Goal: Information Seeking & Learning: Learn about a topic

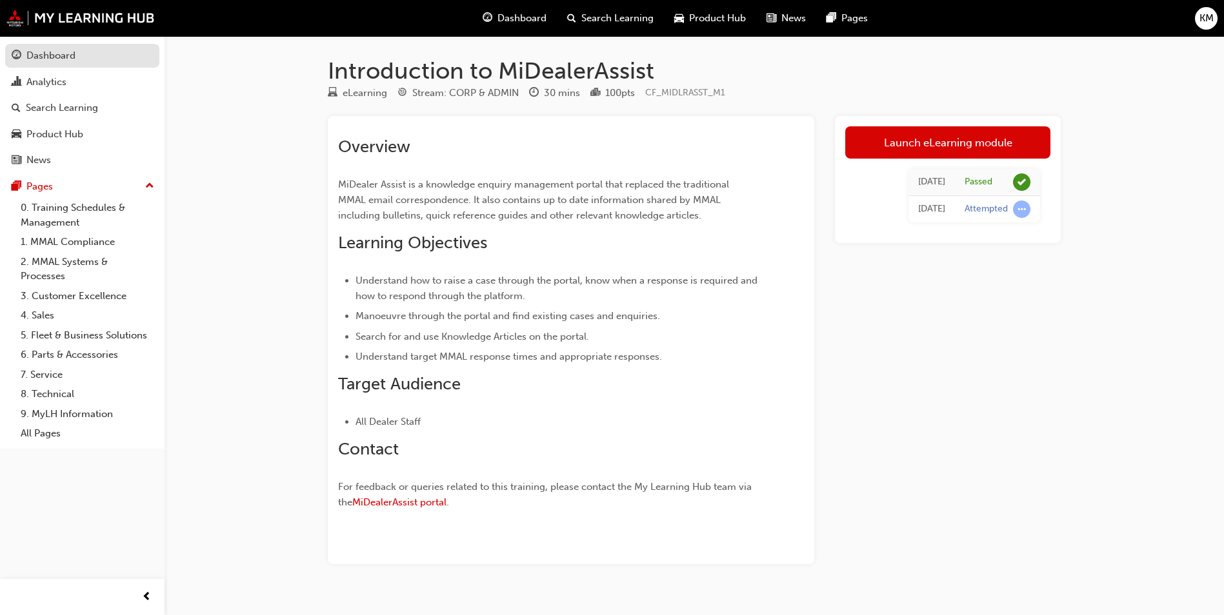
click at [76, 61] on div "Dashboard" at bounding box center [82, 56] width 141 height 16
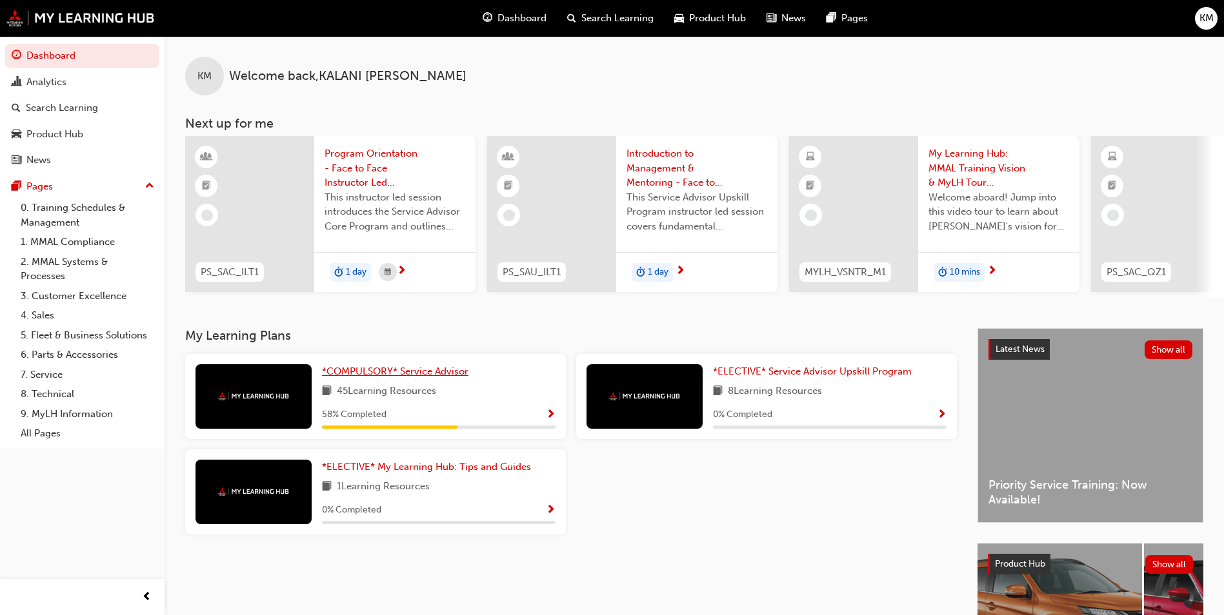
click at [415, 375] on span "*COMPULSORY* Service Advisor" at bounding box center [395, 372] width 146 height 12
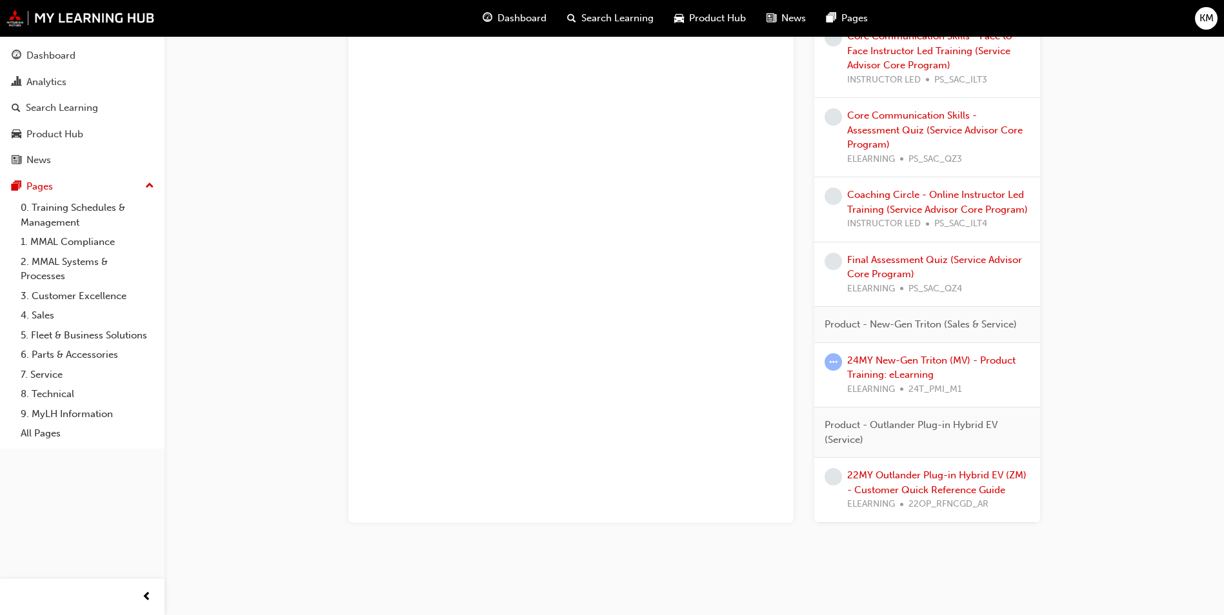
scroll to position [1433, 0]
click at [913, 368] on link "24MY New-Gen Triton (MV) - Product Training: eLearning" at bounding box center [931, 366] width 168 height 26
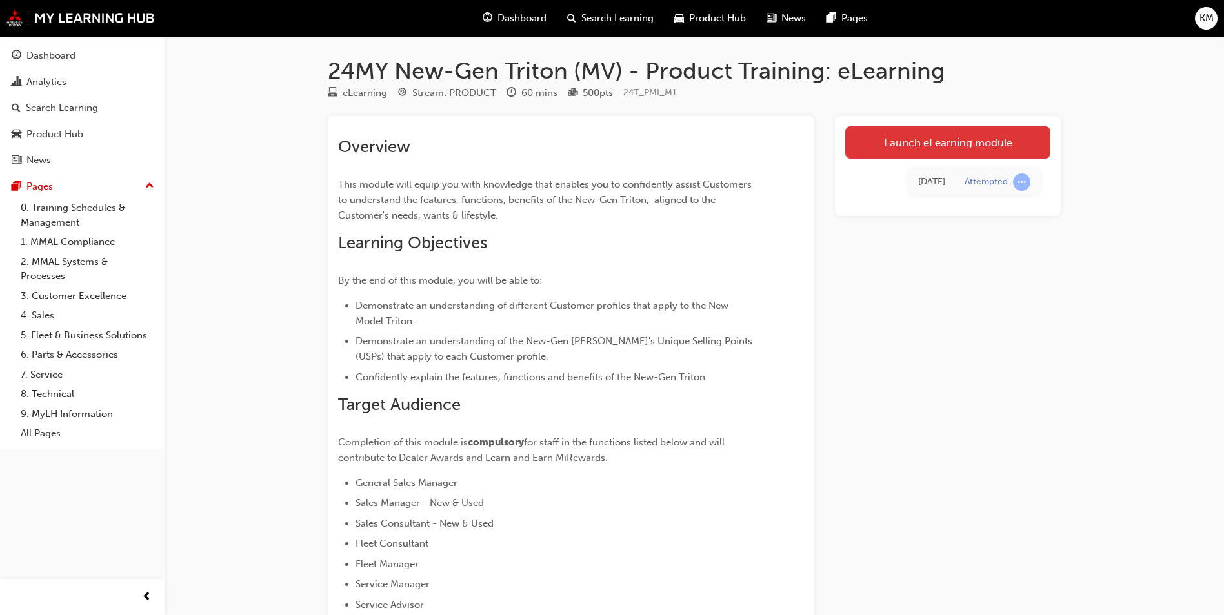
click at [975, 153] on link "Launch eLearning module" at bounding box center [947, 142] width 205 height 32
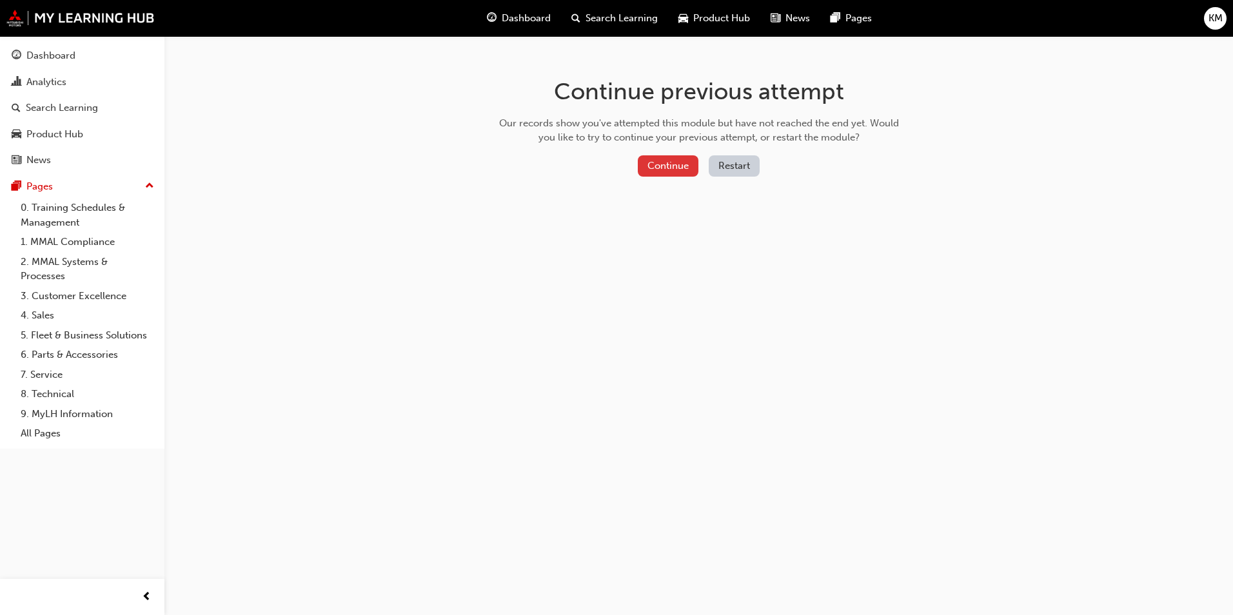
click at [673, 166] on button "Continue" at bounding box center [668, 165] width 61 height 21
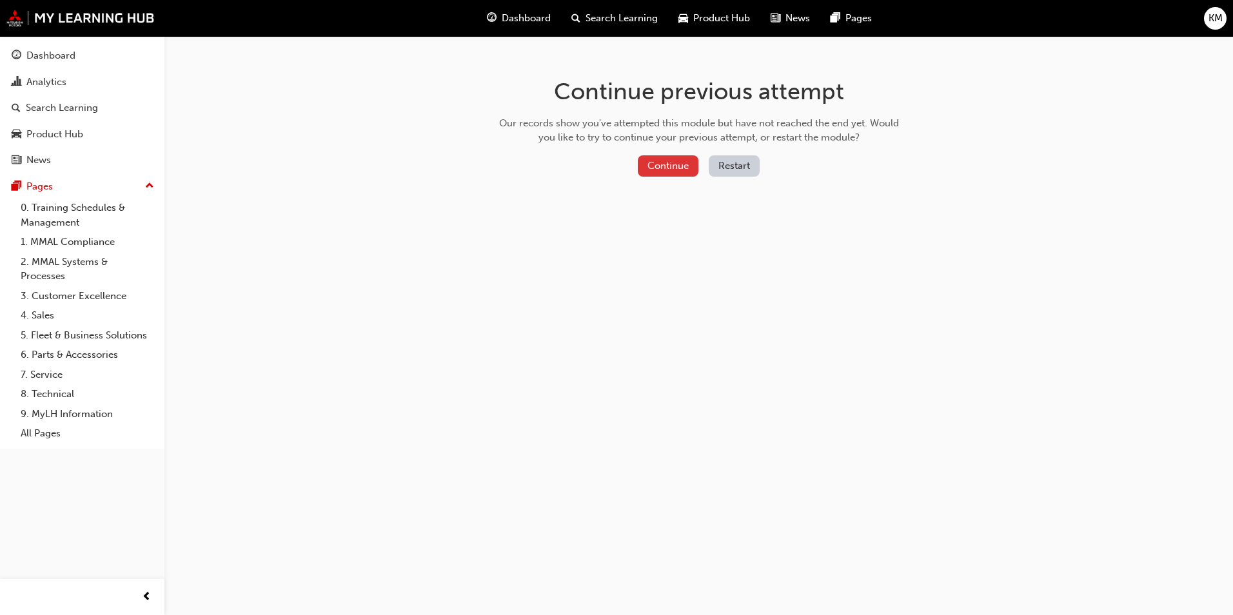
click at [661, 162] on button "Continue" at bounding box center [668, 165] width 61 height 21
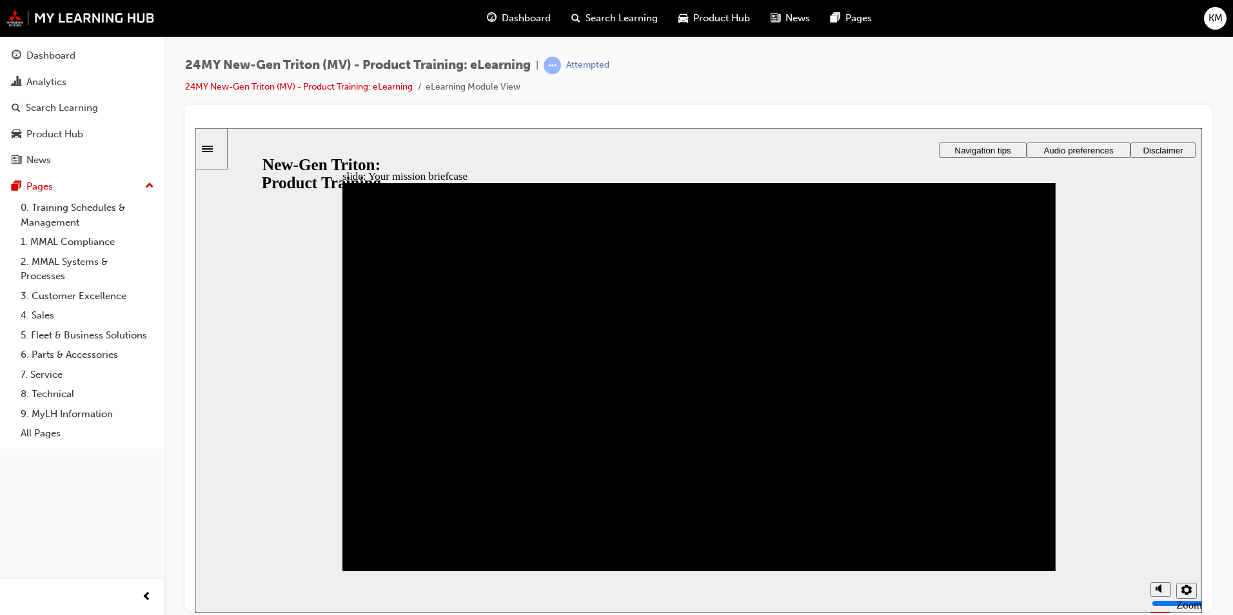
drag, startPoint x: 785, startPoint y: 461, endPoint x: 550, endPoint y: 324, distance: 271.7
drag, startPoint x: 706, startPoint y: 470, endPoint x: 664, endPoint y: 417, distance: 67.5
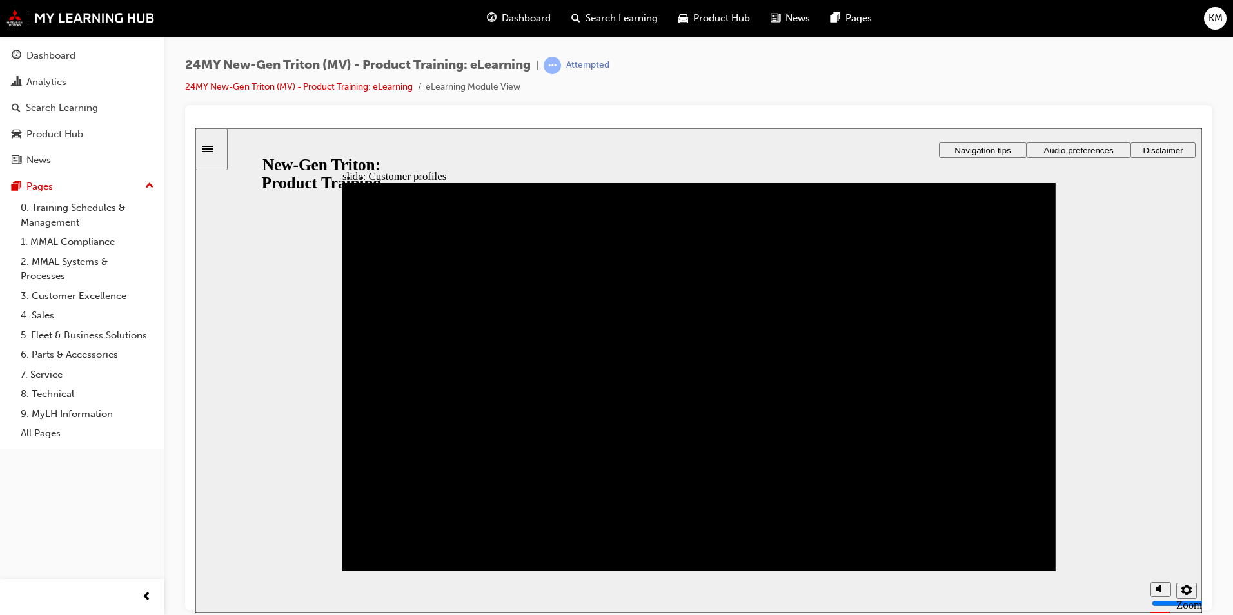
drag, startPoint x: 590, startPoint y: 303, endPoint x: 617, endPoint y: 337, distance: 43.6
drag, startPoint x: 437, startPoint y: 311, endPoint x: 535, endPoint y: 357, distance: 108.5
drag, startPoint x: 661, startPoint y: 462, endPoint x: 406, endPoint y: 319, distance: 291.7
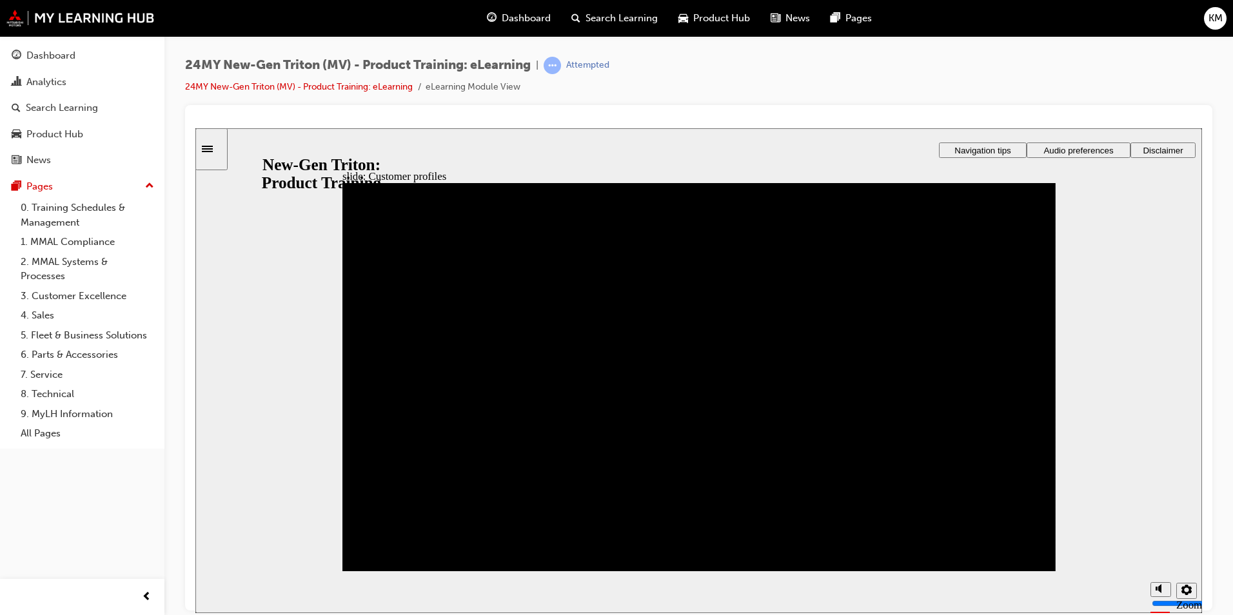
drag, startPoint x: 648, startPoint y: 530, endPoint x: 732, endPoint y: 328, distance: 218.3
drag, startPoint x: 399, startPoint y: 468, endPoint x: 404, endPoint y: 394, distance: 73.7
drag, startPoint x: 385, startPoint y: 537, endPoint x: 734, endPoint y: 393, distance: 377.4
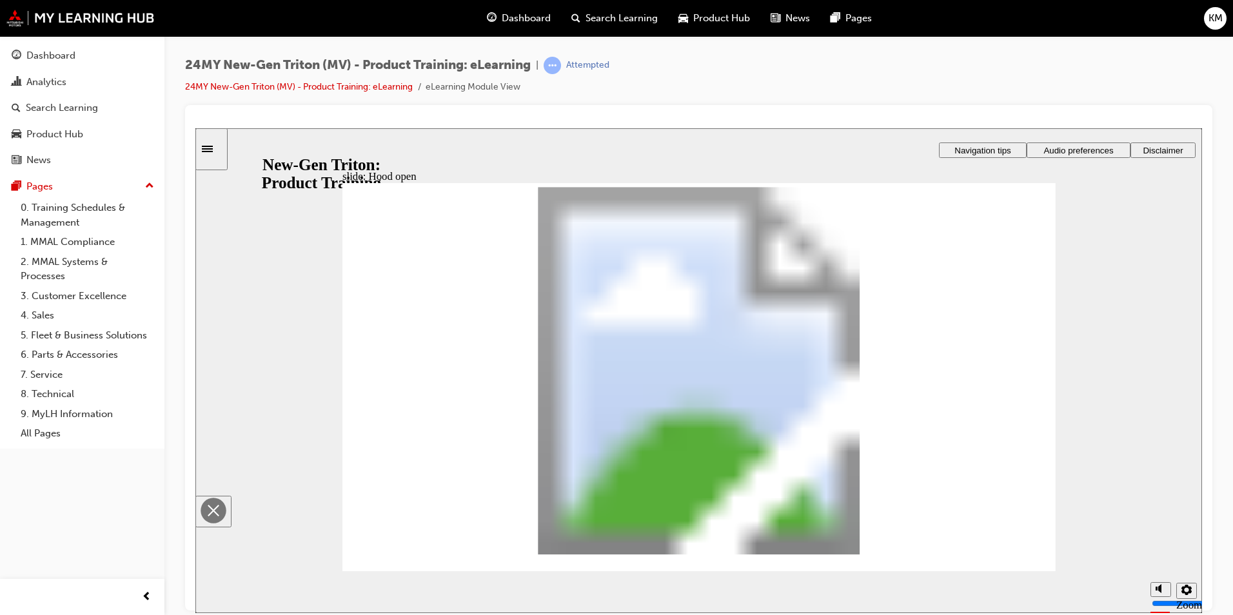
click at [983, 364] on div at bounding box center [698, 370] width 1007 height 485
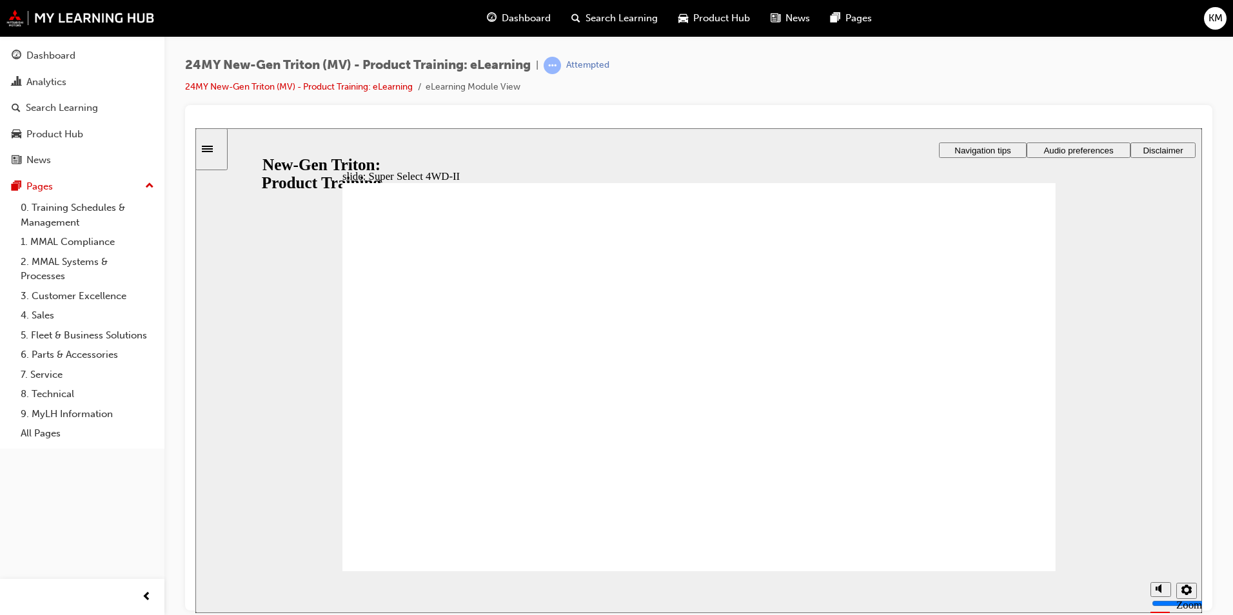
drag, startPoint x: 519, startPoint y: 310, endPoint x: 539, endPoint y: 313, distance: 19.6
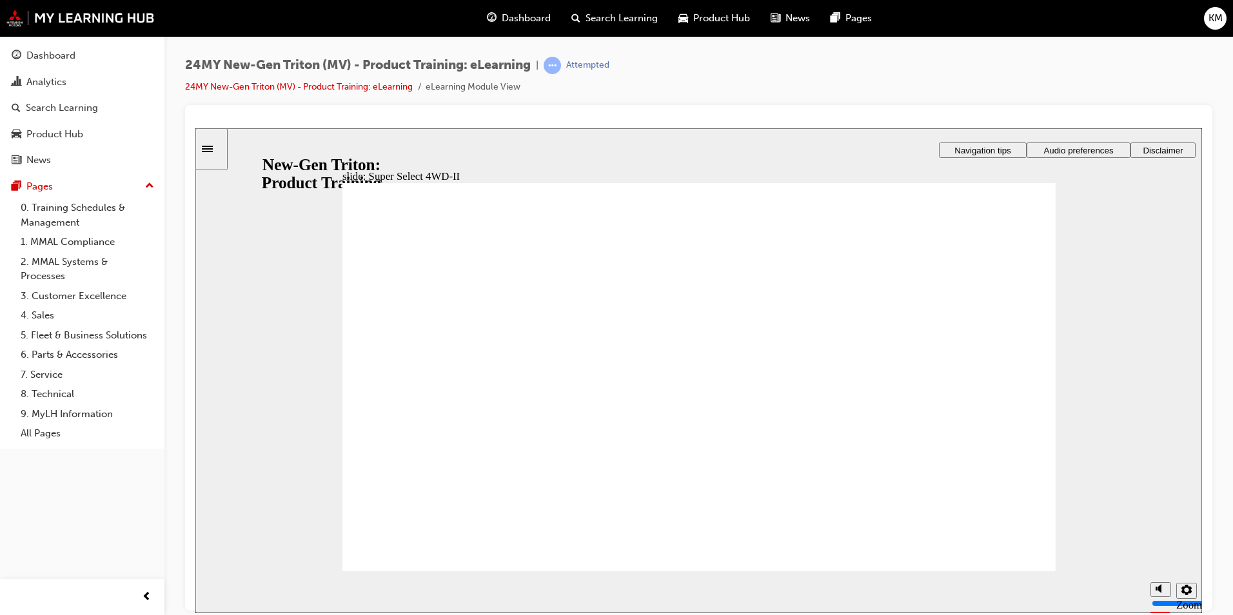
drag, startPoint x: 515, startPoint y: 350, endPoint x: 421, endPoint y: 366, distance: 95.5
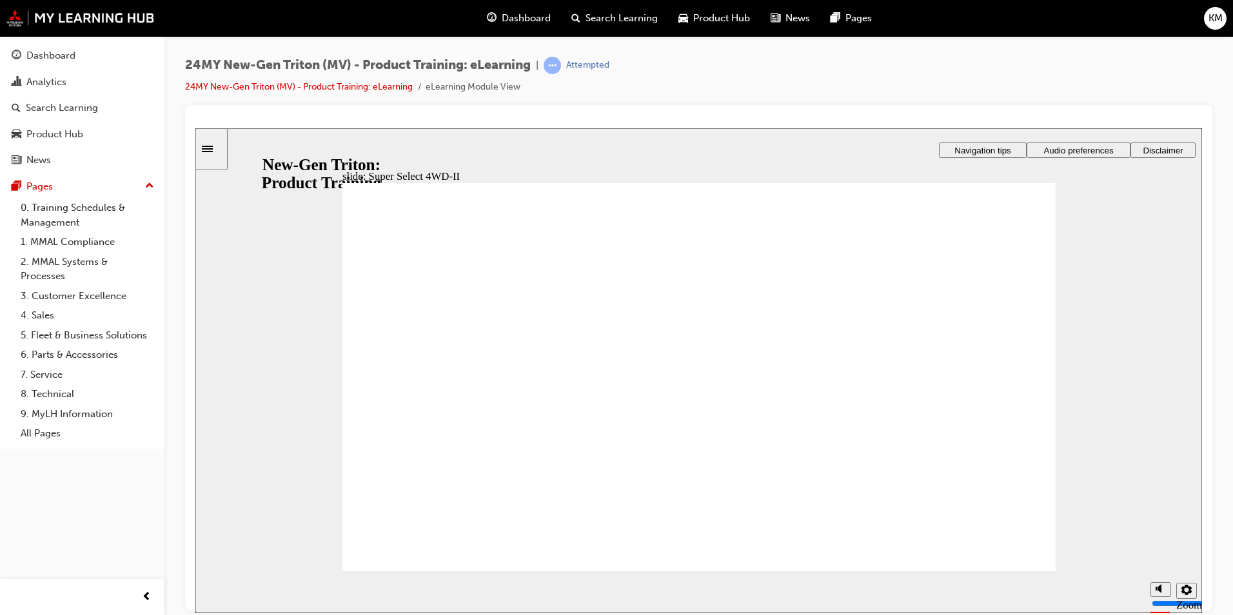
drag, startPoint x: 398, startPoint y: 350, endPoint x: 397, endPoint y: 392, distance: 41.3
drag, startPoint x: 664, startPoint y: 342, endPoint x: 657, endPoint y: 373, distance: 32.4
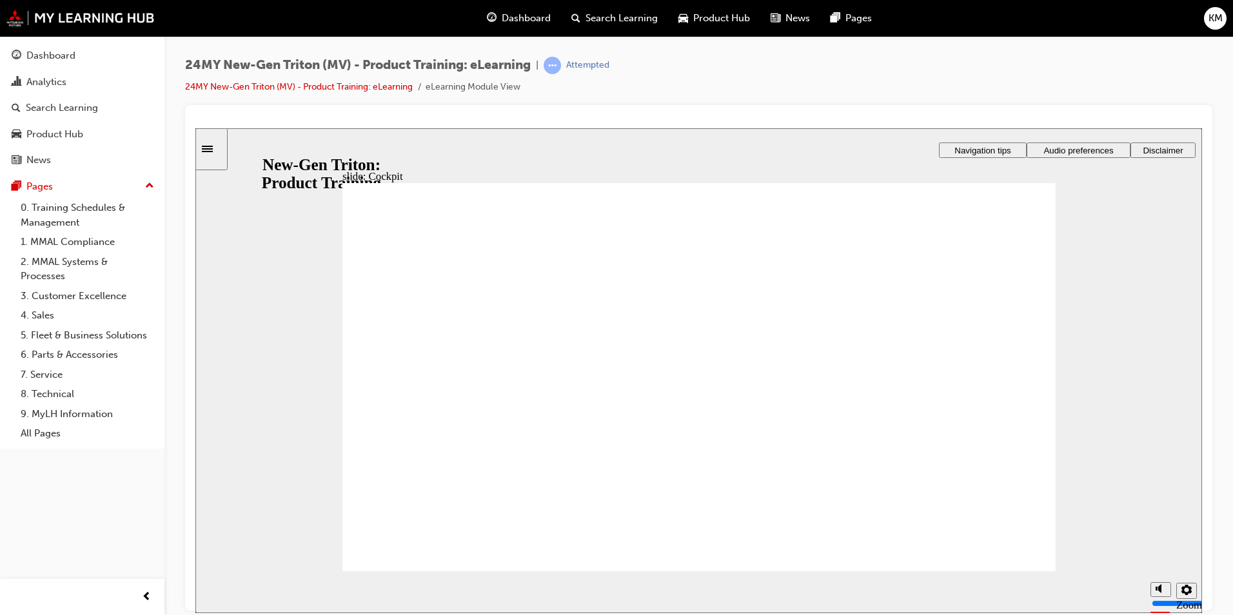
click at [997, 556] on div "Rectangle 1 Rectangle 3 IMG_20231123_174533_00_008 FRONT RIGHT.jpg : 360 degree…" at bounding box center [699, 383] width 713 height 401
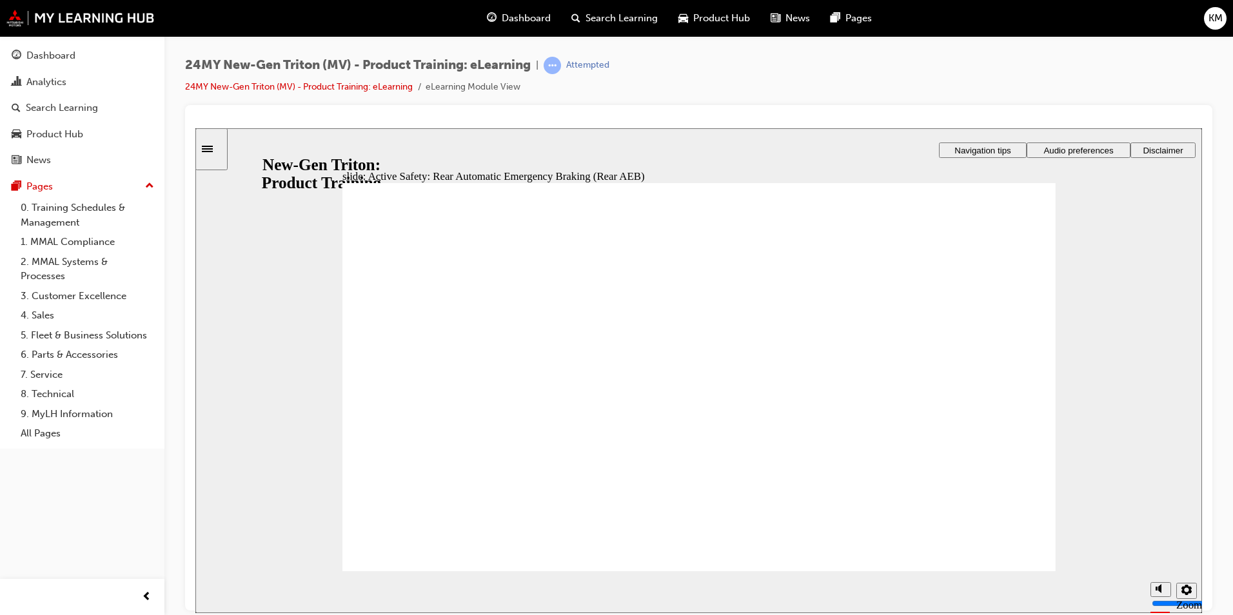
drag, startPoint x: 975, startPoint y: 464, endPoint x: 1006, endPoint y: 479, distance: 34.9
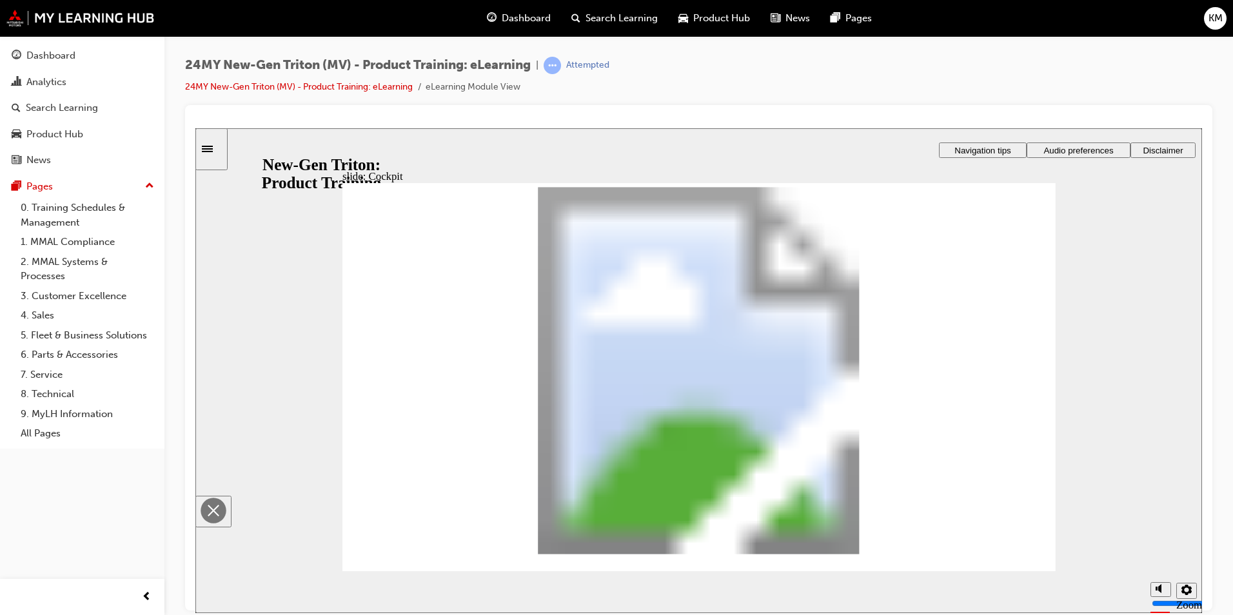
click at [764, 395] on image at bounding box center [698, 370] width 551 height 368
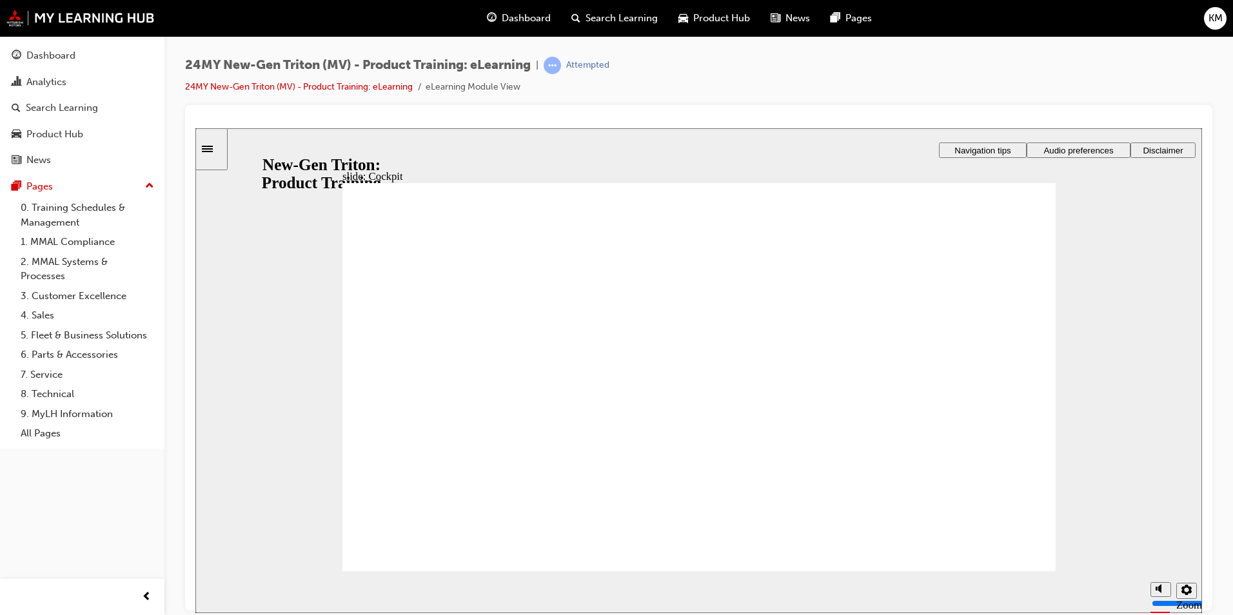
click at [1094, 352] on div "slide: Cockpit Rectangle 1 Rectangle 3 Left side Right side HVAC controls The a…" at bounding box center [698, 370] width 1007 height 485
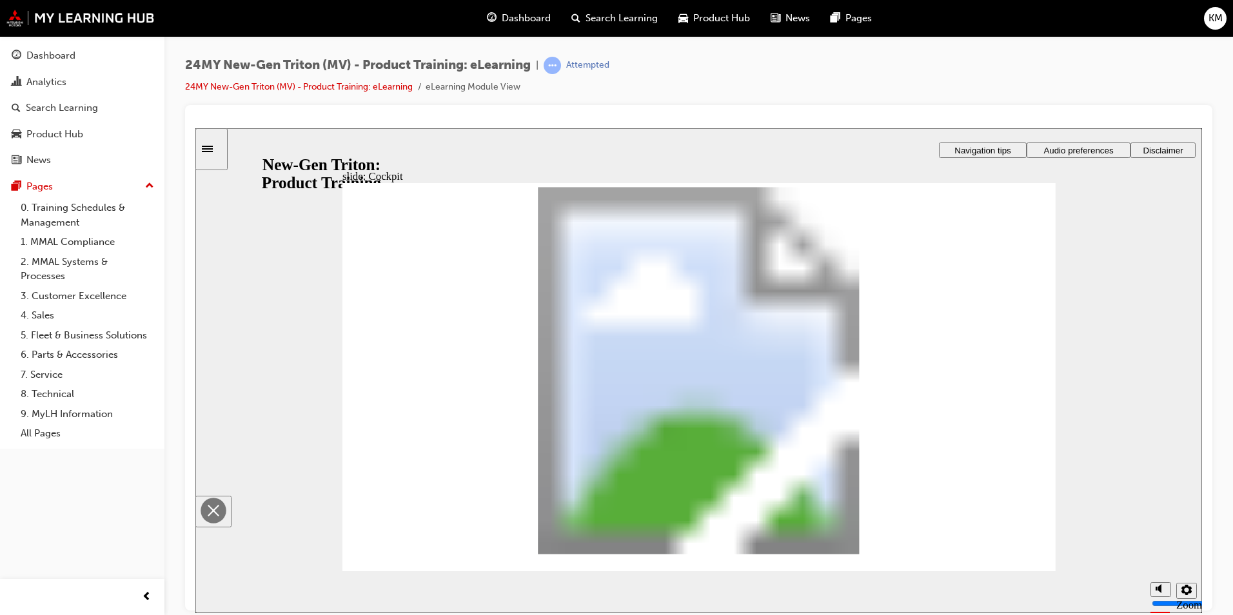
click at [899, 372] on image at bounding box center [698, 370] width 551 height 368
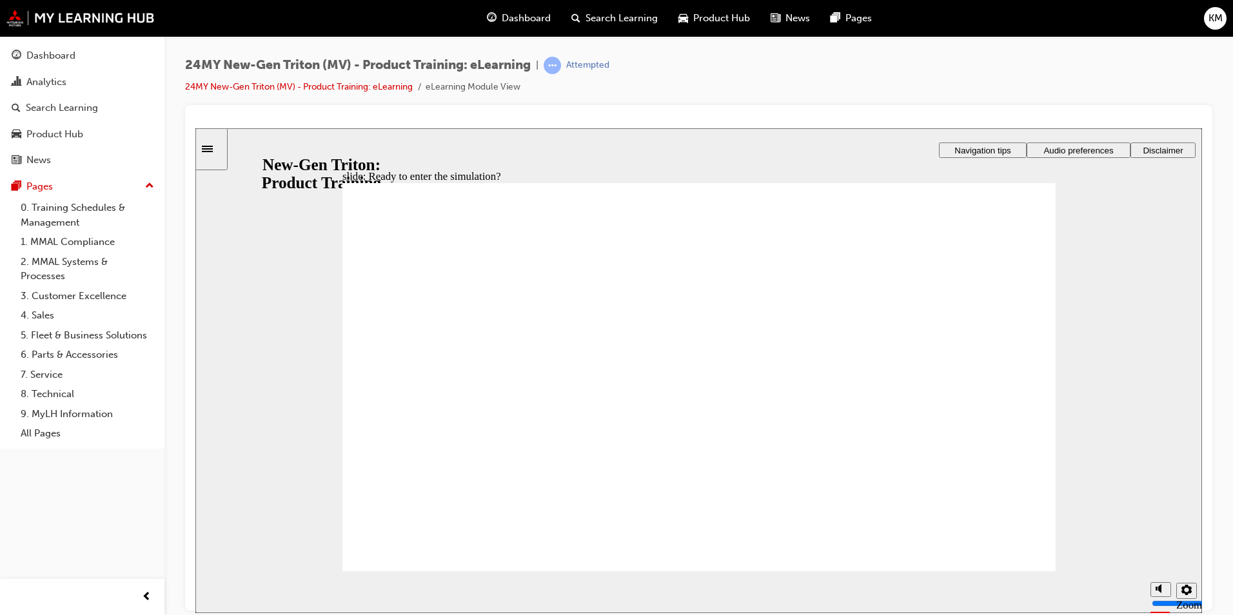
checkbox input "true"
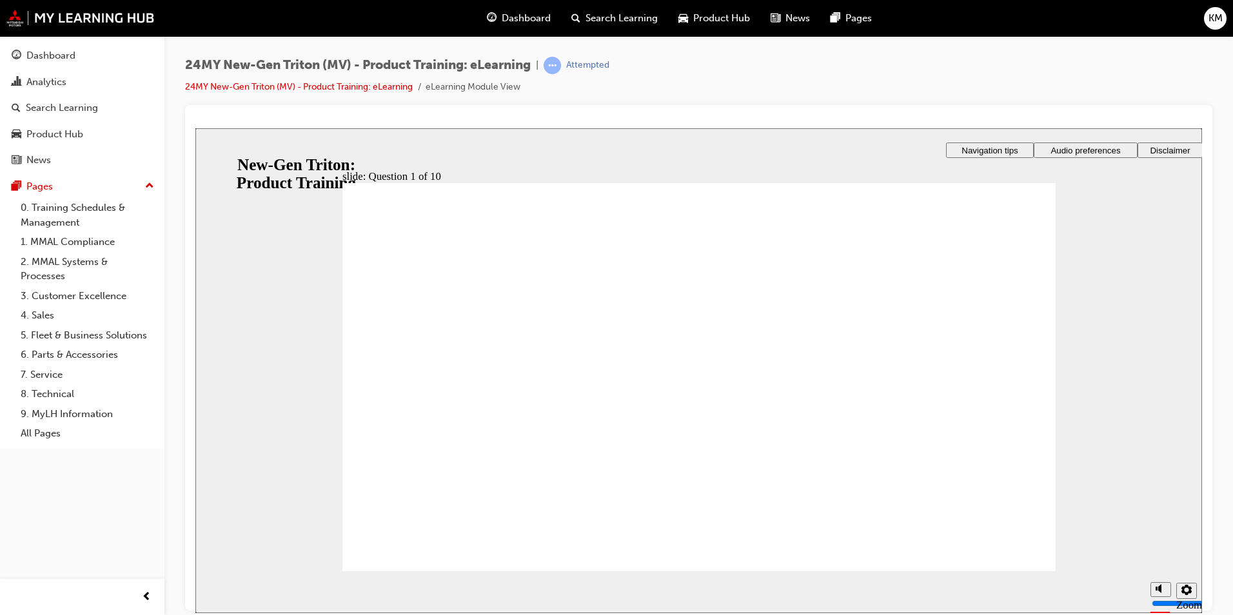
checkbox input "true"
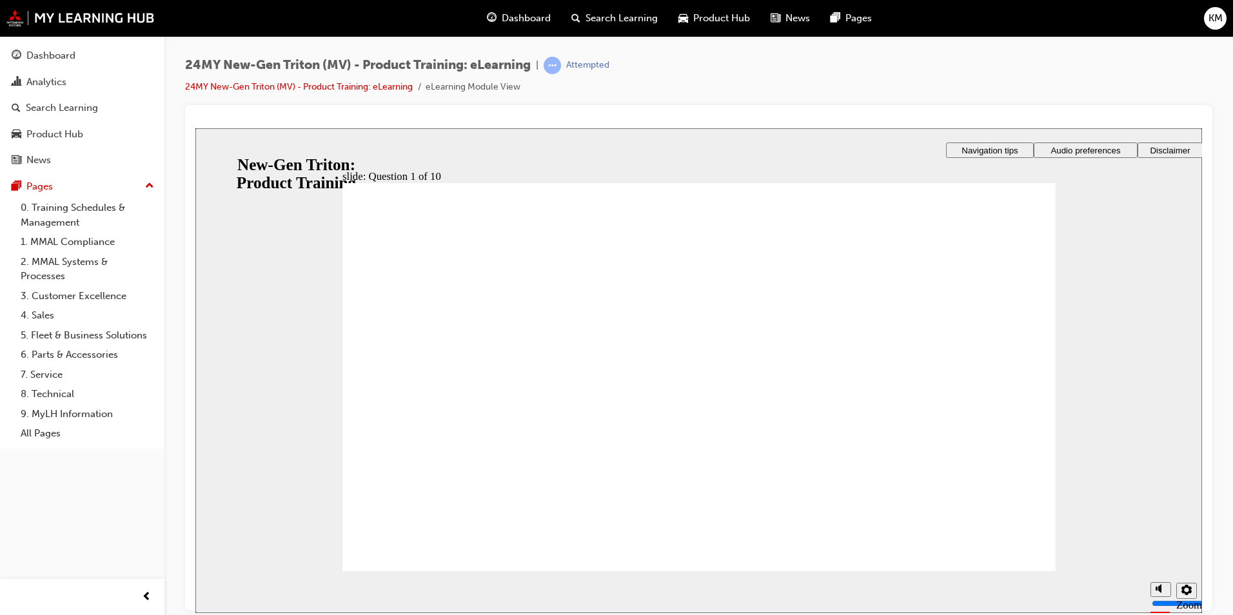
radio input "true"
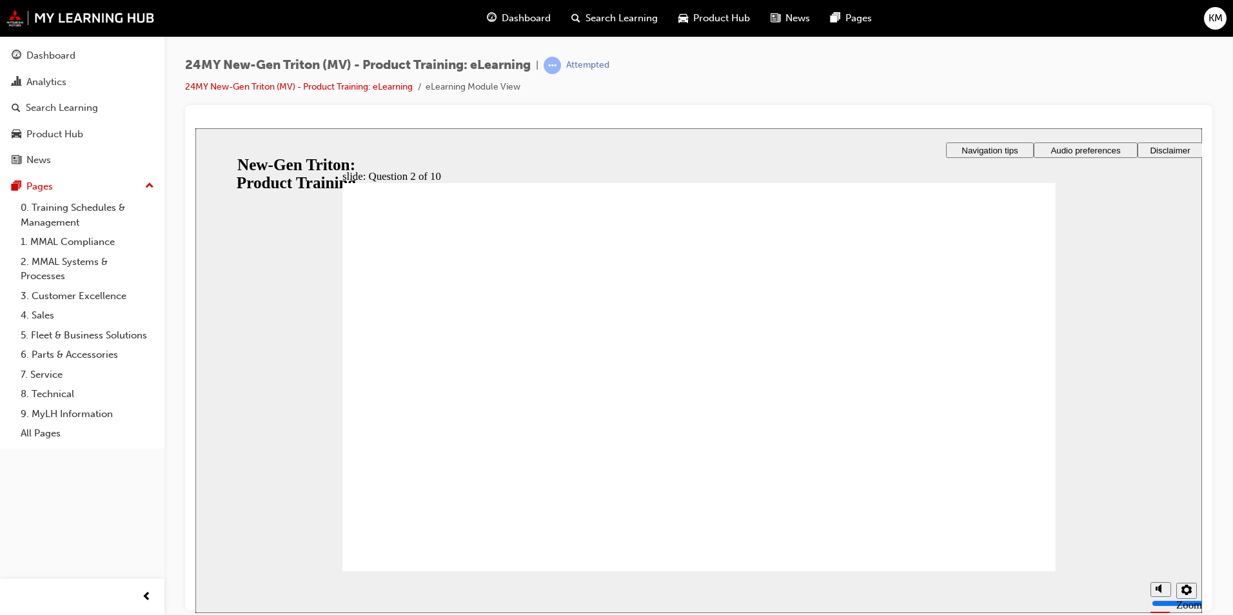
checkbox input "true"
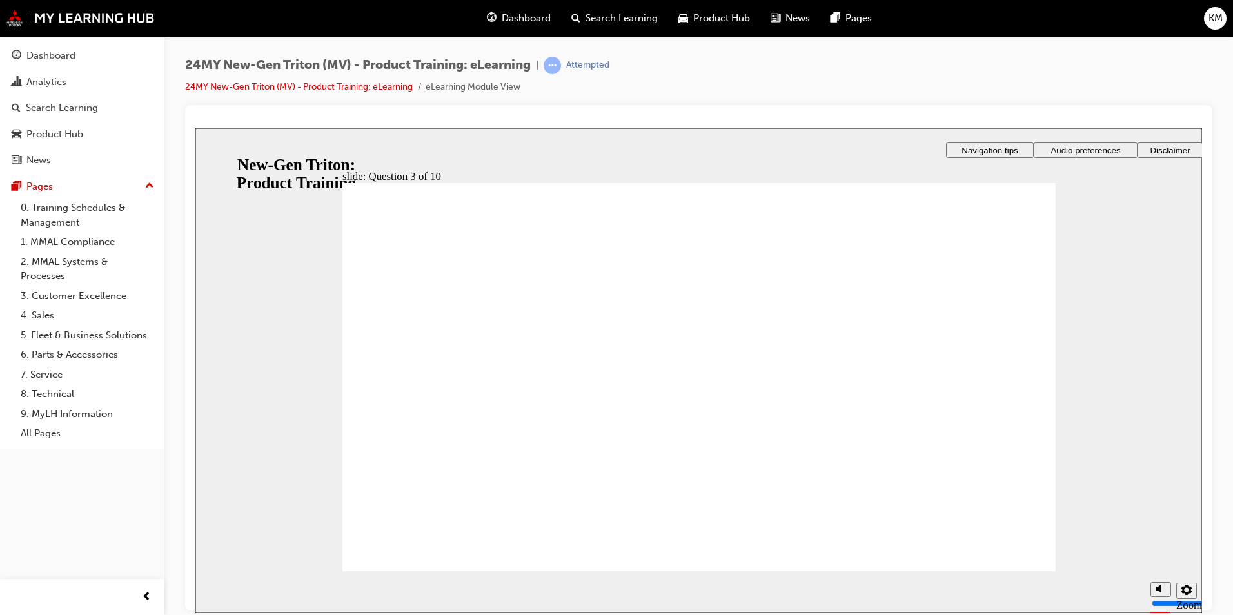
checkbox input "true"
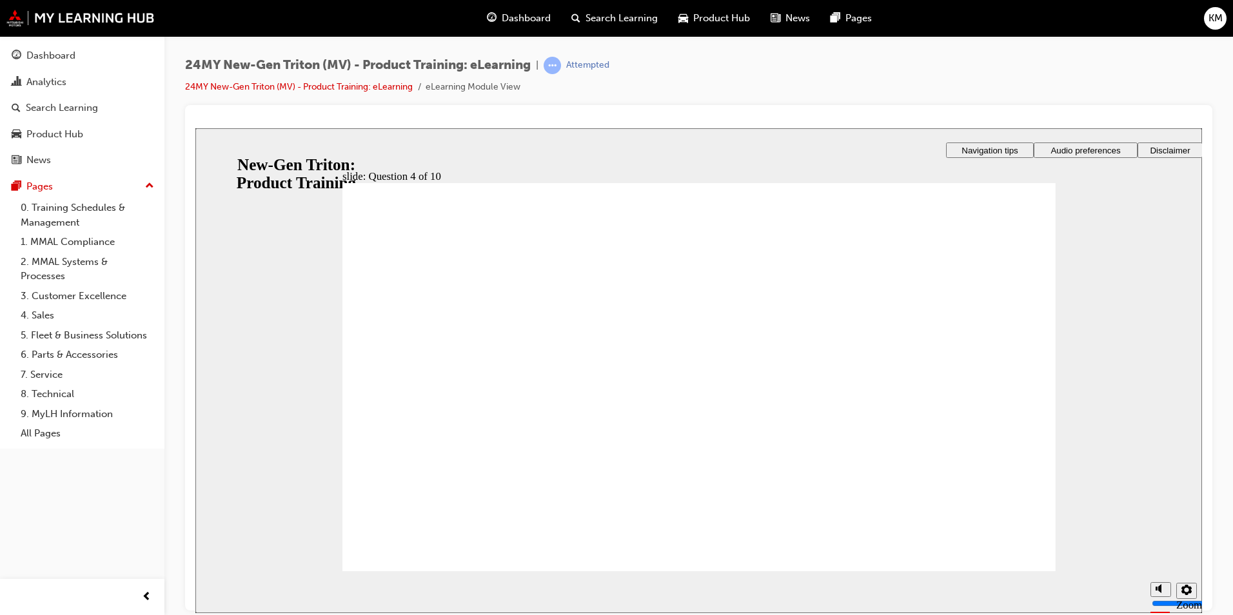
checkbox input "true"
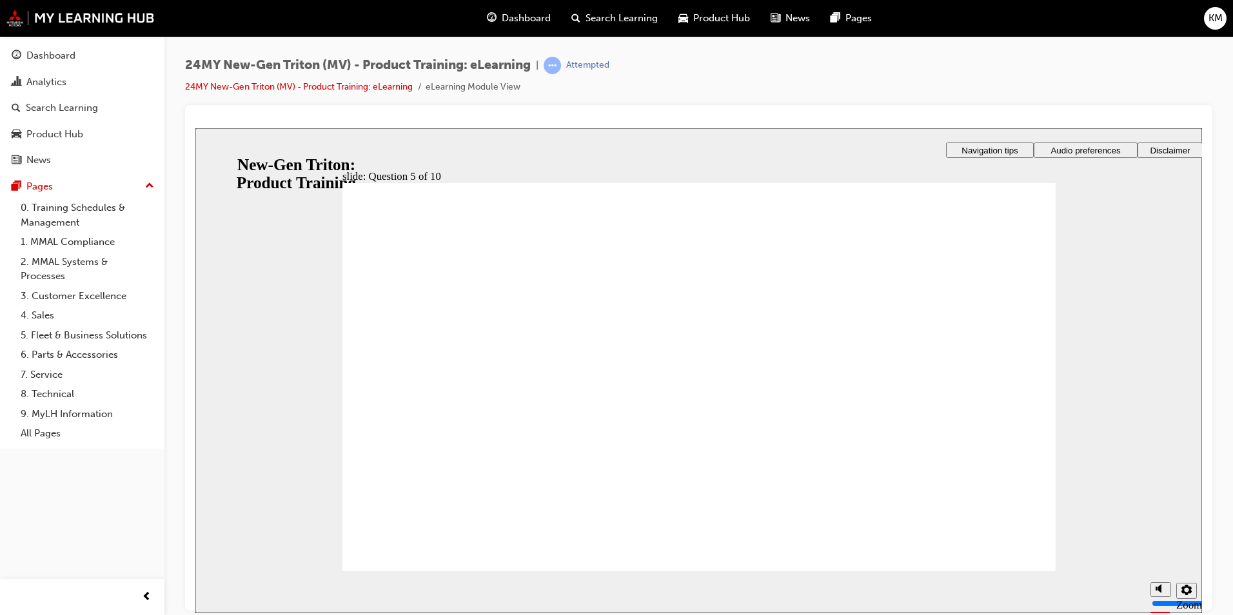
checkbox input "true"
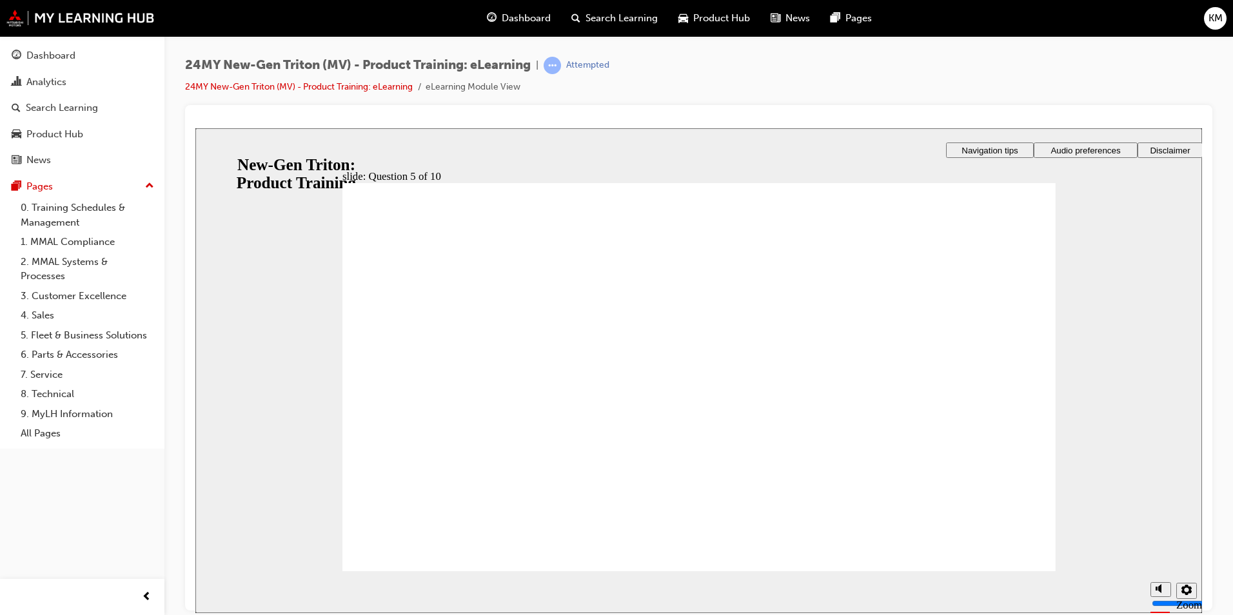
radio input "true"
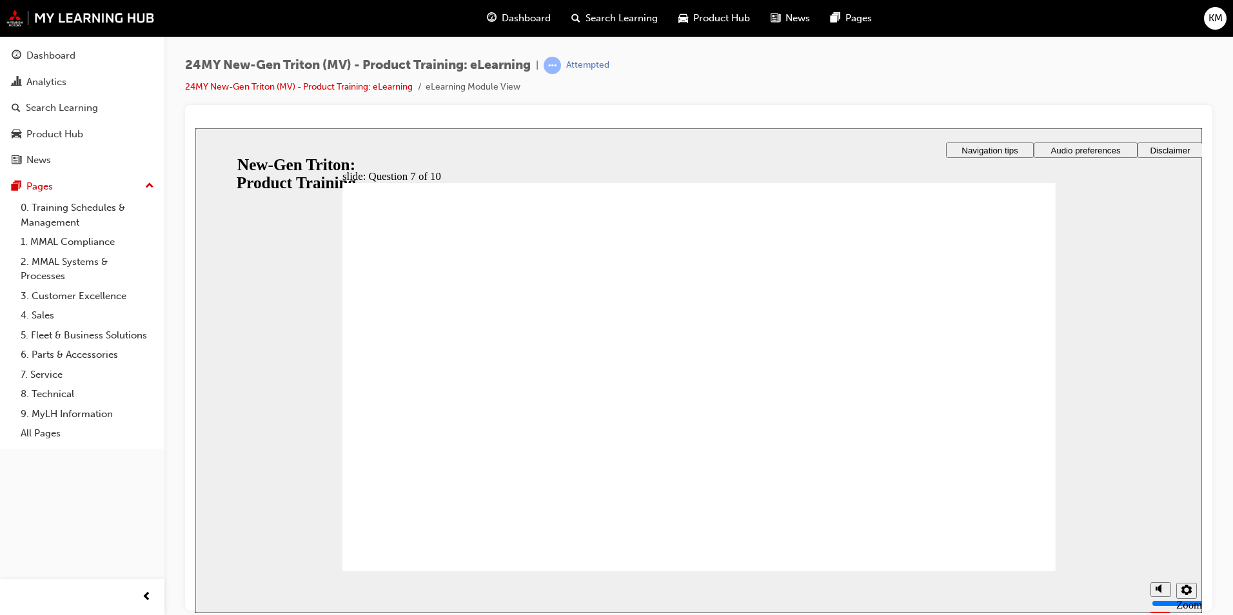
checkbox input "true"
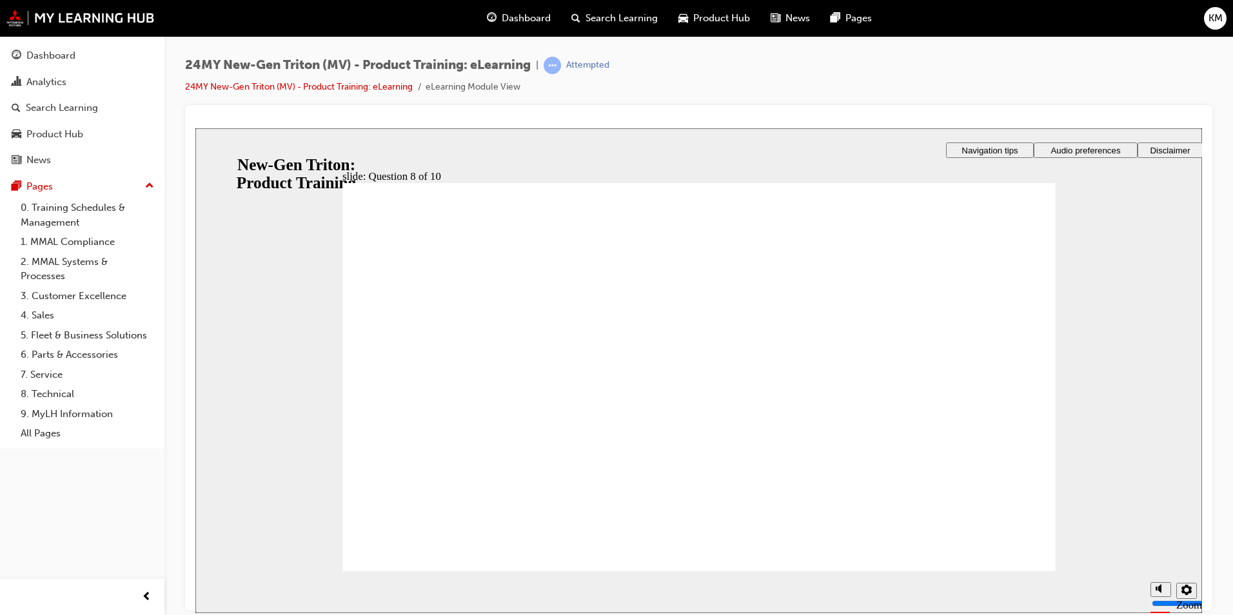
radio input "false"
radio input "true"
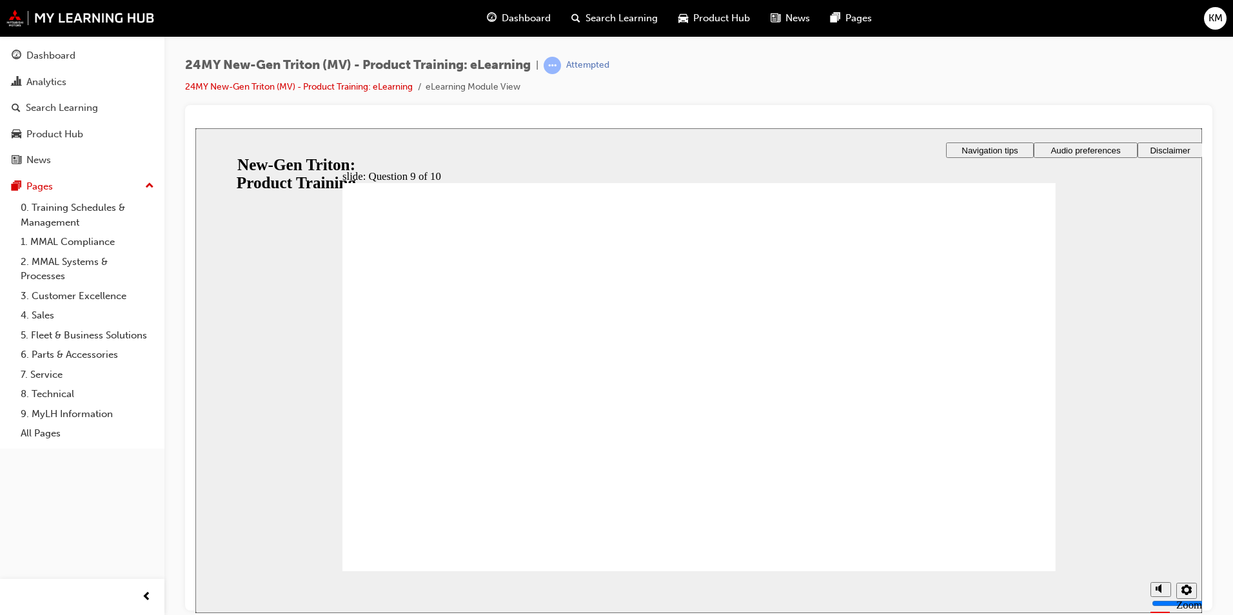
radio input "true"
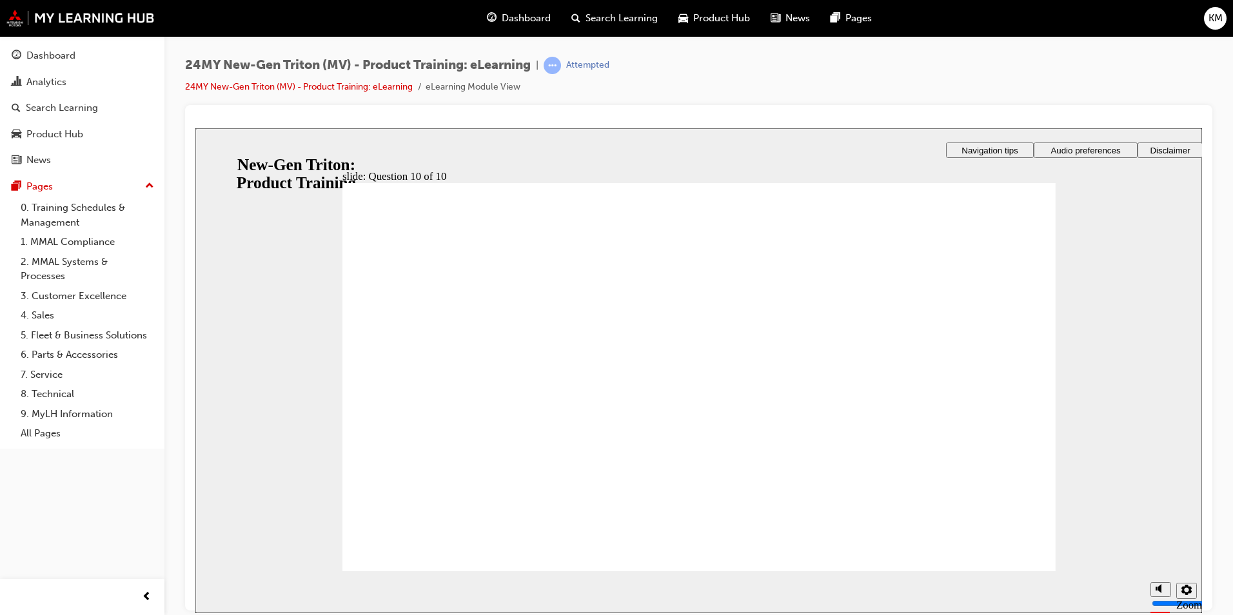
drag, startPoint x: 466, startPoint y: 354, endPoint x: 438, endPoint y: 505, distance: 153.5
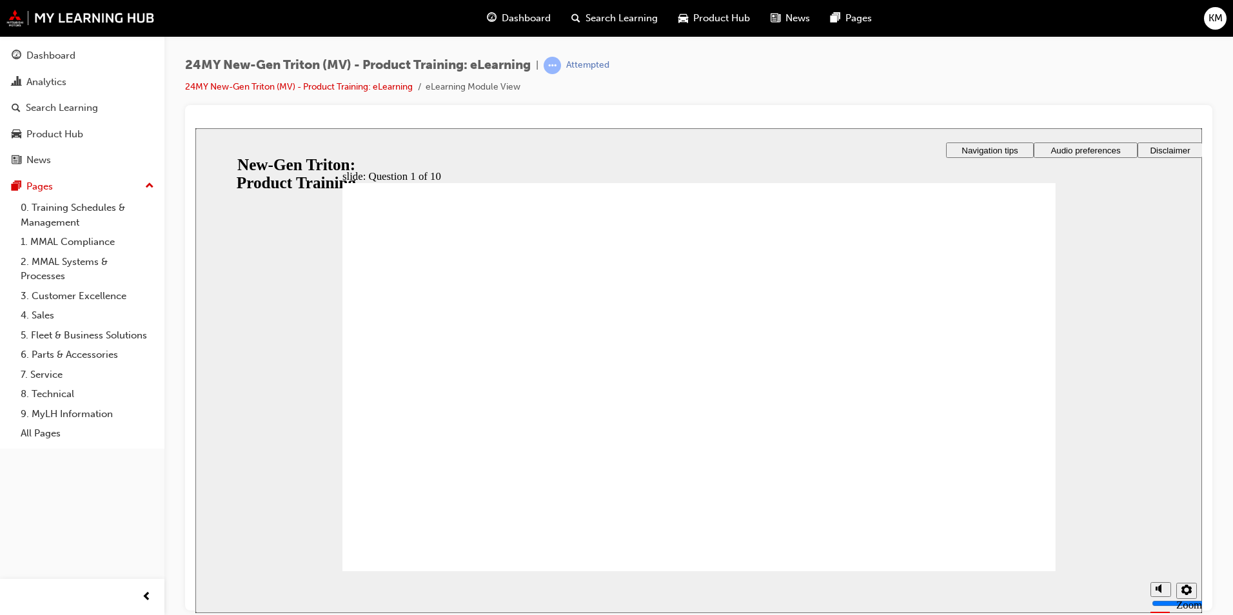
checkbox input "true"
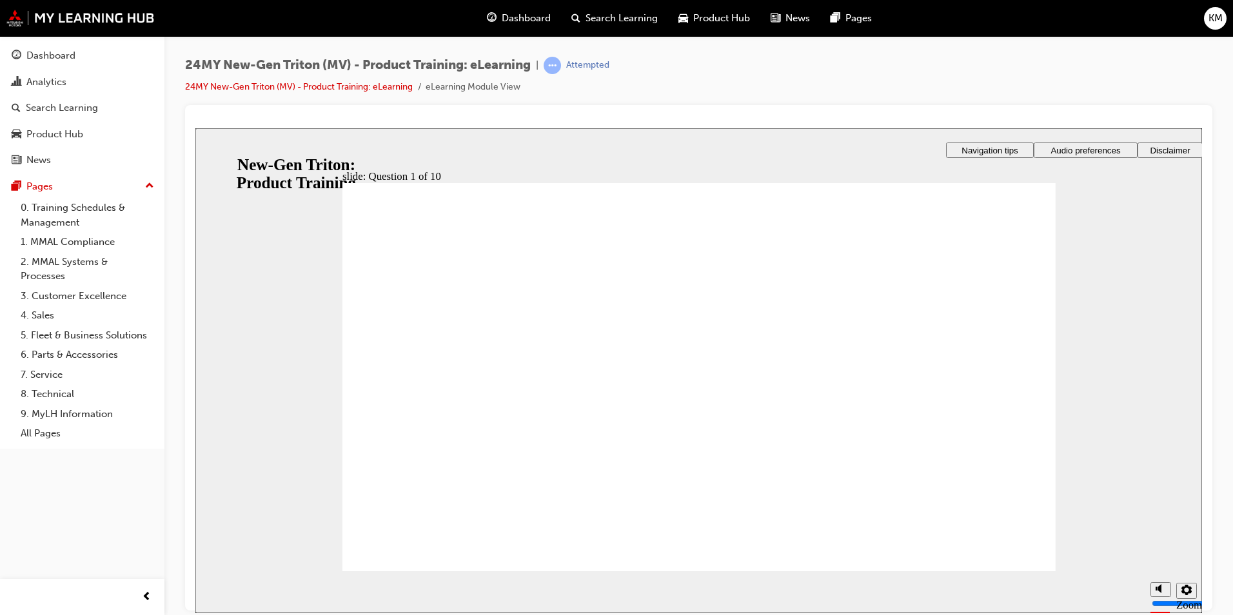
radio input "true"
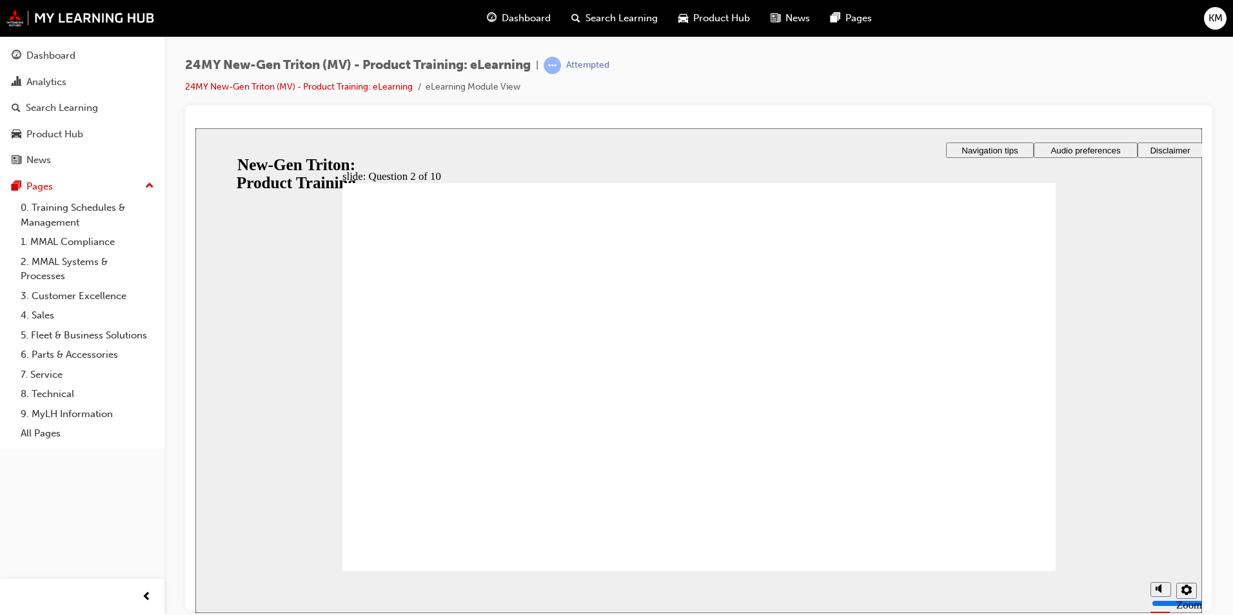
checkbox input "false"
checkbox input "true"
checkbox input "false"
checkbox input "true"
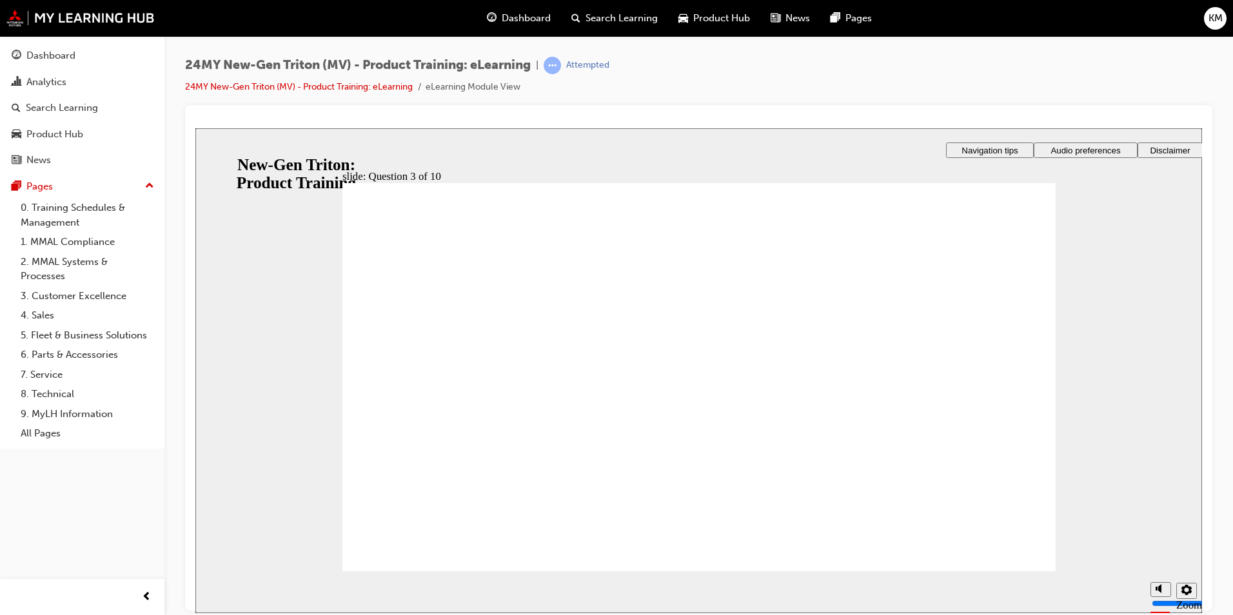
drag, startPoint x: 444, startPoint y: 418, endPoint x: 671, endPoint y: 479, distance: 235.0
checkbox input "true"
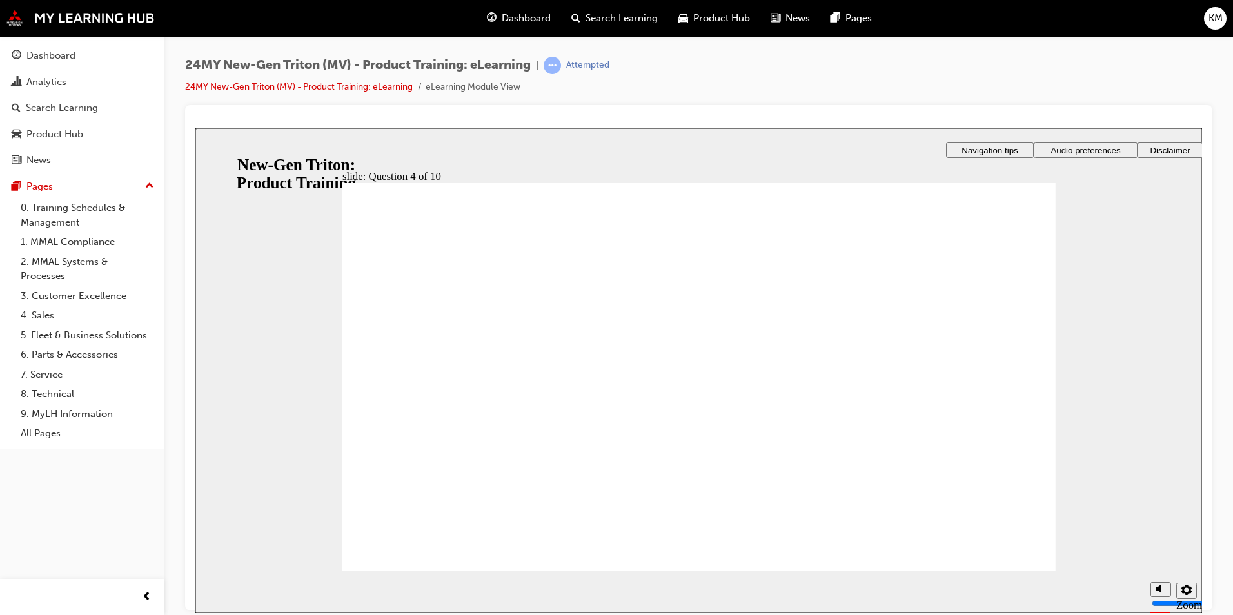
checkbox input "true"
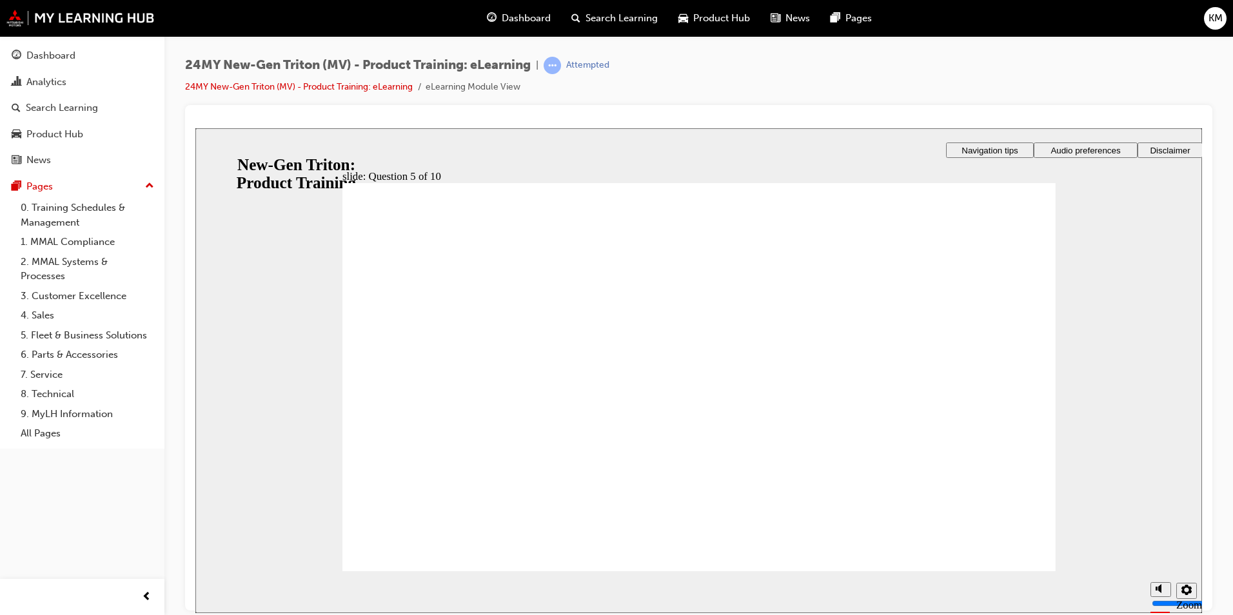
checkbox input "true"
radio input "true"
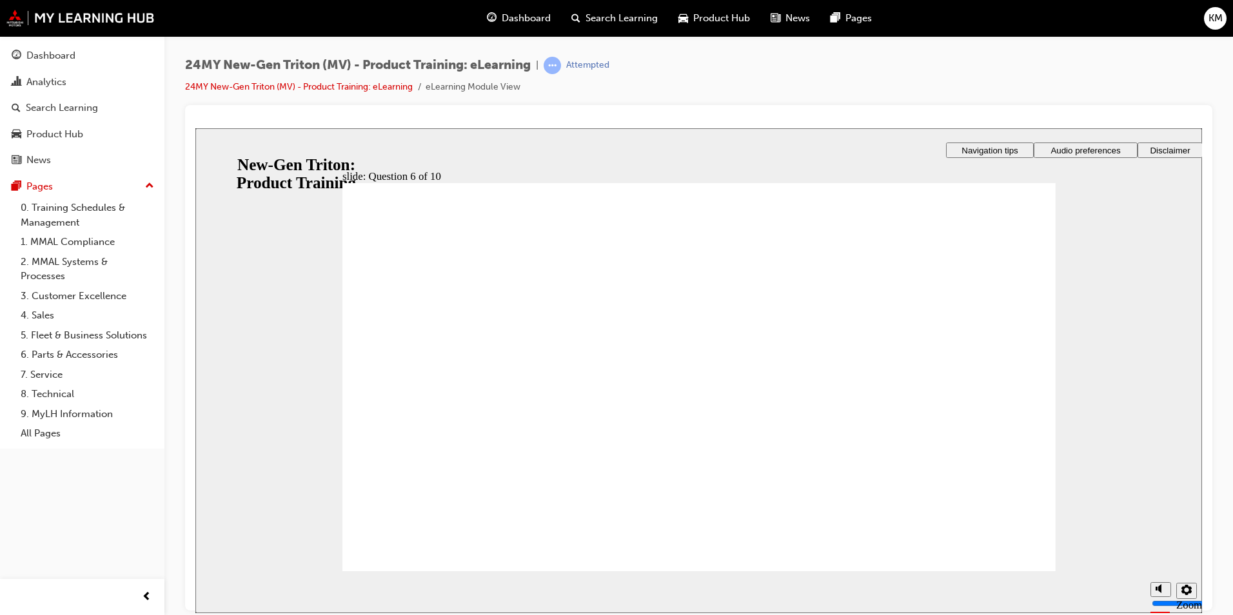
checkbox input "true"
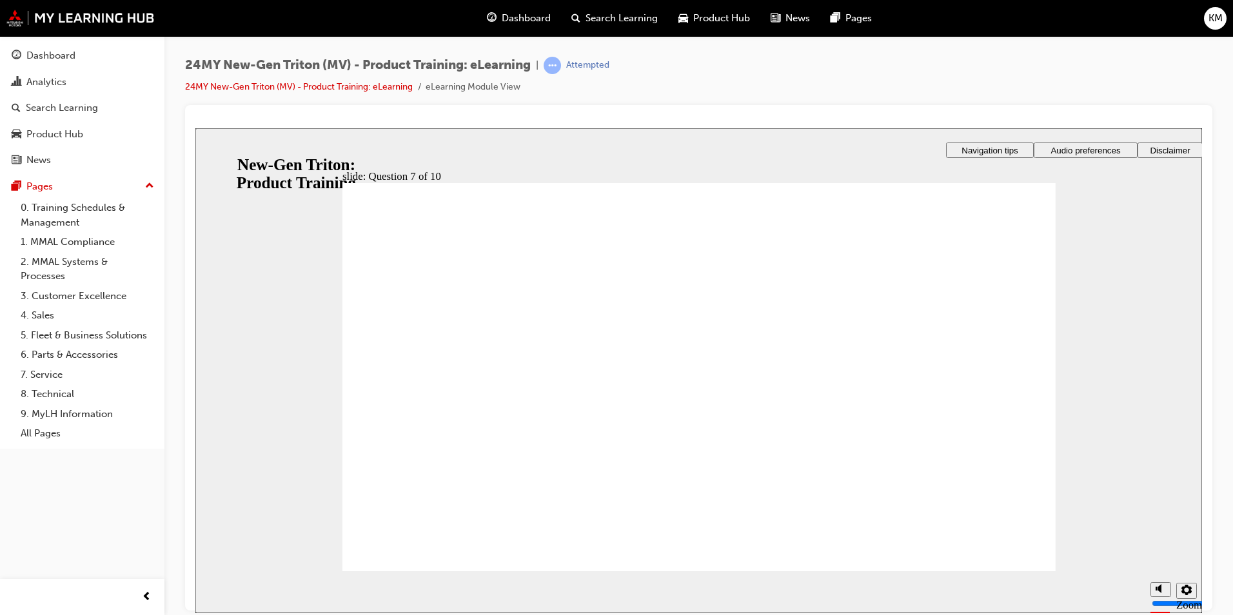
radio input "false"
radio input "true"
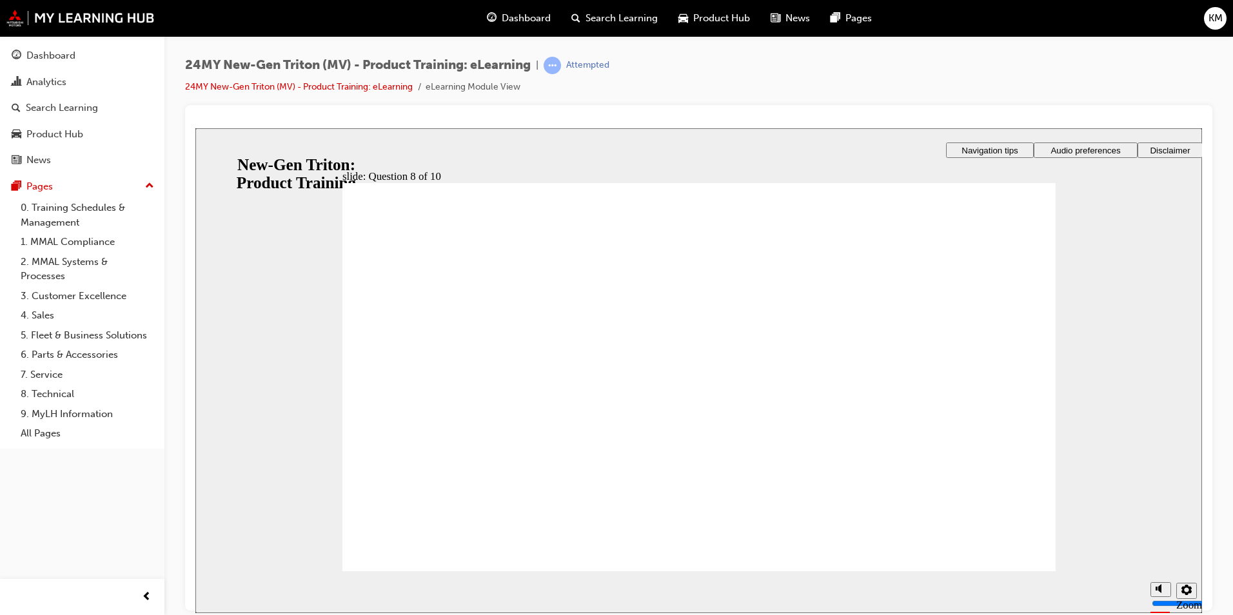
radio input "true"
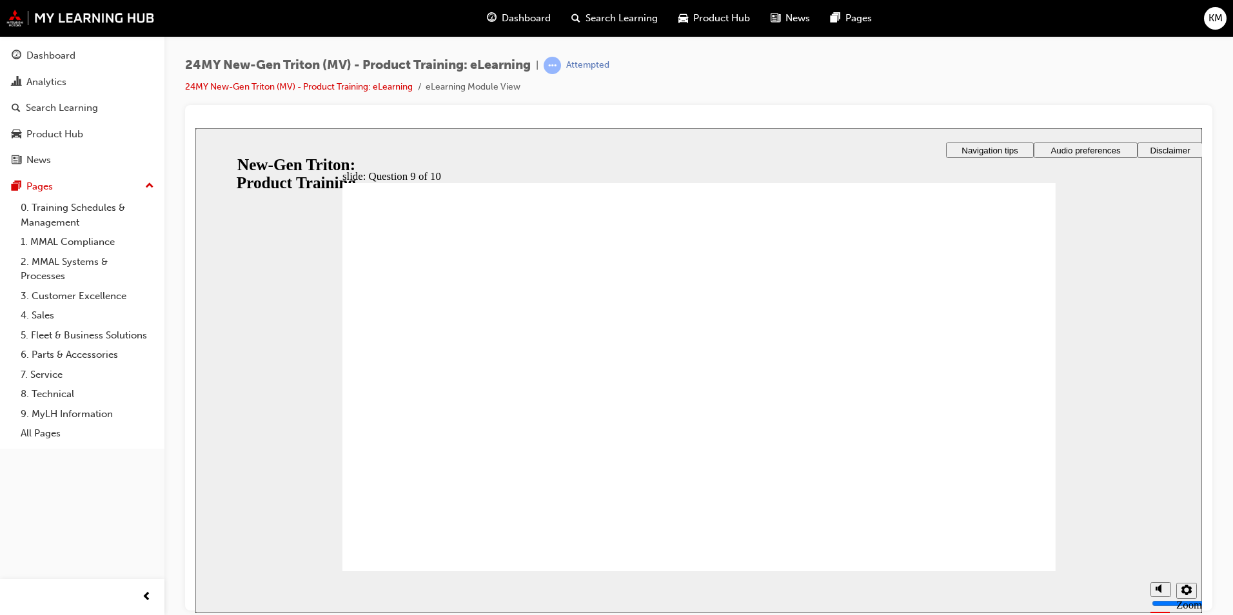
radio input "true"
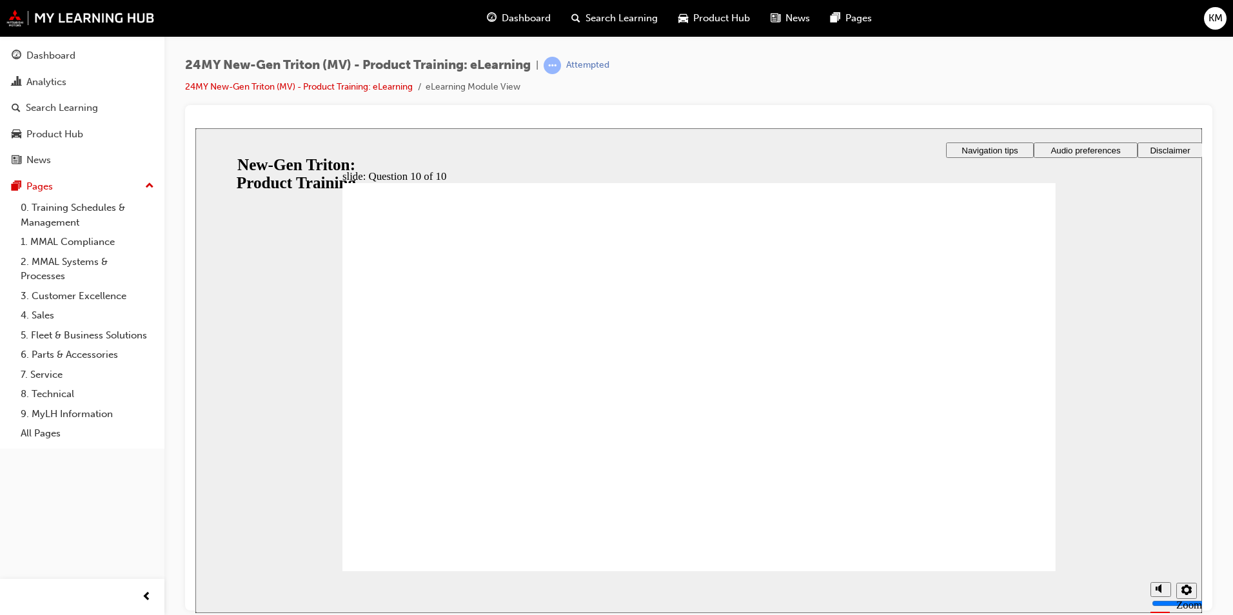
checkbox input "true"
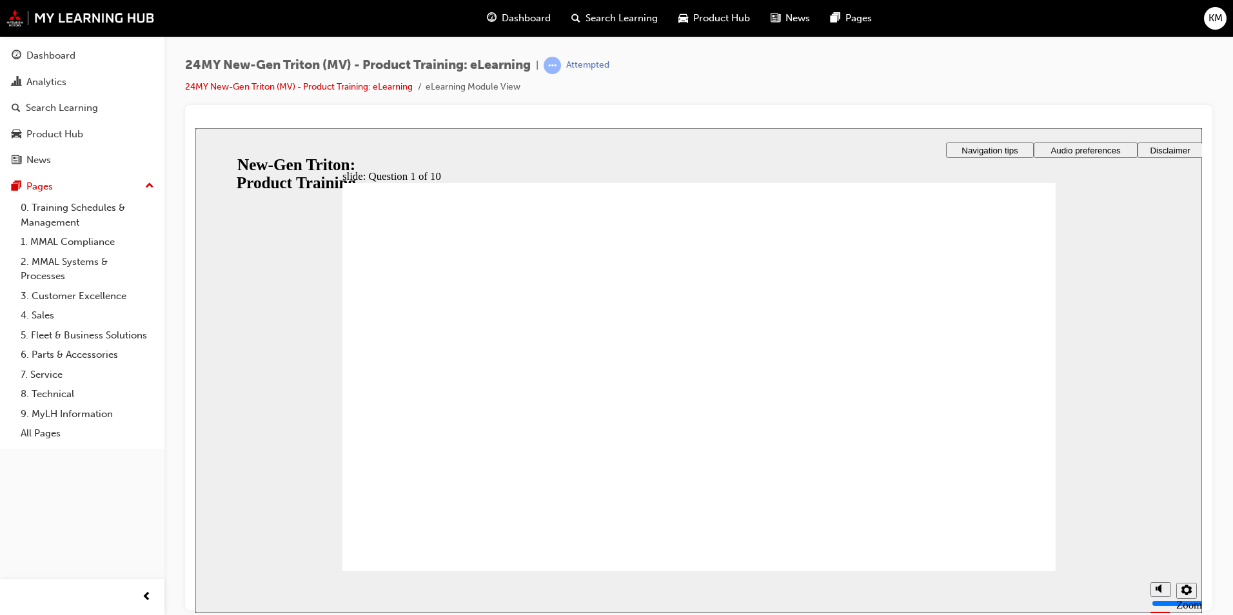
checkbox input "true"
checkbox input "false"
checkbox input "true"
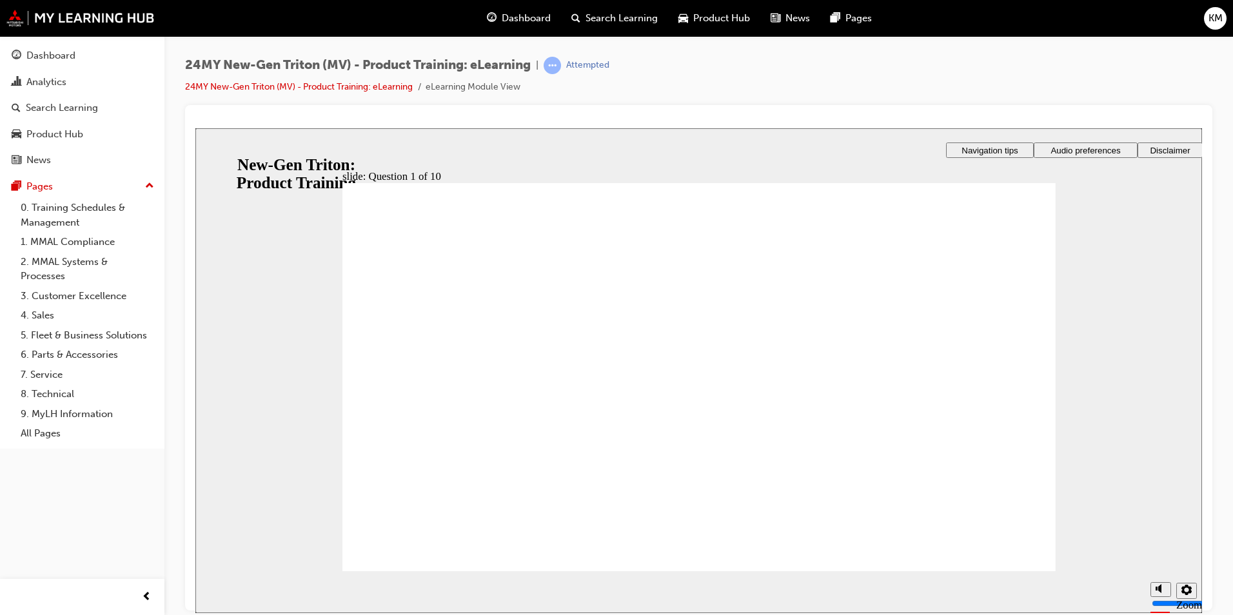
radio input "true"
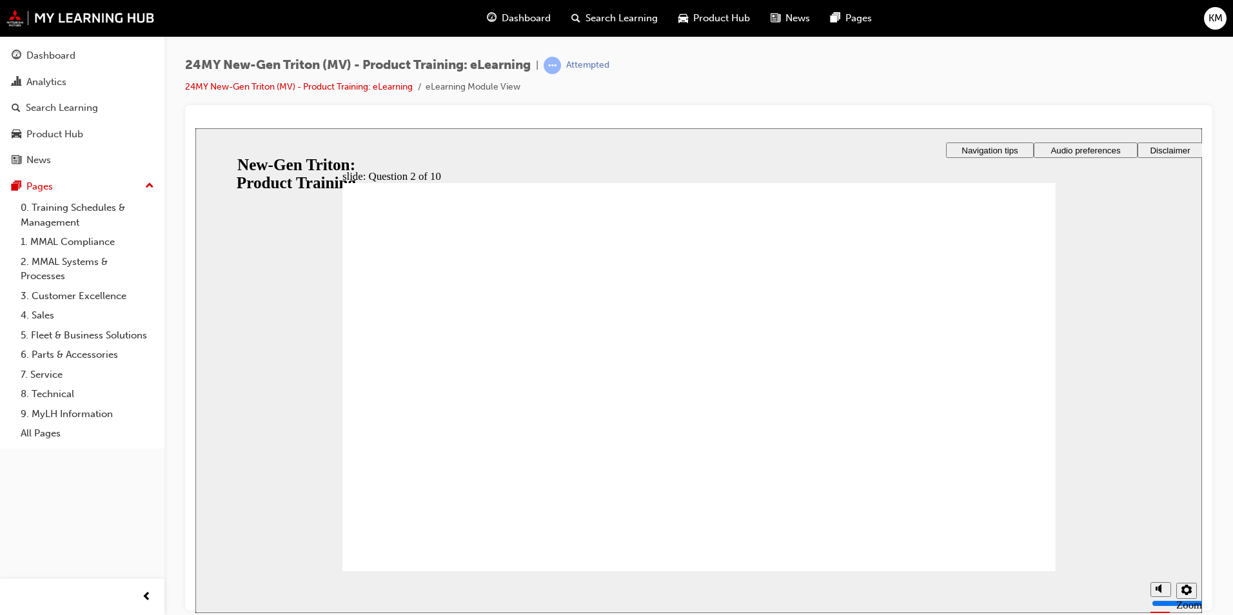
checkbox input "true"
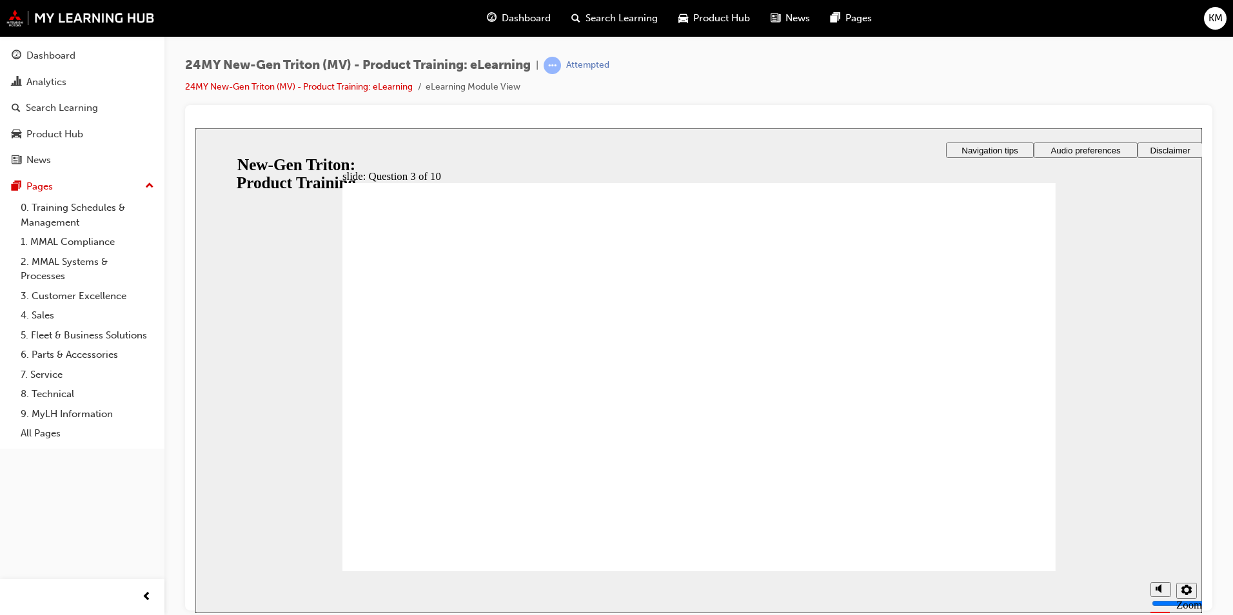
checkbox input "true"
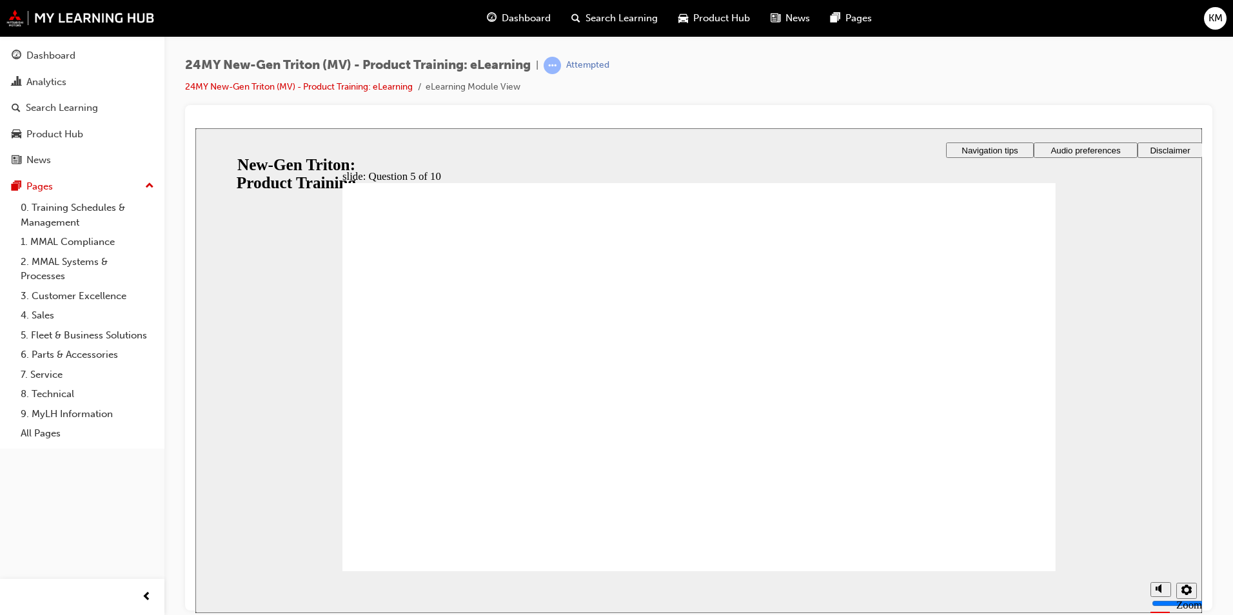
checkbox input "true"
drag, startPoint x: 474, startPoint y: 373, endPoint x: 473, endPoint y: 405, distance: 31.6
checkbox input "true"
drag, startPoint x: 439, startPoint y: 514, endPoint x: 435, endPoint y: 524, distance: 10.4
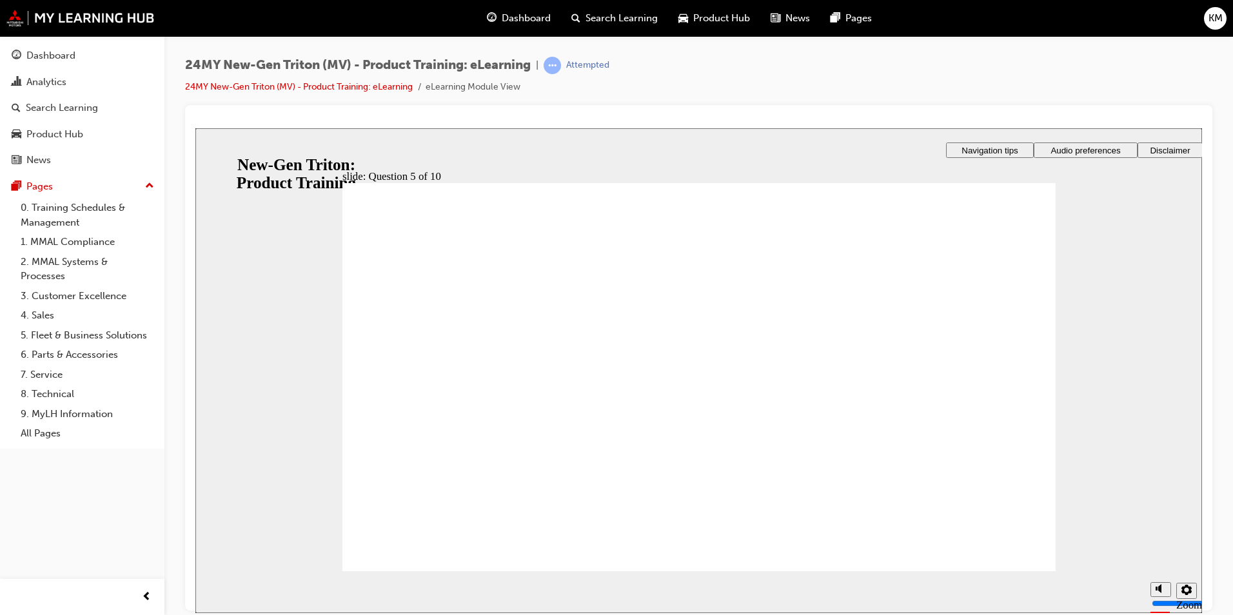
radio input "true"
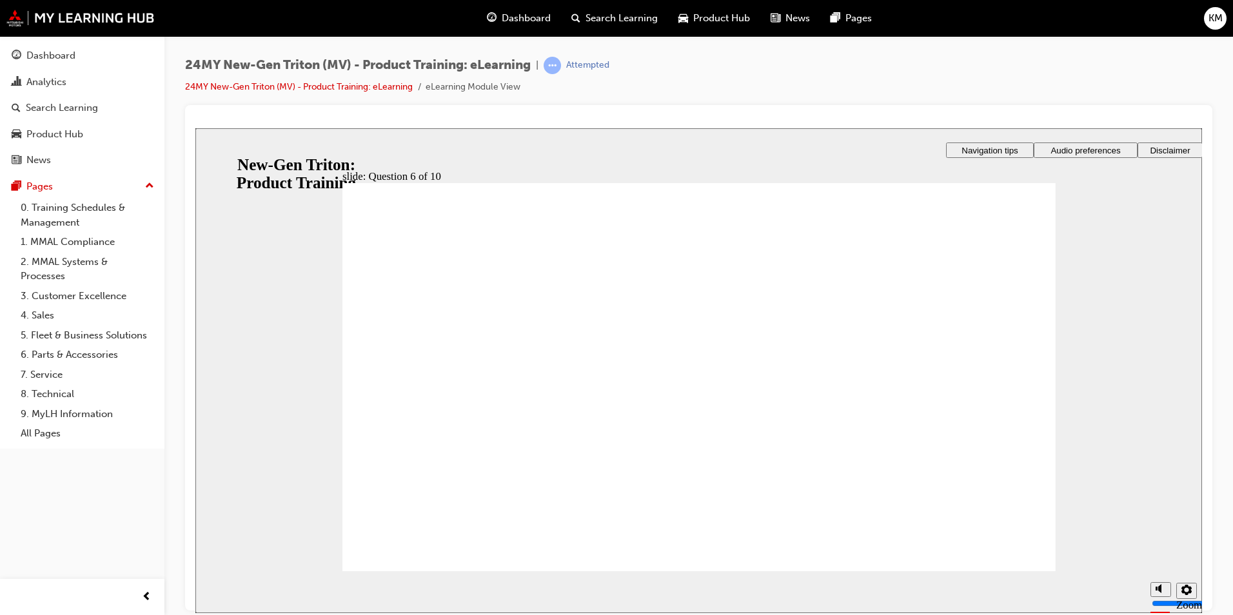
checkbox input "true"
drag, startPoint x: 465, startPoint y: 373, endPoint x: 456, endPoint y: 406, distance: 34.1
checkbox input "true"
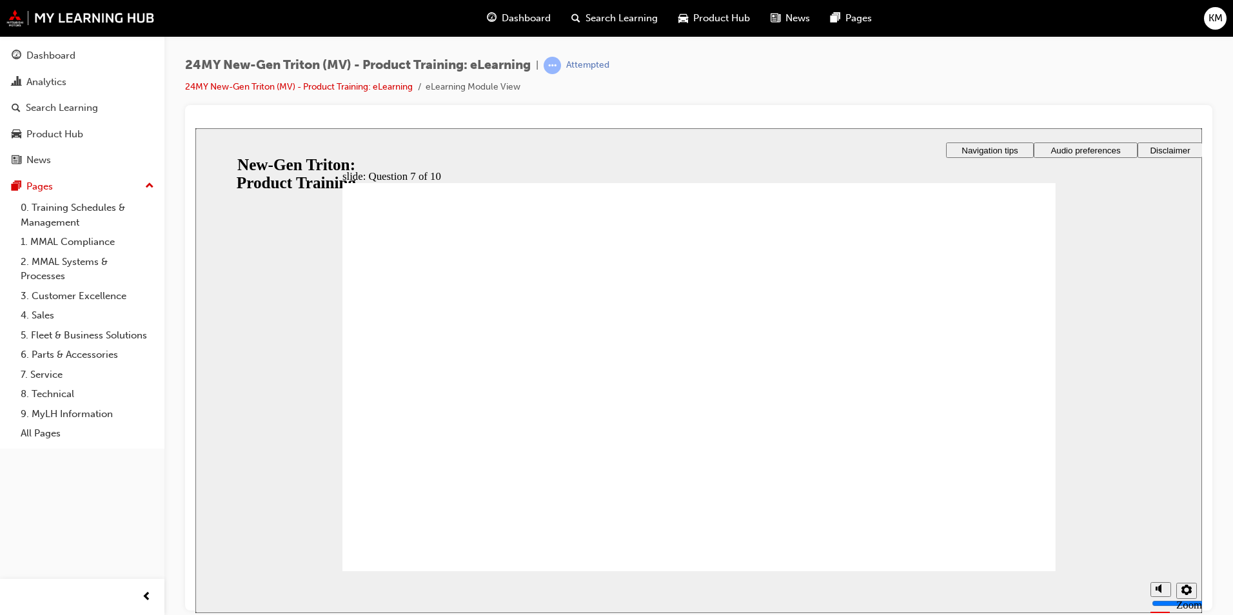
radio input "true"
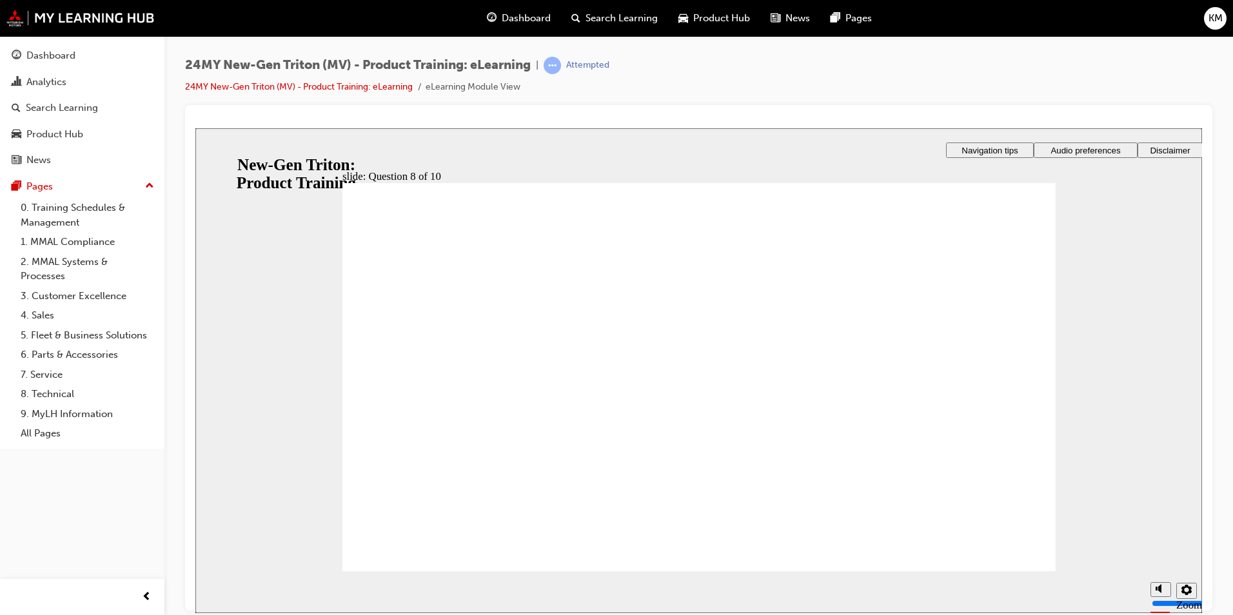
radio input "true"
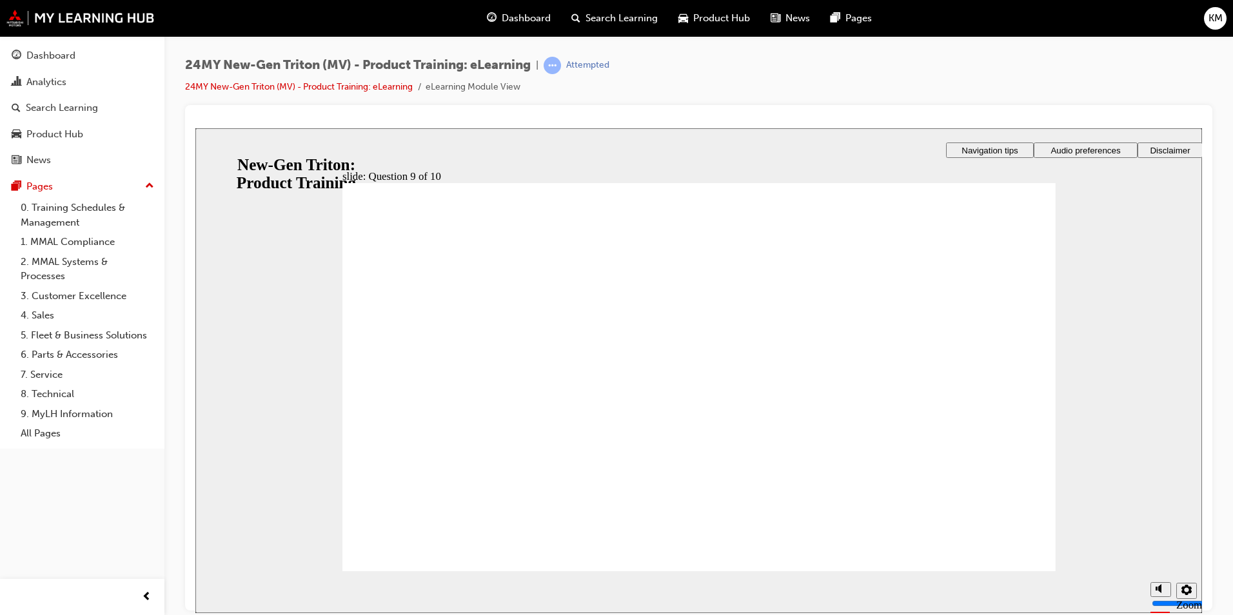
radio input "true"
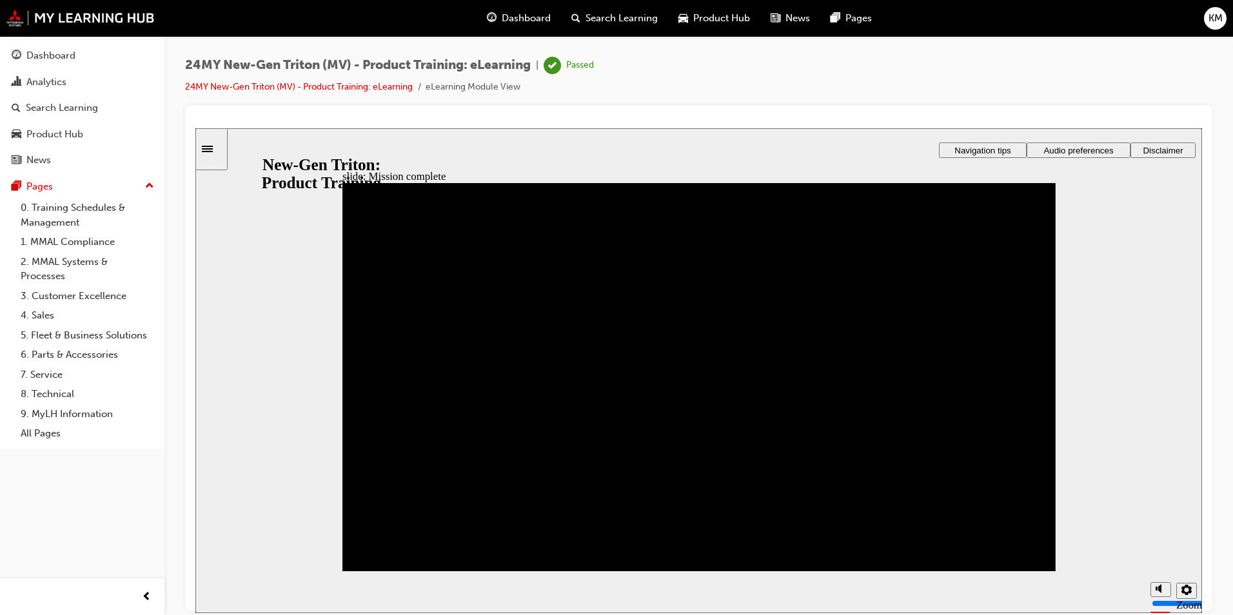
click at [84, 59] on div "Dashboard" at bounding box center [82, 56] width 141 height 16
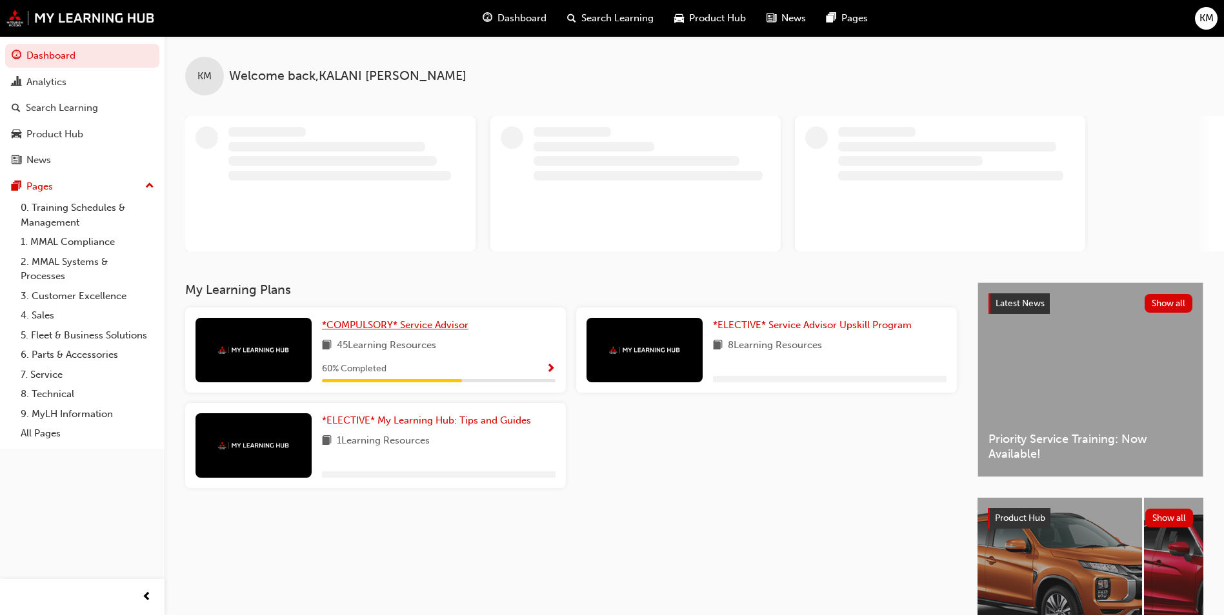
click at [442, 330] on div "KM Welcome back , [PERSON_NAME] My Learning Plans *COMPULSORY* Service Advisor …" at bounding box center [693, 359] width 1059 height 646
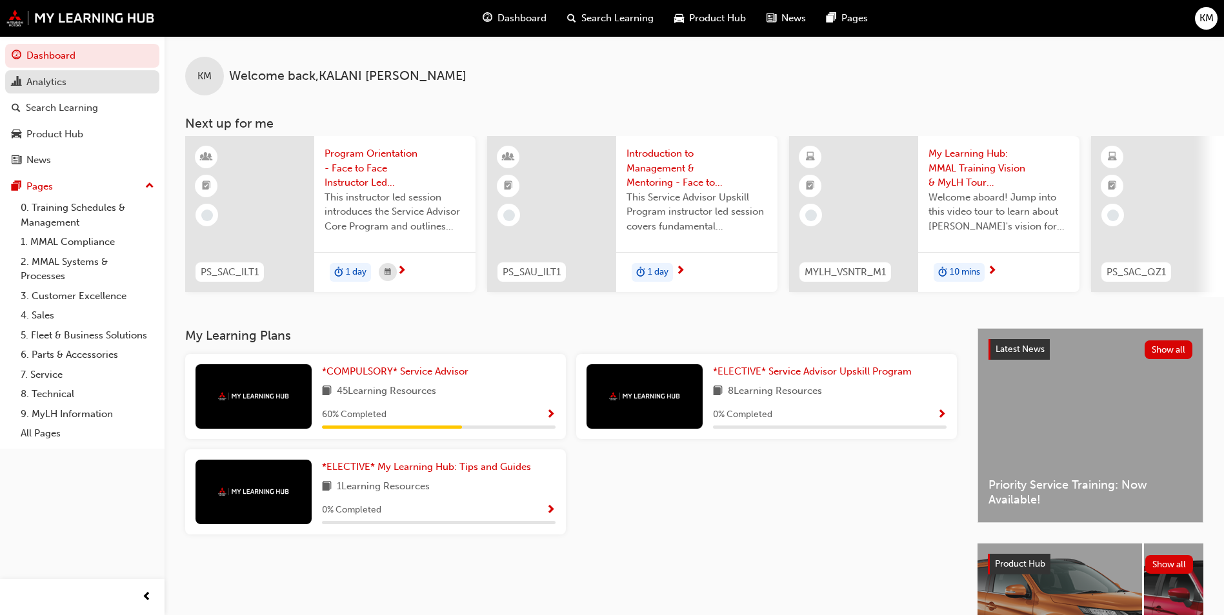
click at [71, 84] on div "Analytics" at bounding box center [82, 82] width 141 height 16
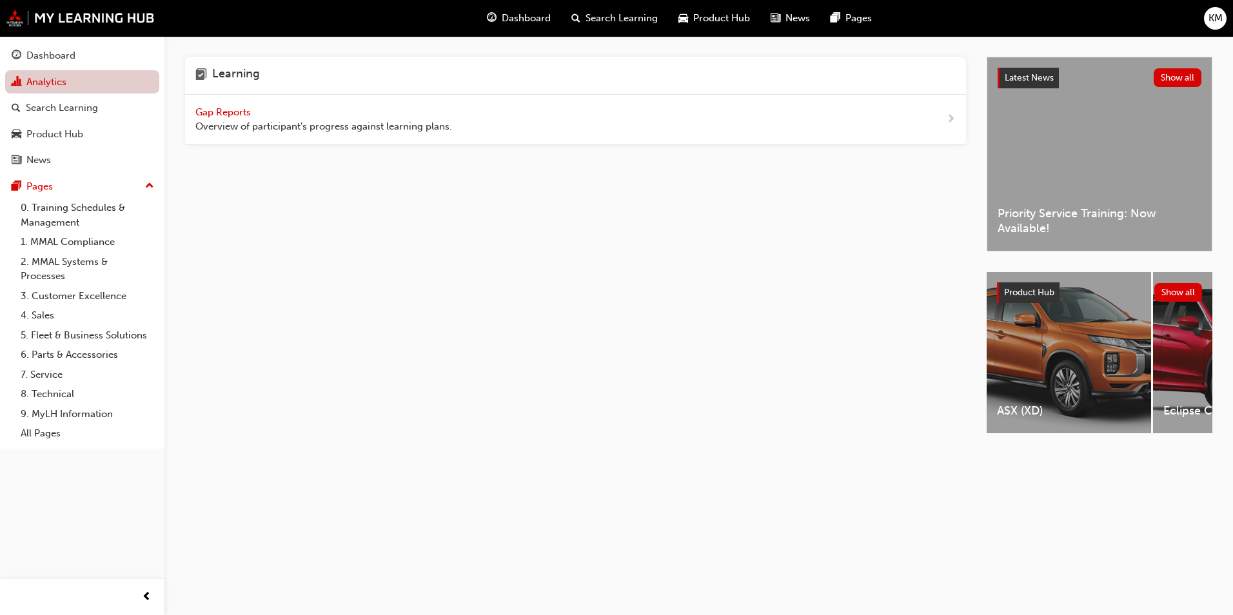
click at [78, 77] on link "Analytics" at bounding box center [82, 82] width 154 height 24
click at [81, 117] on link "Search Learning" at bounding box center [82, 108] width 154 height 24
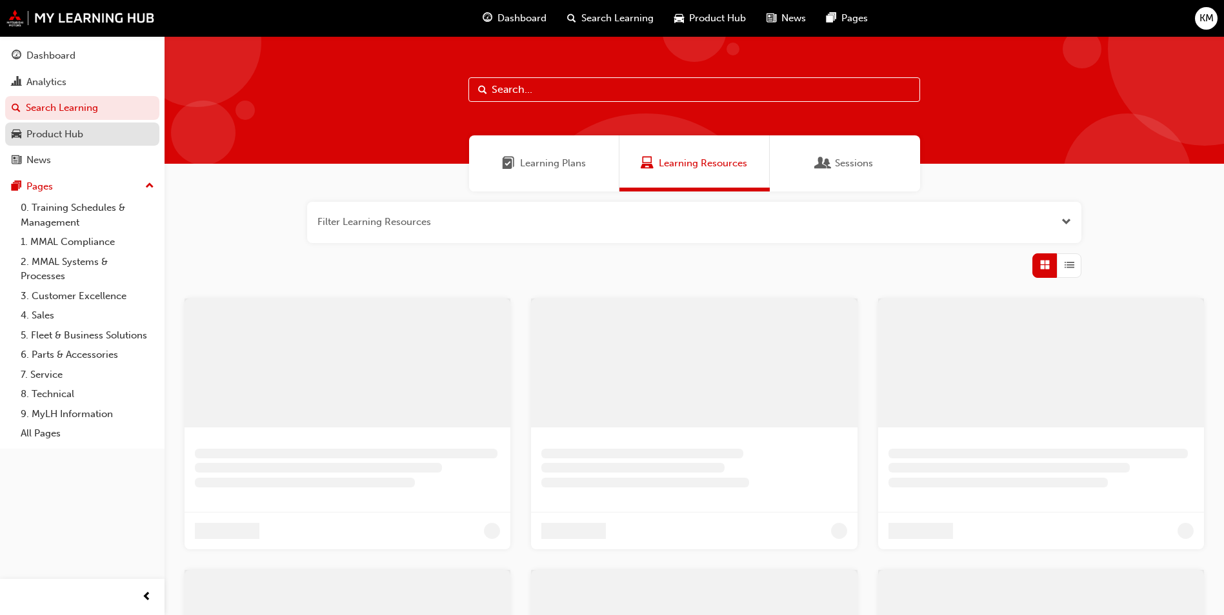
click at [82, 139] on div "Product Hub" at bounding box center [54, 134] width 57 height 15
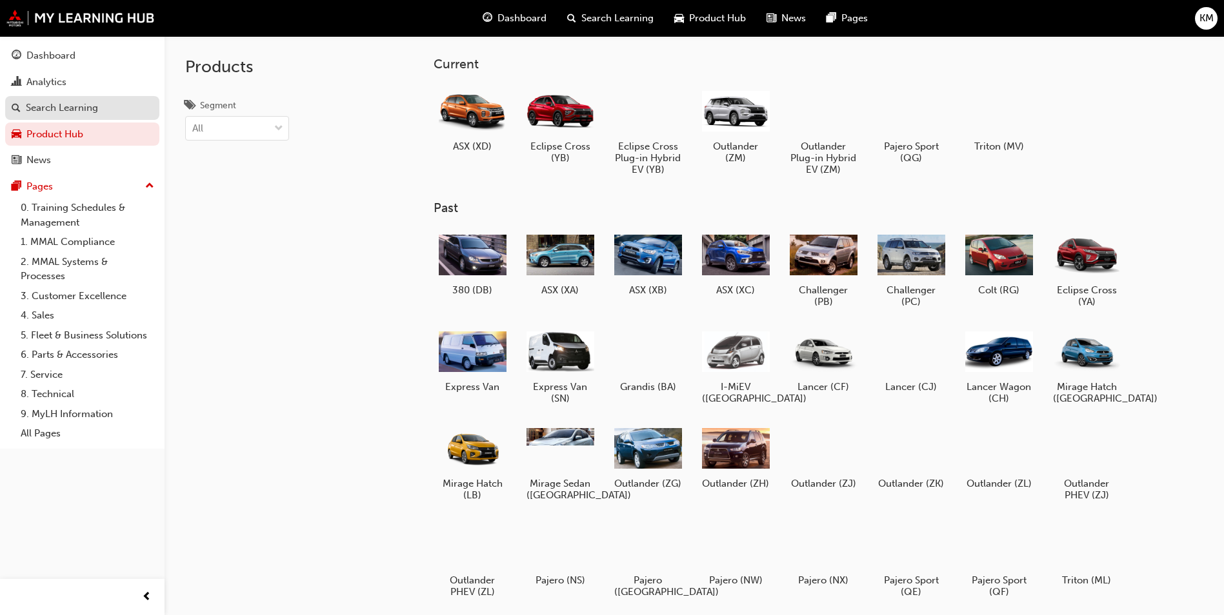
click at [101, 111] on div "Search Learning" at bounding box center [82, 108] width 141 height 16
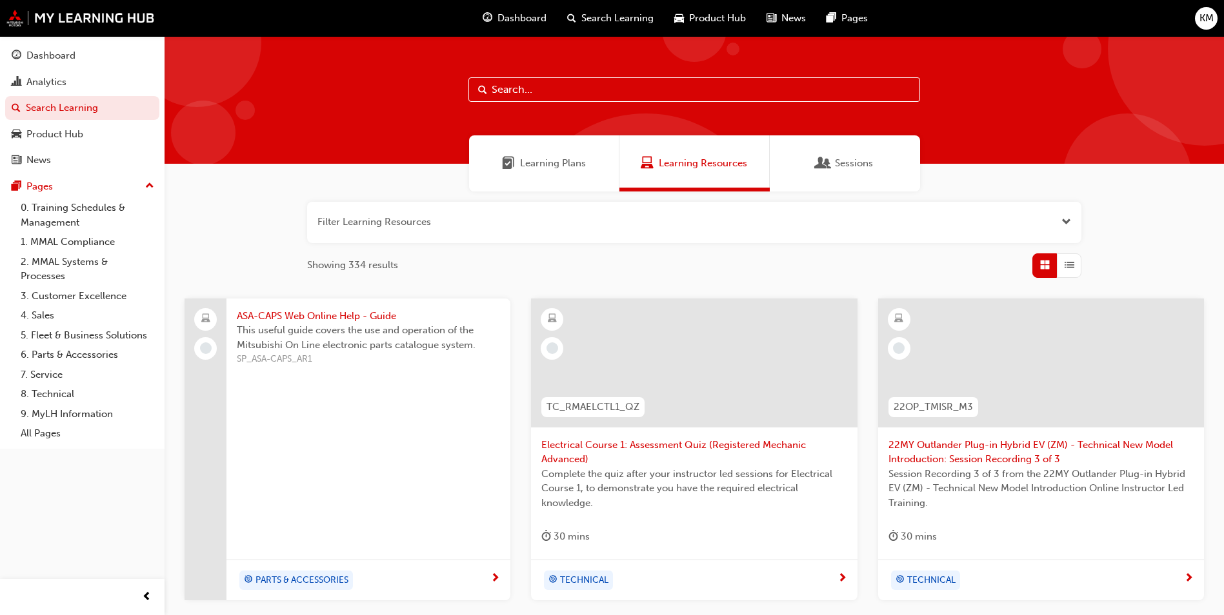
click at [530, 153] on div "Learning Plans" at bounding box center [544, 163] width 150 height 56
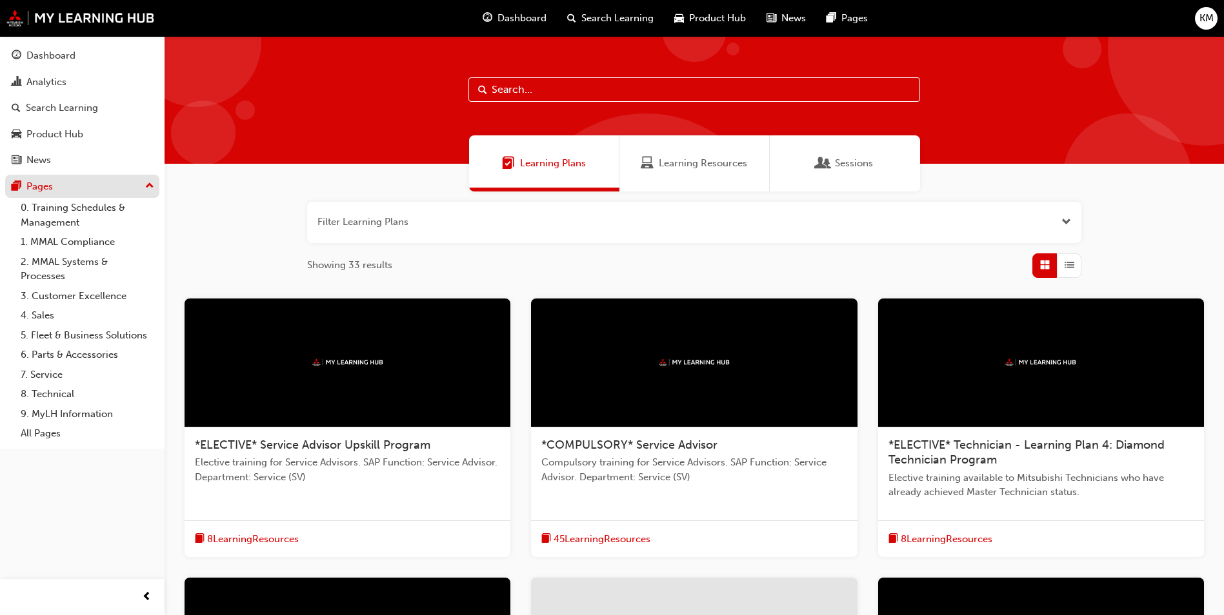
click at [80, 188] on div "Pages" at bounding box center [82, 187] width 141 height 16
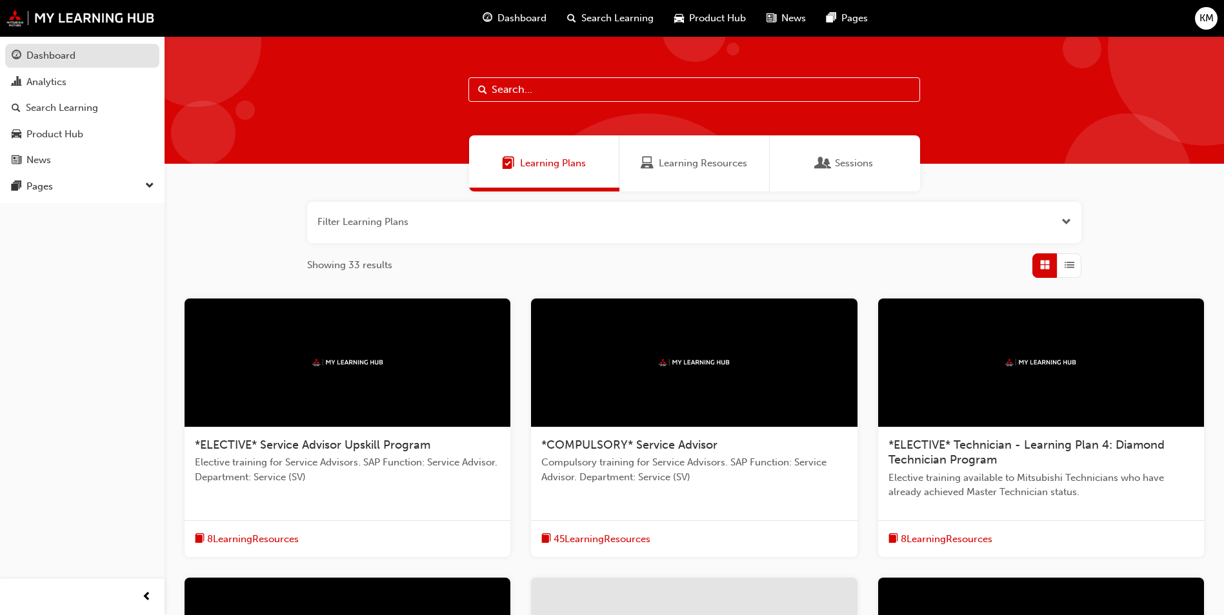
click at [98, 54] on div "Dashboard" at bounding box center [82, 56] width 141 height 16
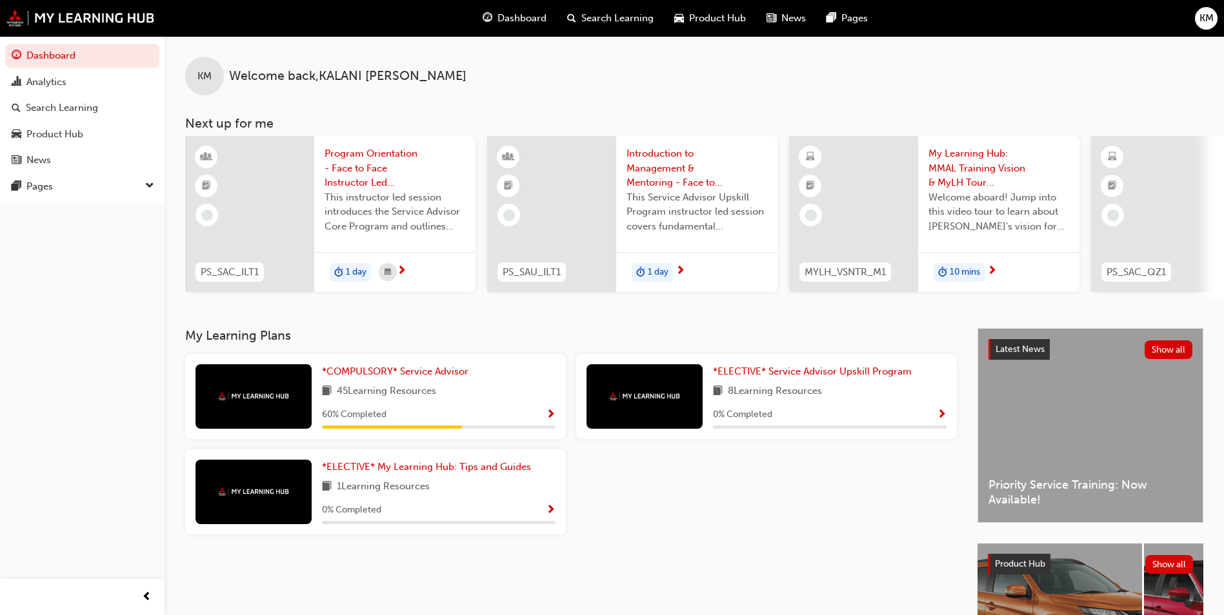
click at [538, 8] on div "Dashboard" at bounding box center [514, 18] width 84 height 26
click at [519, 25] on span "Dashboard" at bounding box center [521, 18] width 49 height 15
click at [530, 17] on span "Dashboard" at bounding box center [521, 18] width 49 height 15
click at [395, 377] on span "*COMPULSORY* Service Advisor" at bounding box center [395, 372] width 146 height 12
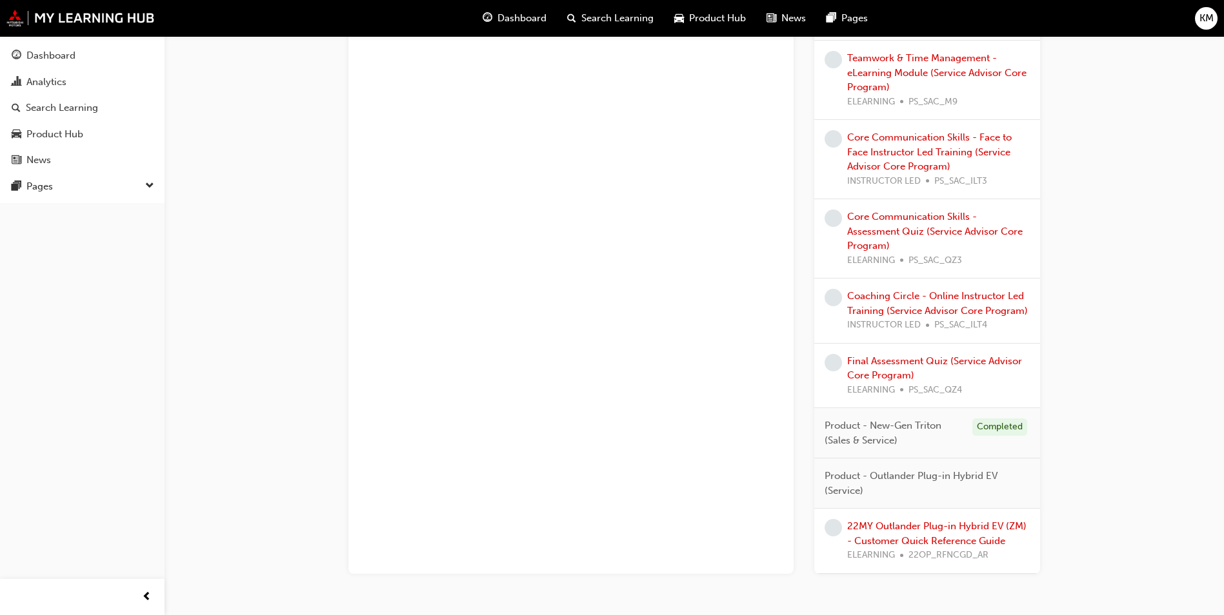
scroll to position [1383, 0]
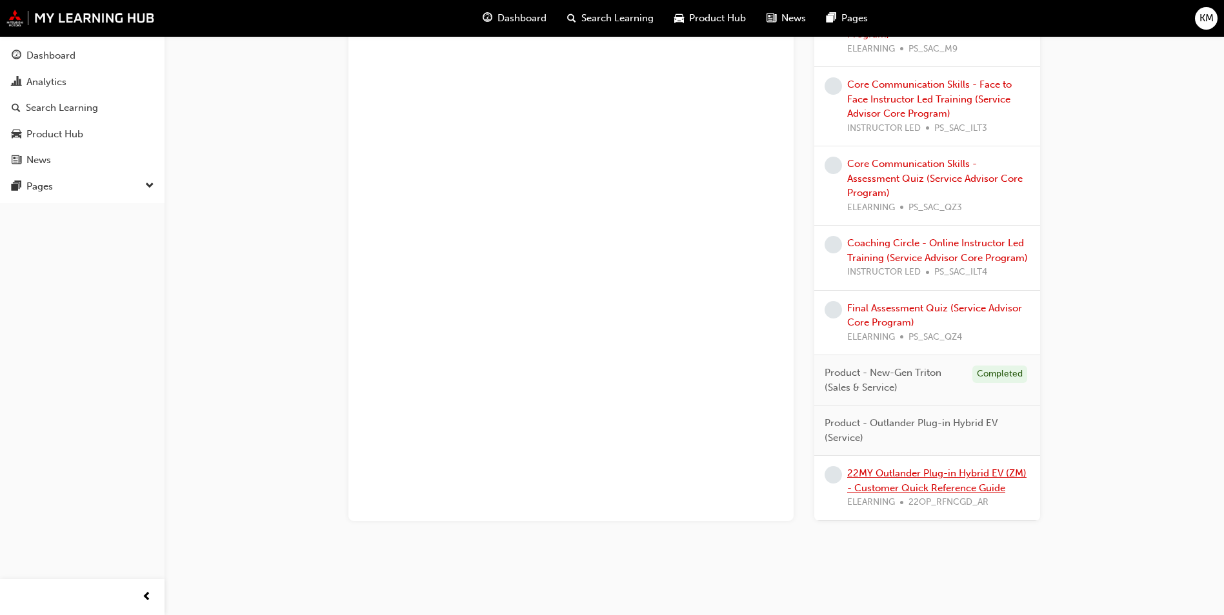
click at [931, 485] on link "22MY Outlander Plug-in Hybrid EV (ZM) - Customer Quick Reference Guide" at bounding box center [936, 481] width 179 height 26
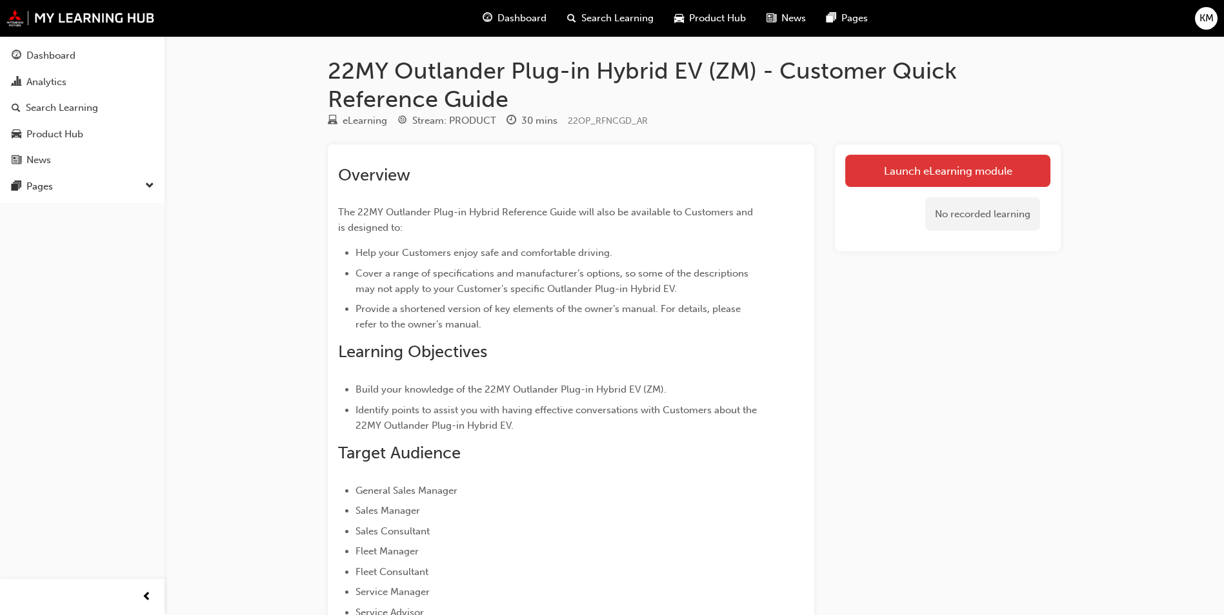
click at [945, 172] on link "Launch eLearning module" at bounding box center [947, 171] width 205 height 32
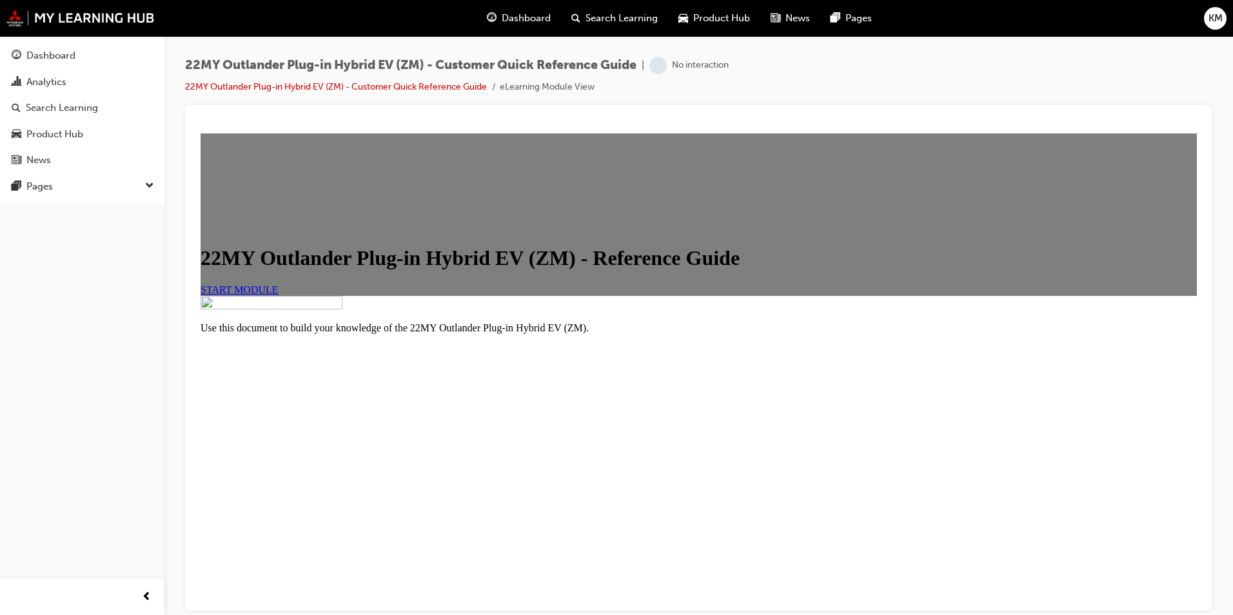
click at [279, 295] on span "START MODULE" at bounding box center [240, 289] width 78 height 11
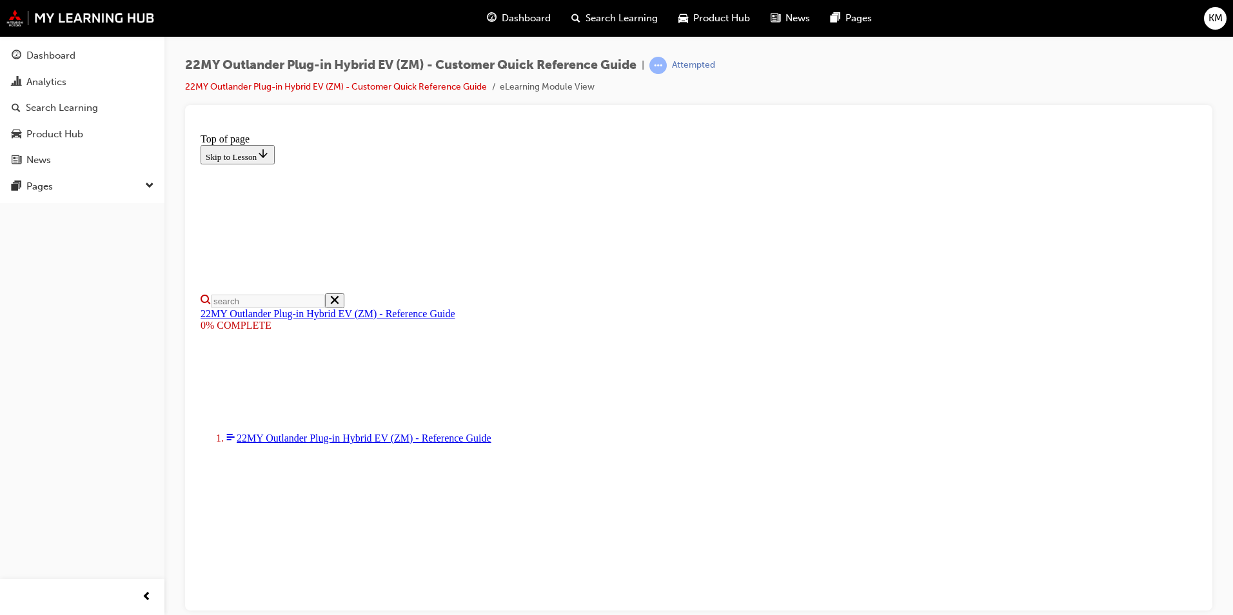
select select "auto"
type input "12"
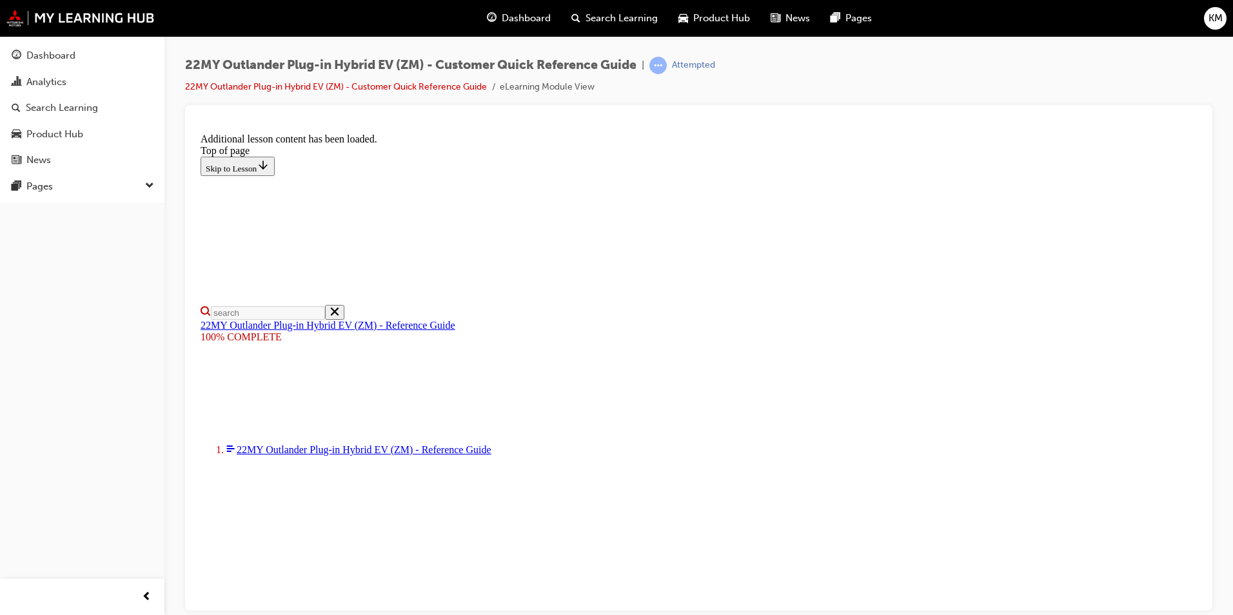
scroll to position [642, 0]
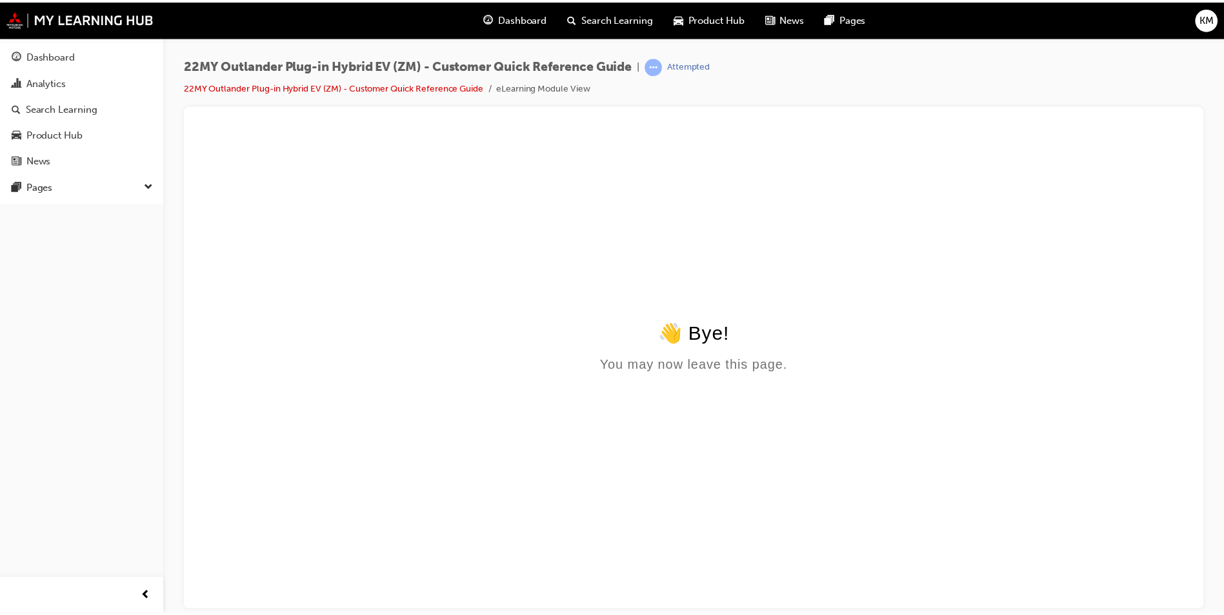
scroll to position [0, 0]
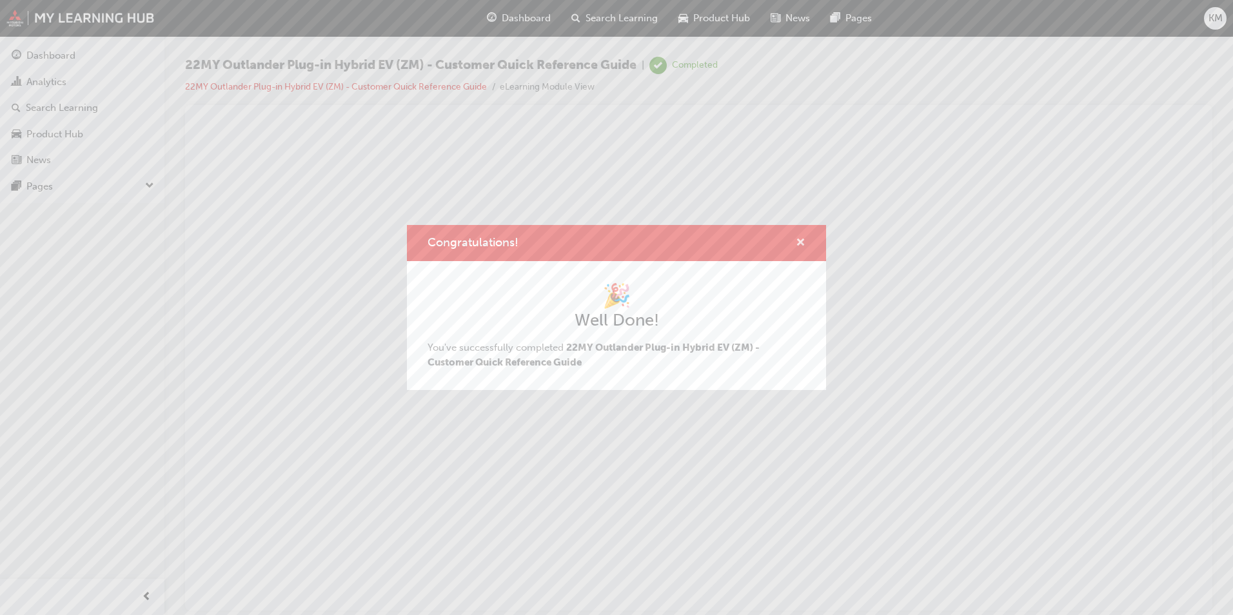
click at [798, 246] on span "cross-icon" at bounding box center [801, 244] width 10 height 12
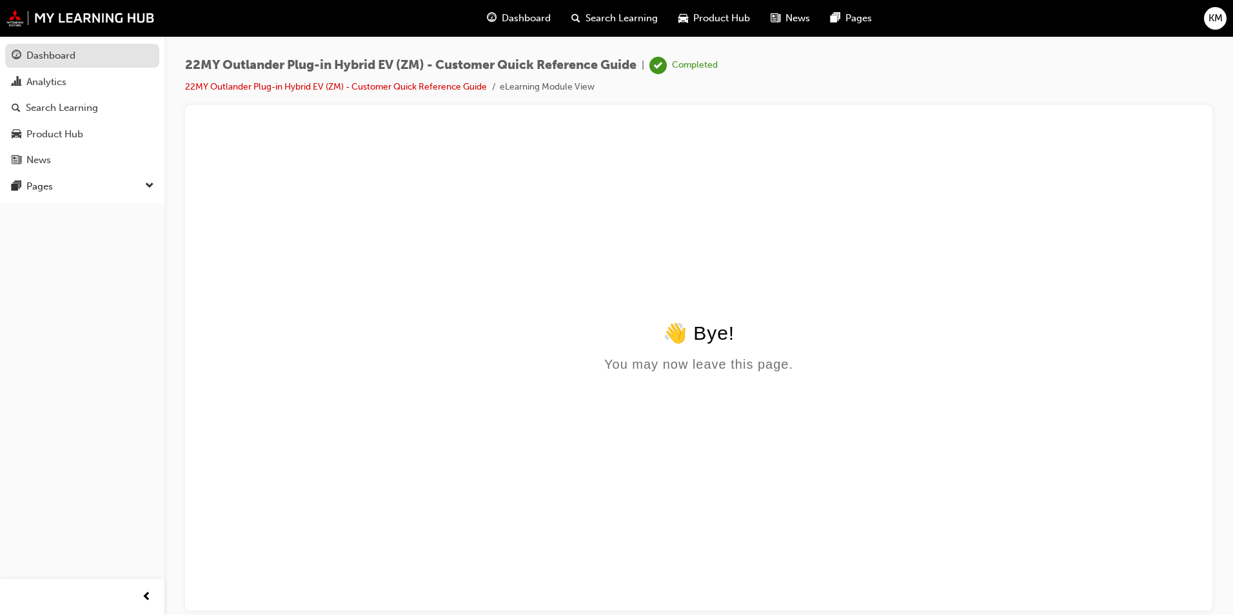
click at [62, 56] on div "Dashboard" at bounding box center [50, 55] width 49 height 15
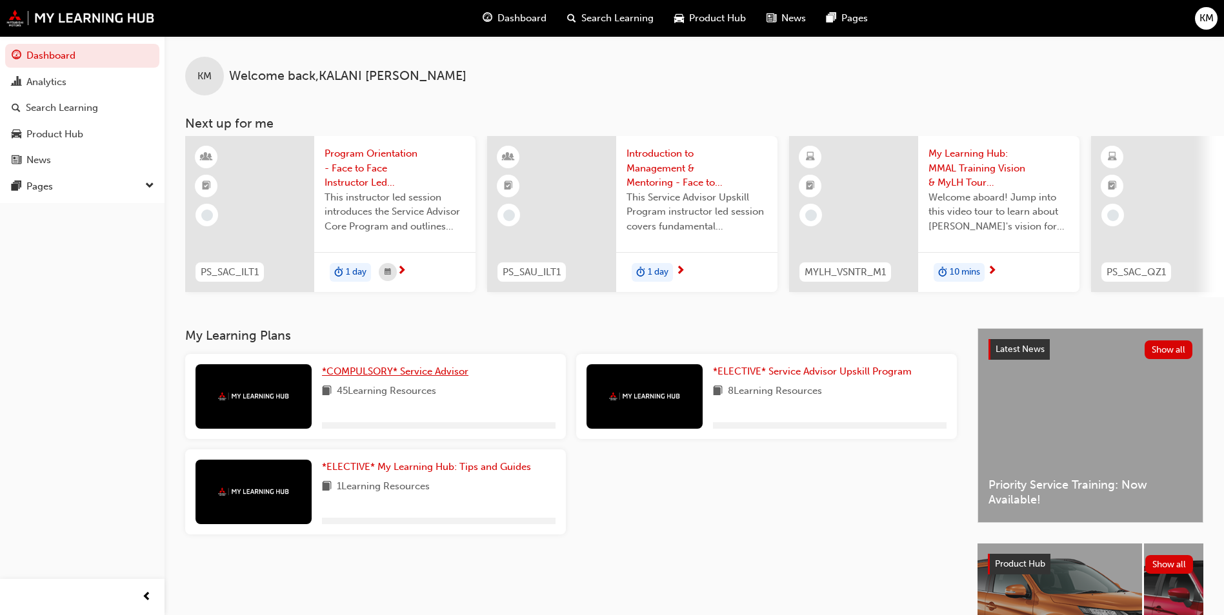
click at [385, 376] on span "*COMPULSORY* Service Advisor" at bounding box center [395, 372] width 146 height 12
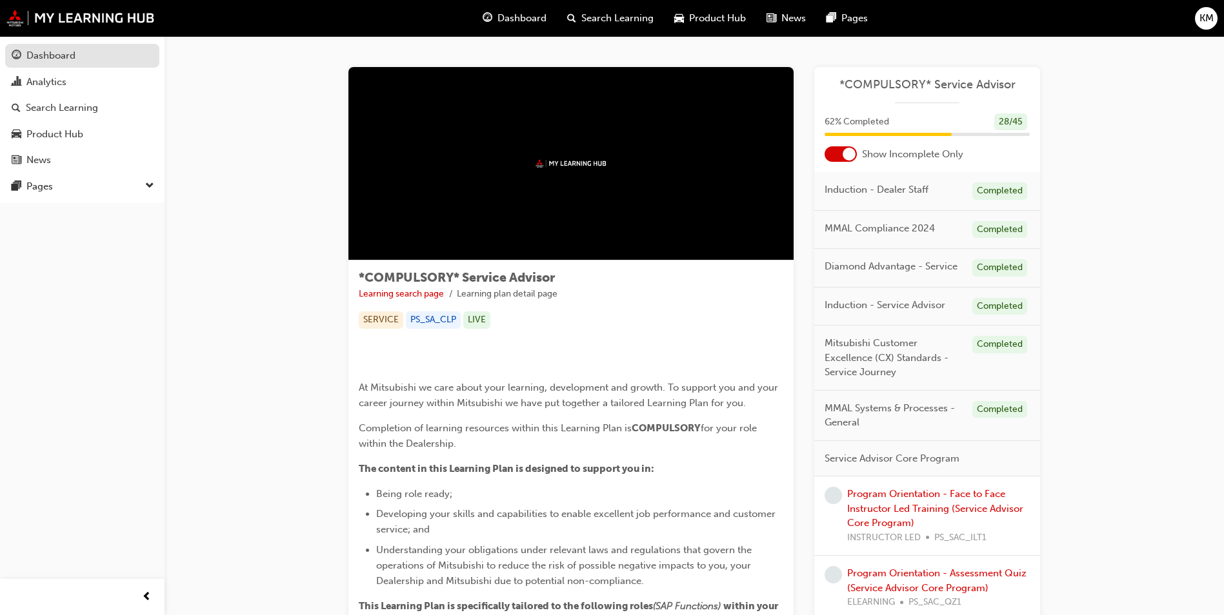
click at [65, 52] on div "Dashboard" at bounding box center [50, 55] width 49 height 15
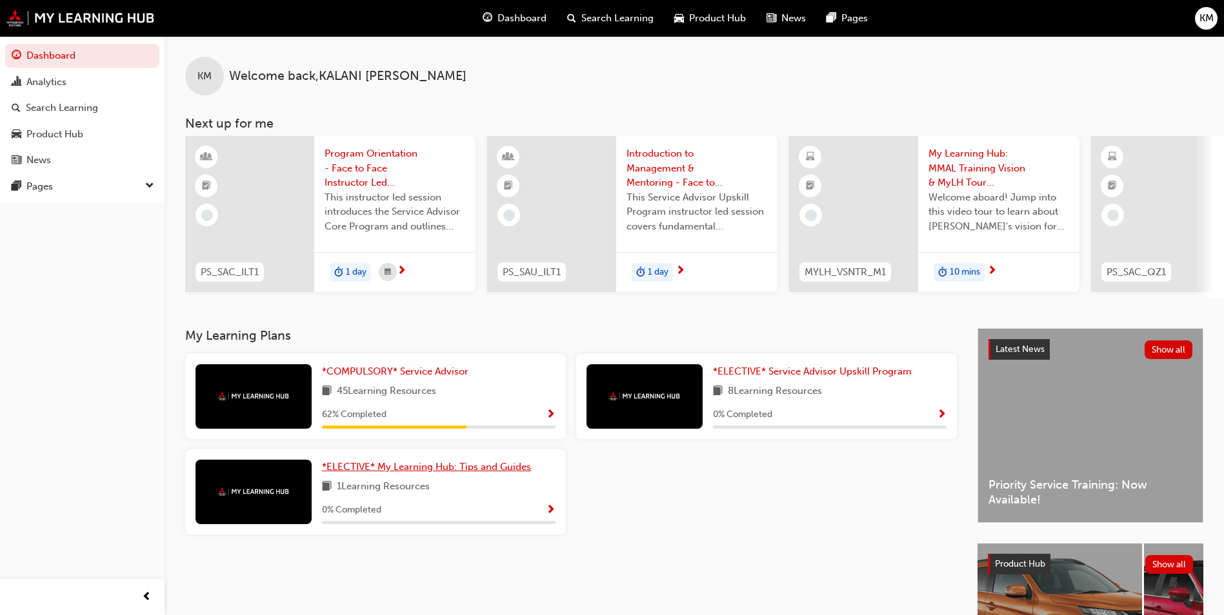
click at [447, 473] on span "*ELECTIVE* My Learning Hub: Tips and Guides" at bounding box center [426, 467] width 209 height 12
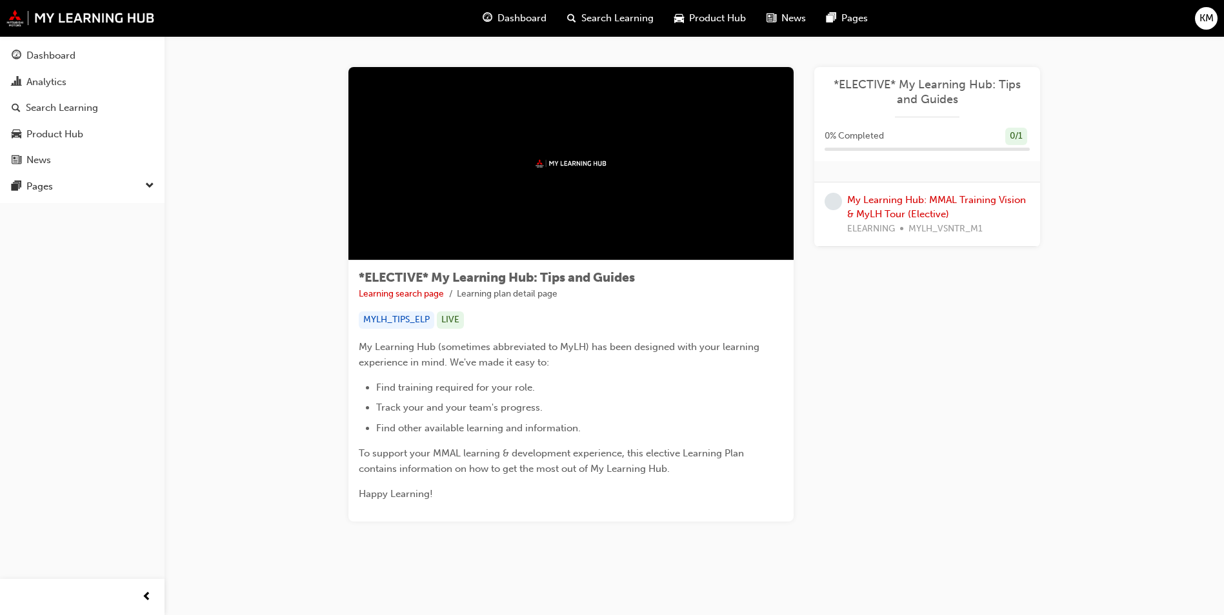
click at [905, 208] on div "My Learning Hub: MMAL Training Vision & MyLH Tour (Elective) ELEARNING MYLH_VSN…" at bounding box center [938, 215] width 183 height 44
click at [919, 200] on link "My Learning Hub: MMAL Training Vision & MyLH Tour (Elective)" at bounding box center [936, 207] width 179 height 26
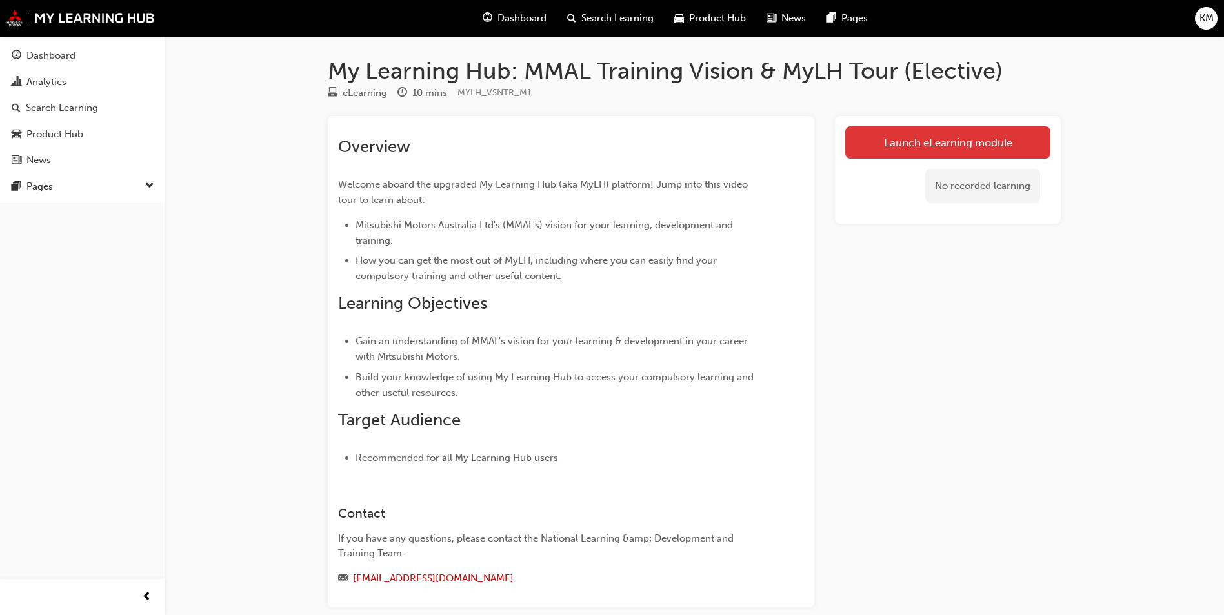
click at [932, 148] on link "Launch eLearning module" at bounding box center [947, 142] width 205 height 32
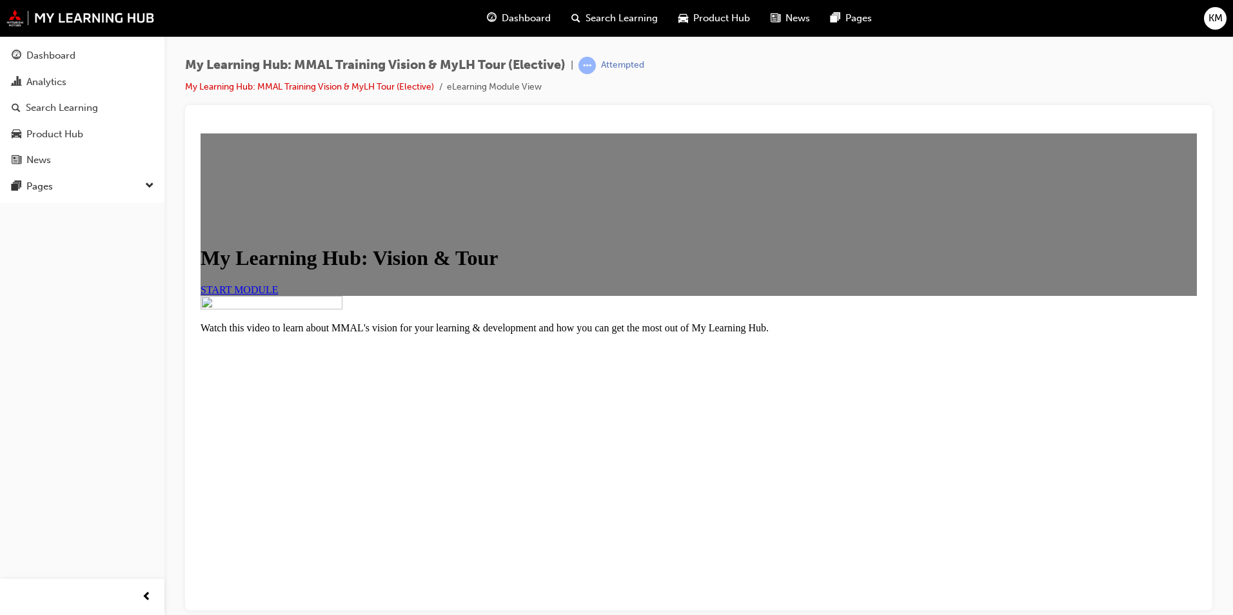
click at [279, 295] on link "START MODULE" at bounding box center [240, 289] width 78 height 11
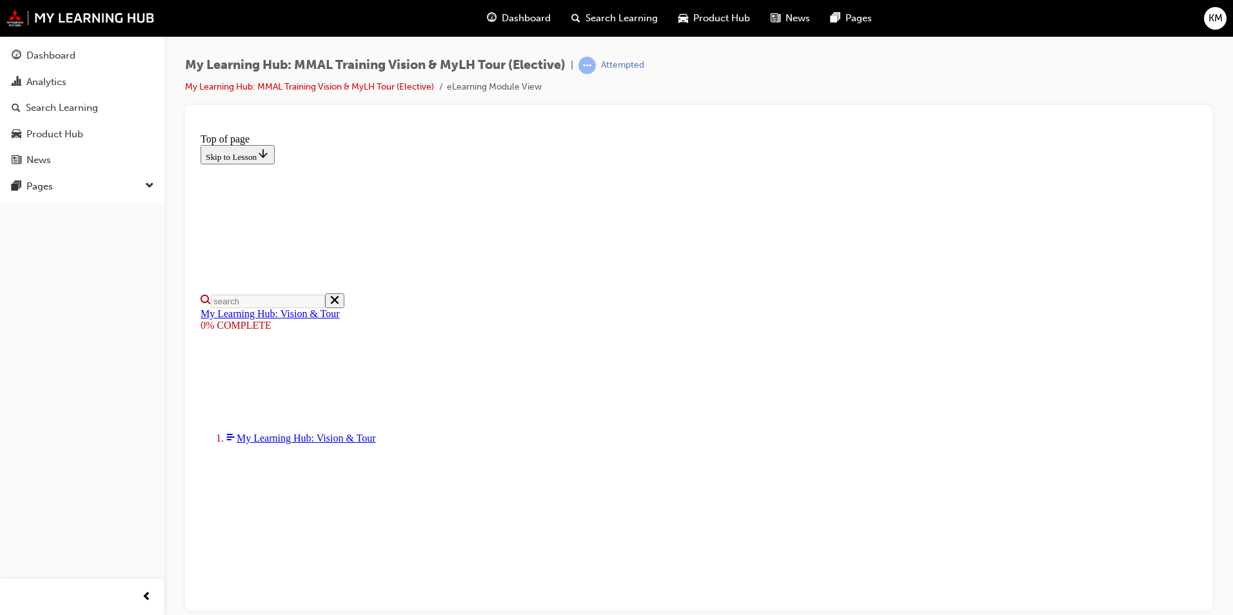
scroll to position [129, 0]
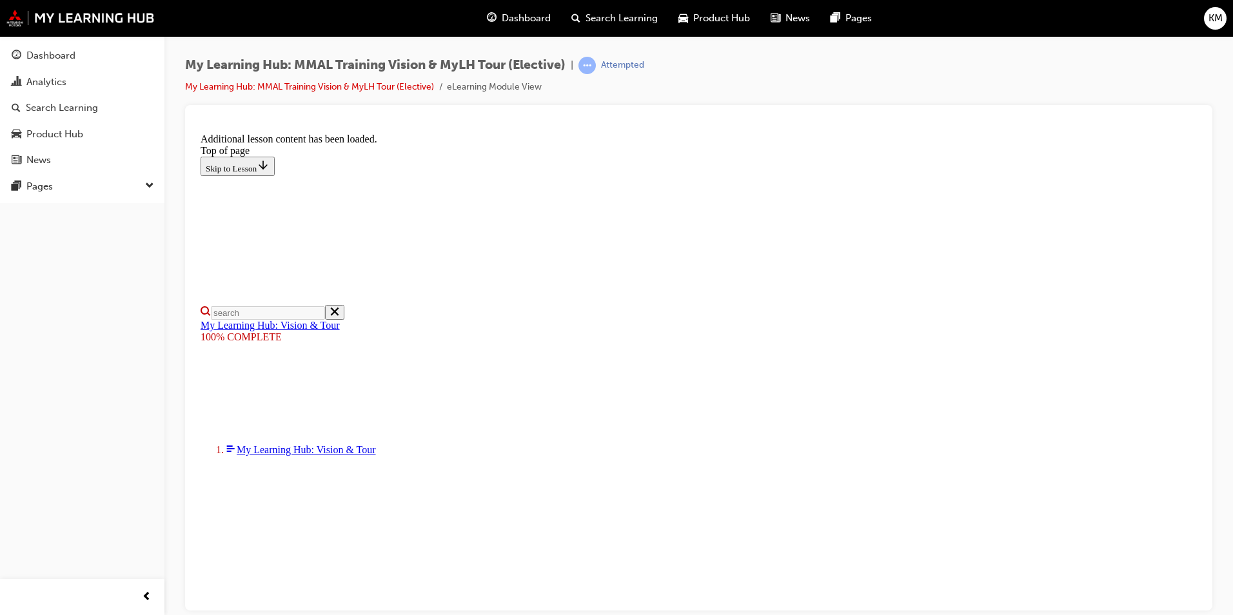
scroll to position [382, 0]
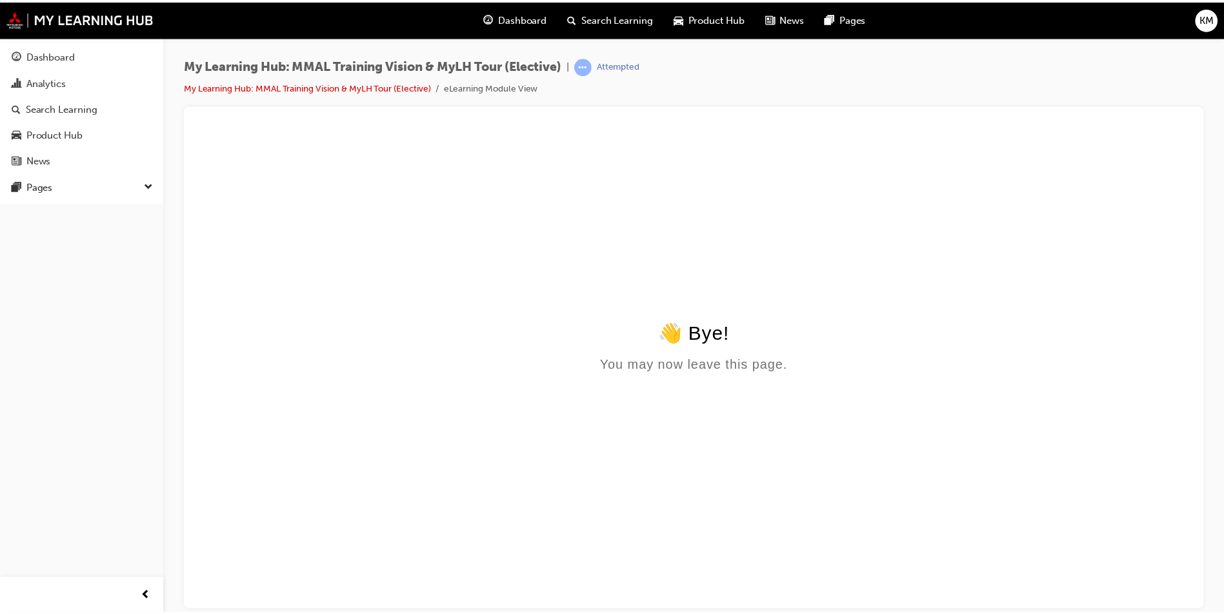
scroll to position [0, 0]
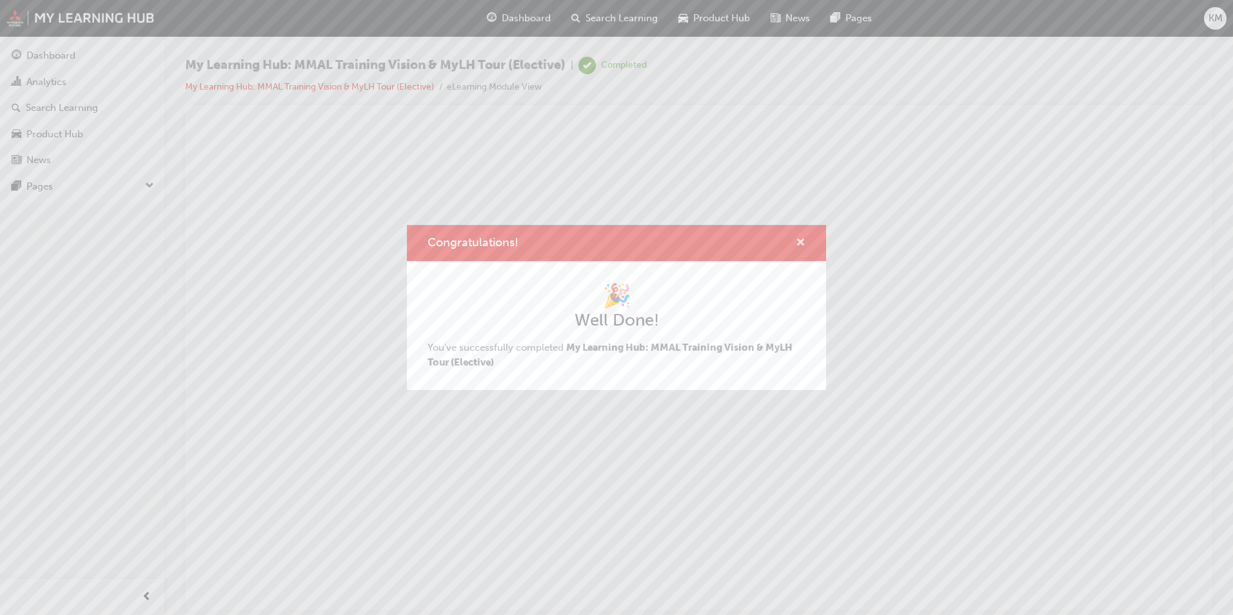
click at [799, 247] on span "cross-icon" at bounding box center [801, 244] width 10 height 12
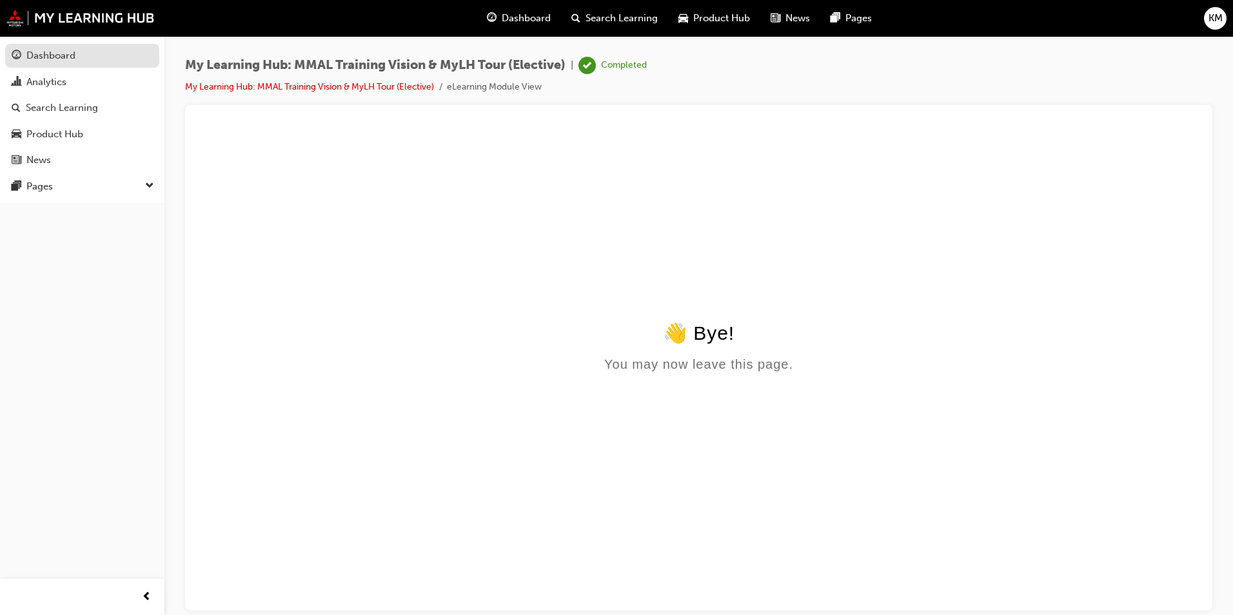
click at [97, 62] on div "Dashboard" at bounding box center [82, 56] width 141 height 16
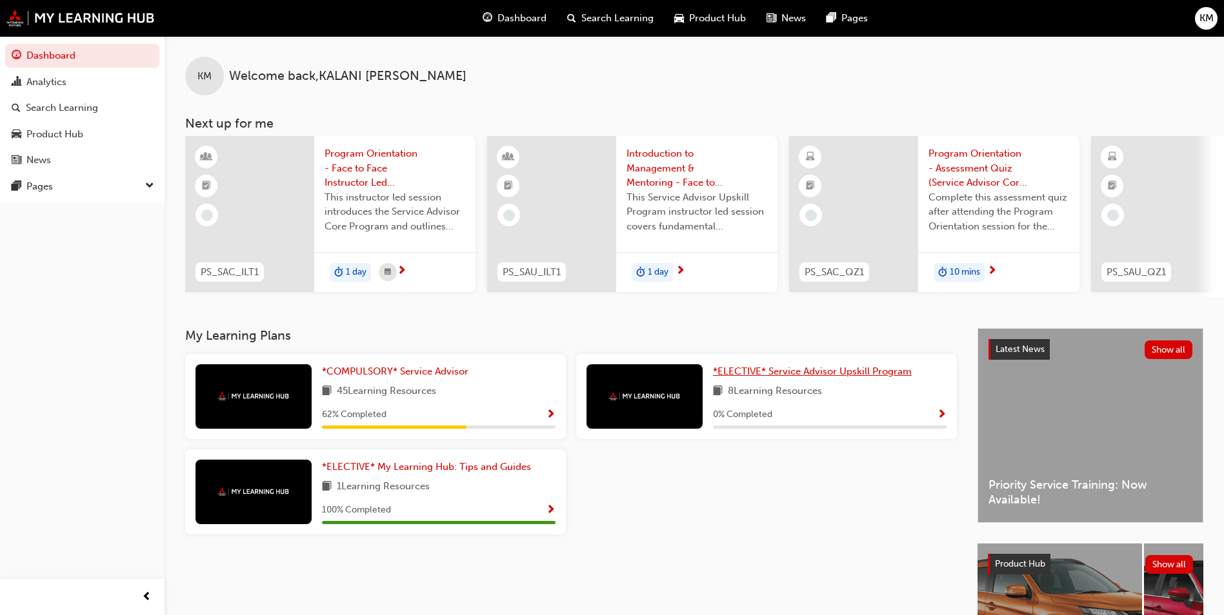
click at [791, 377] on span "*ELECTIVE* Service Advisor Upskill Program" at bounding box center [812, 372] width 199 height 12
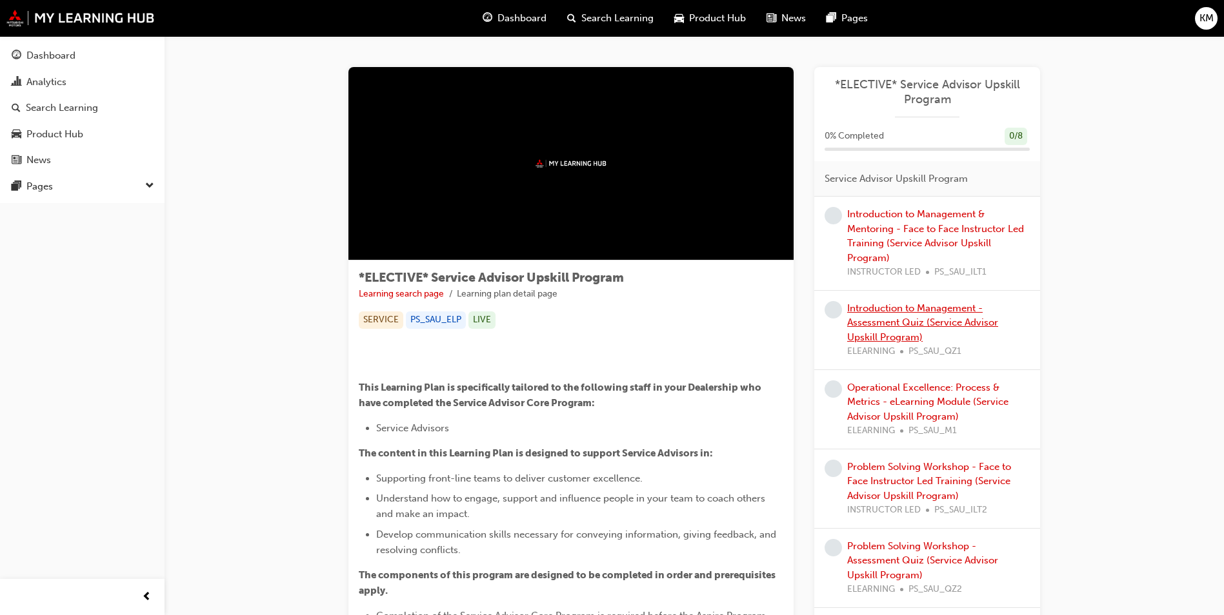
click at [939, 324] on link "Introduction to Management - Assessment Quiz (Service Advisor Upskill Program)" at bounding box center [922, 323] width 151 height 41
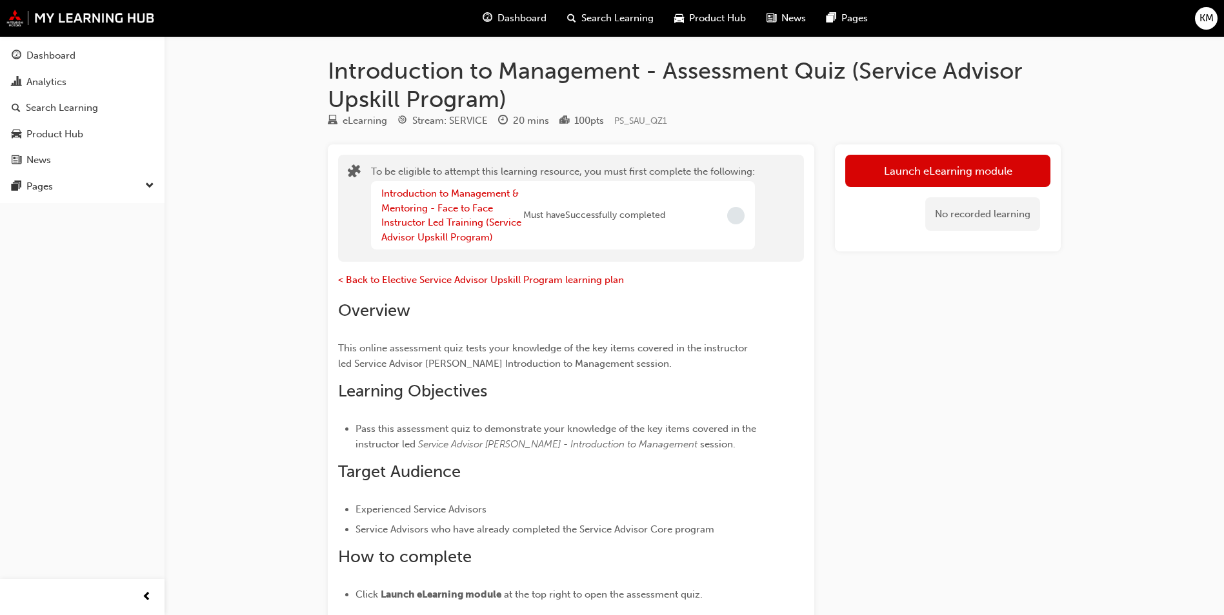
click at [939, 187] on div "No recorded learning" at bounding box center [947, 214] width 205 height 55
click at [945, 179] on button "Launch eLearning module" at bounding box center [947, 171] width 205 height 32
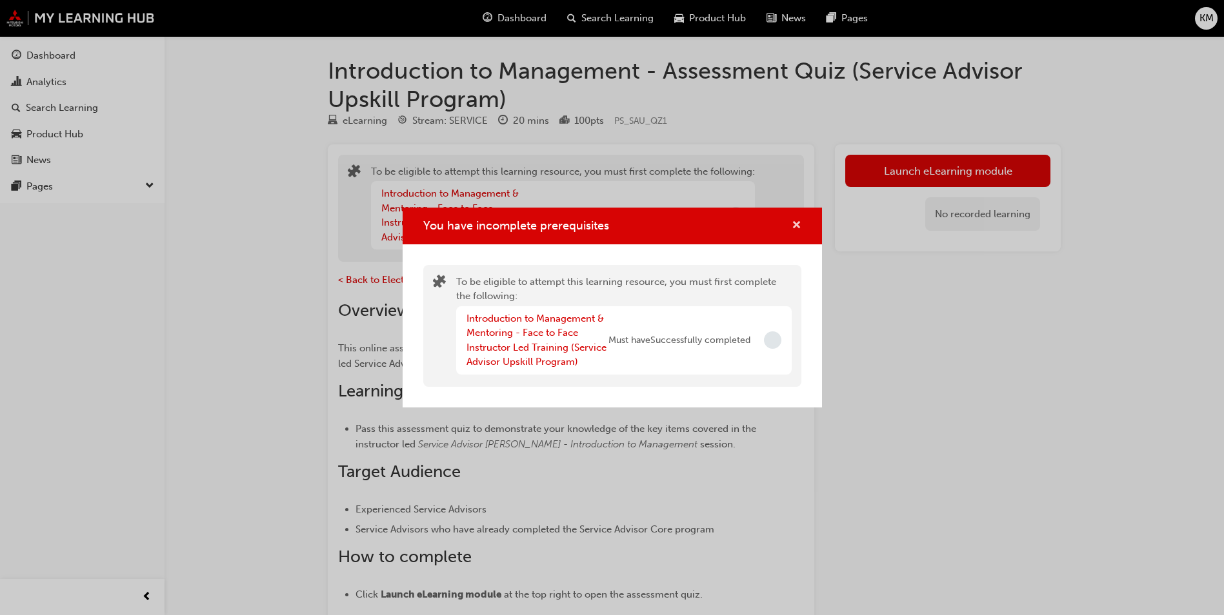
click at [799, 226] on span "cross-icon" at bounding box center [796, 227] width 10 height 12
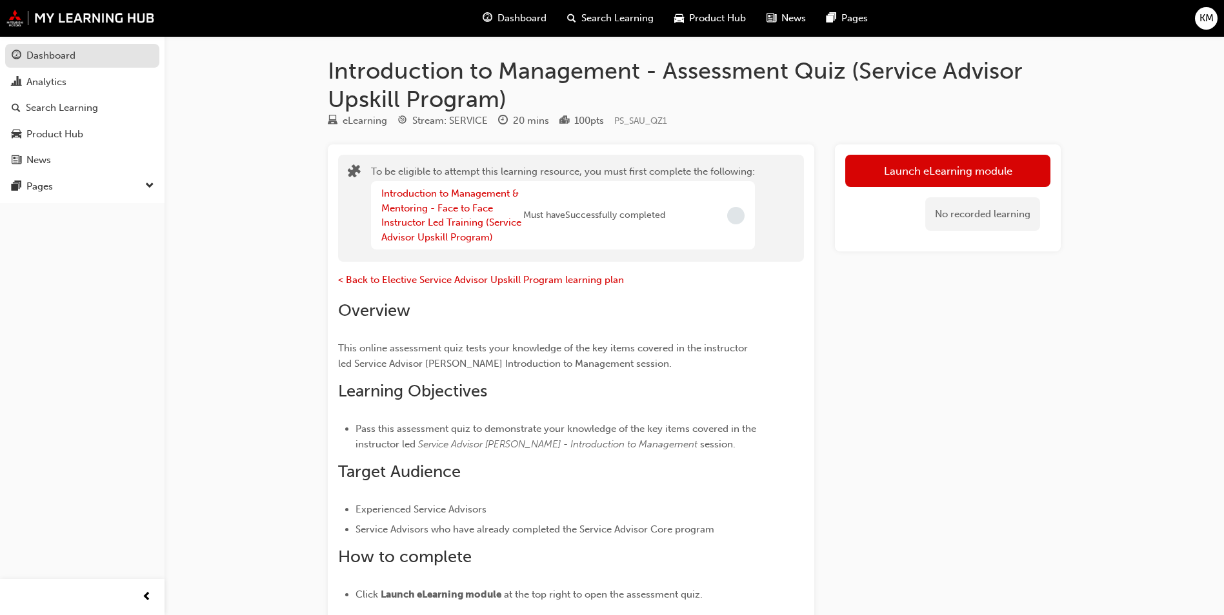
click at [71, 52] on div "Dashboard" at bounding box center [50, 55] width 49 height 15
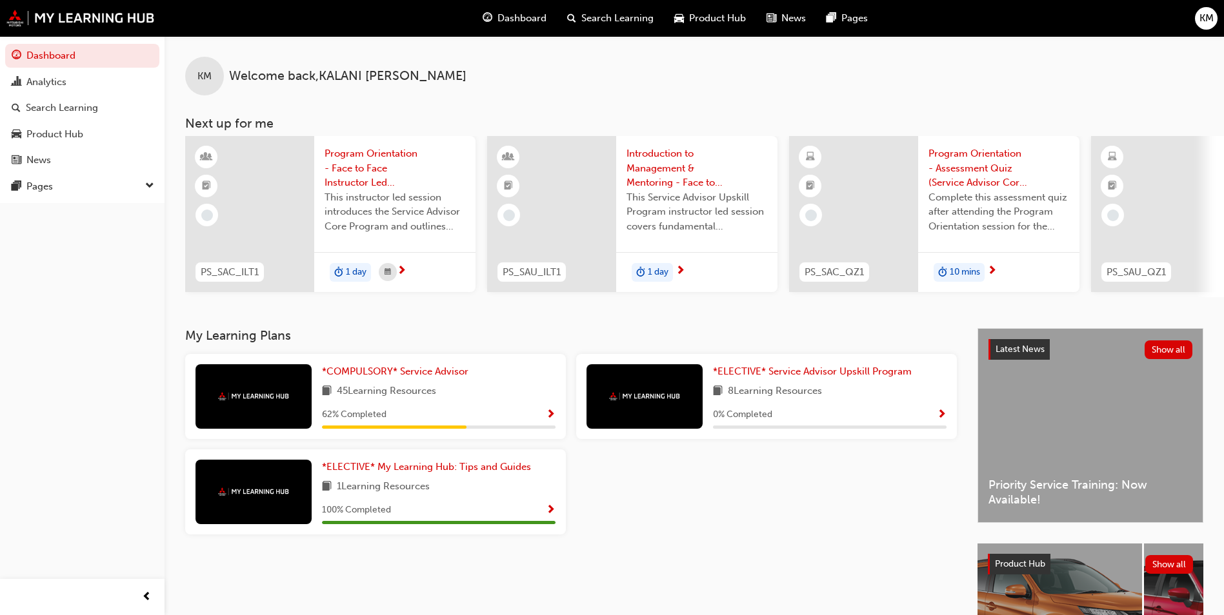
click at [983, 169] on span "Program Orientation - Assessment Quiz (Service Advisor Core Program)" at bounding box center [998, 168] width 141 height 44
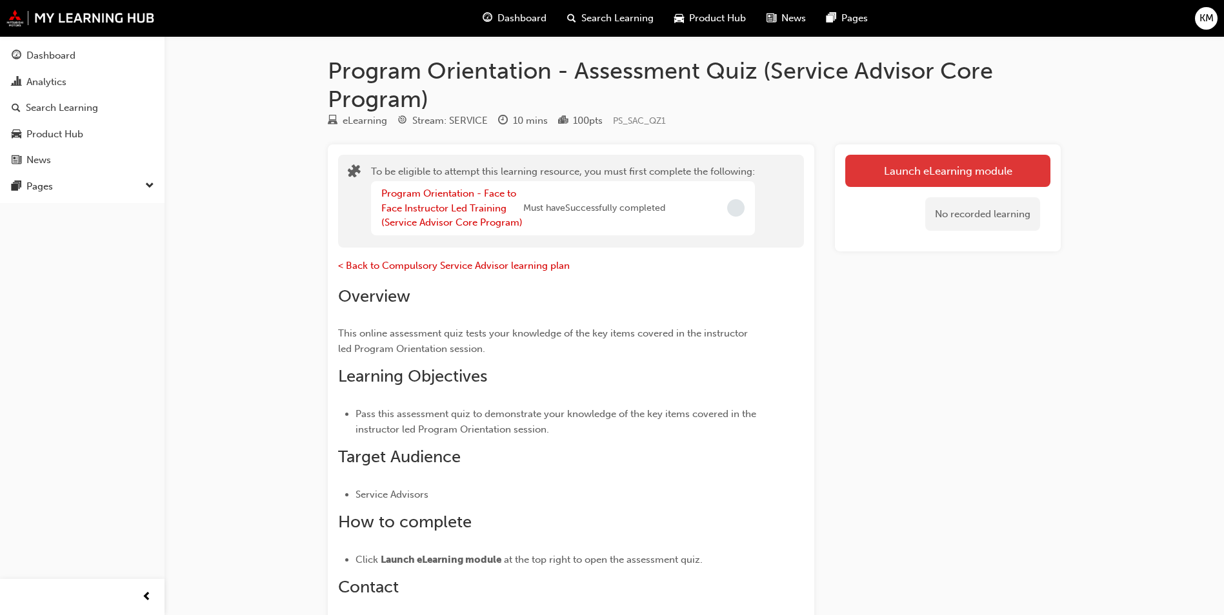
click at [971, 157] on button "Launch eLearning module" at bounding box center [947, 171] width 205 height 32
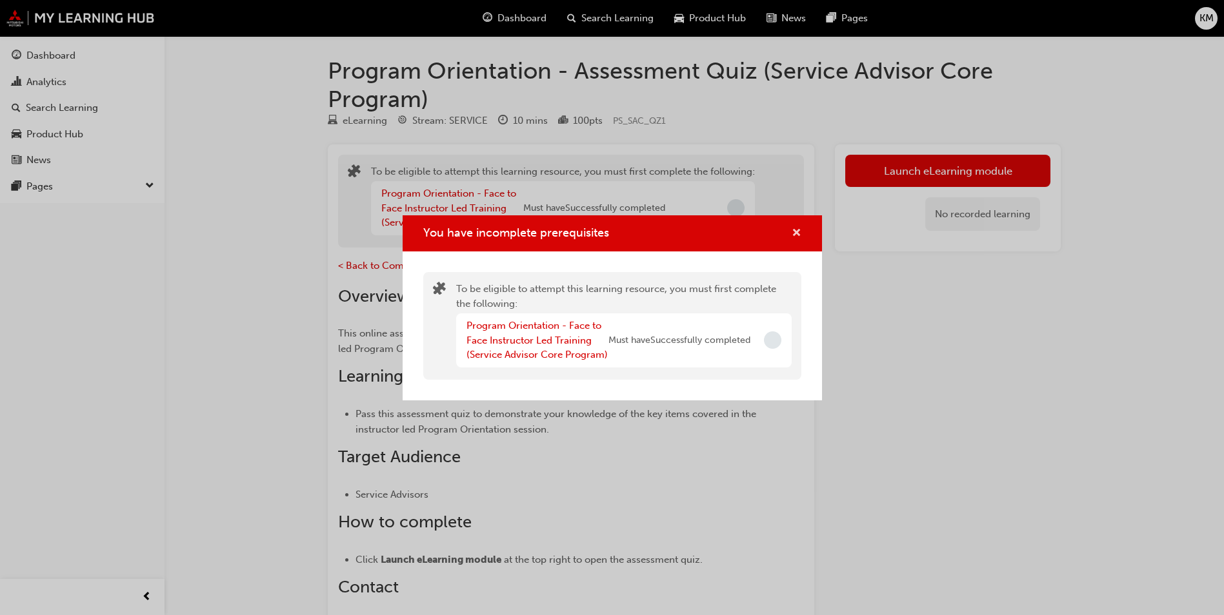
click at [792, 236] on span "cross-icon" at bounding box center [796, 234] width 10 height 12
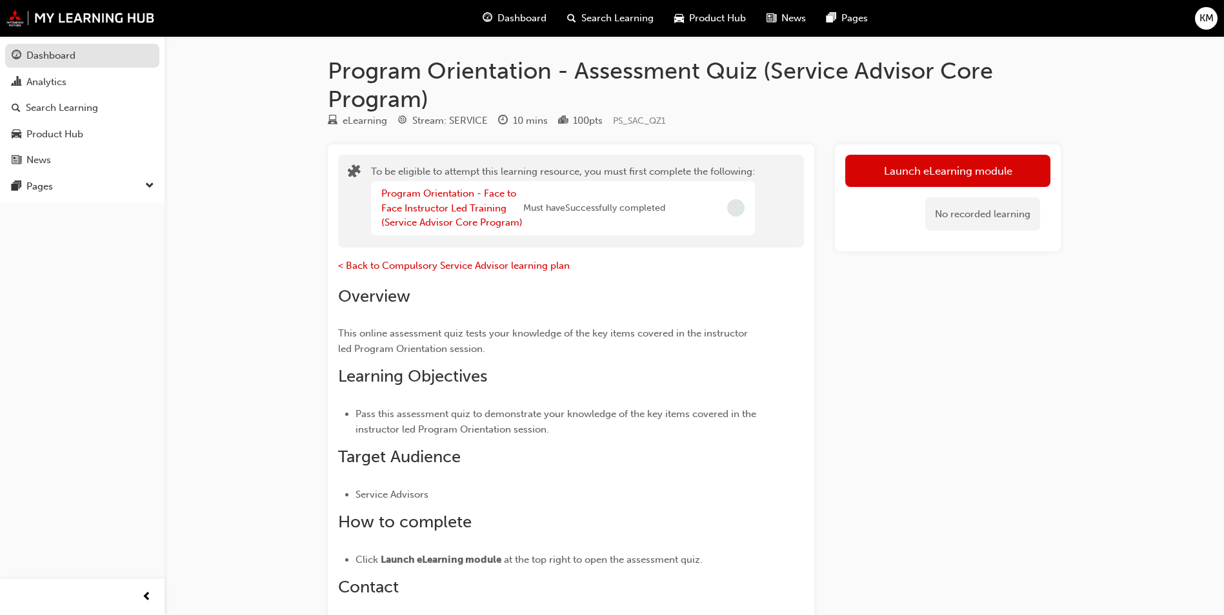
click at [64, 67] on link "Dashboard" at bounding box center [82, 56] width 154 height 24
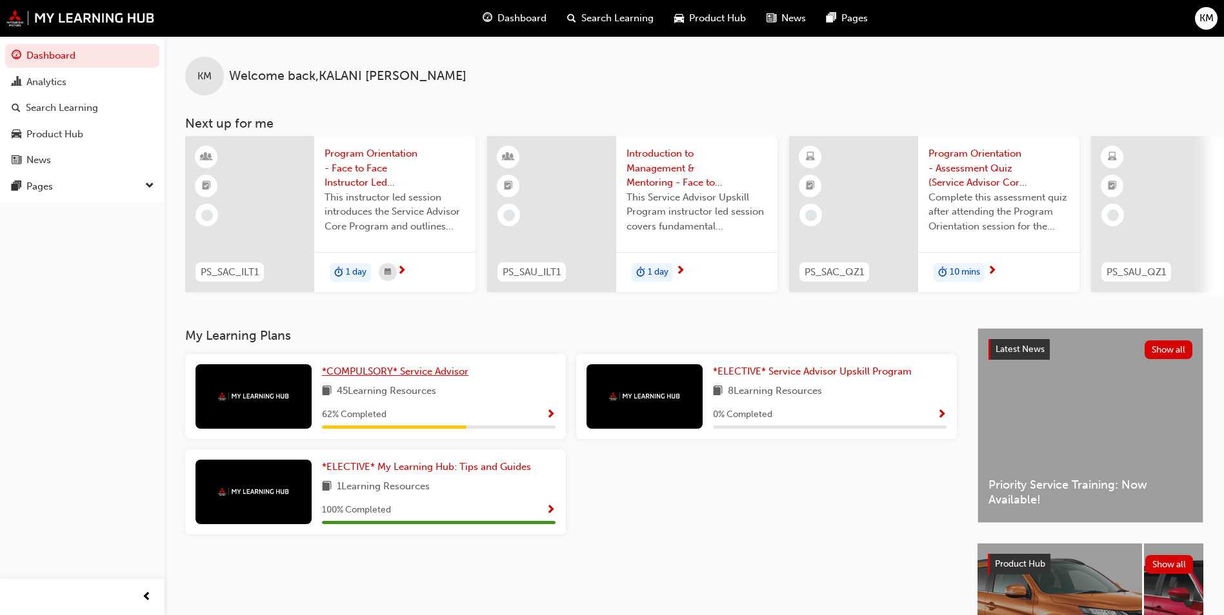
click at [413, 377] on span "*COMPULSORY* Service Advisor" at bounding box center [395, 372] width 146 height 12
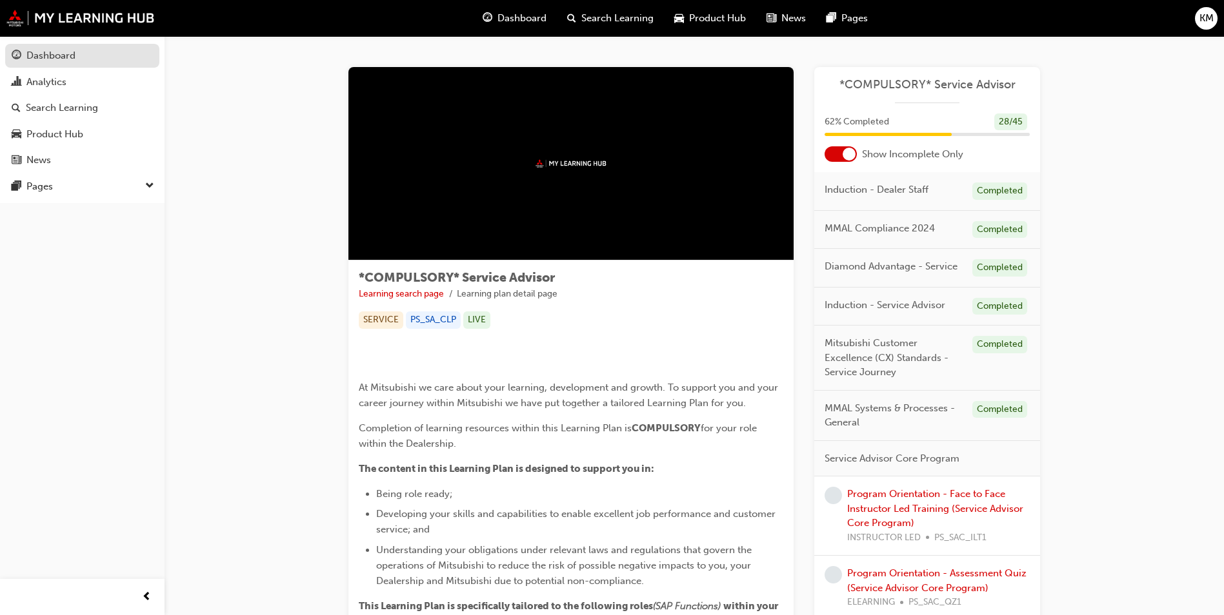
click at [70, 64] on link "Dashboard" at bounding box center [82, 56] width 154 height 24
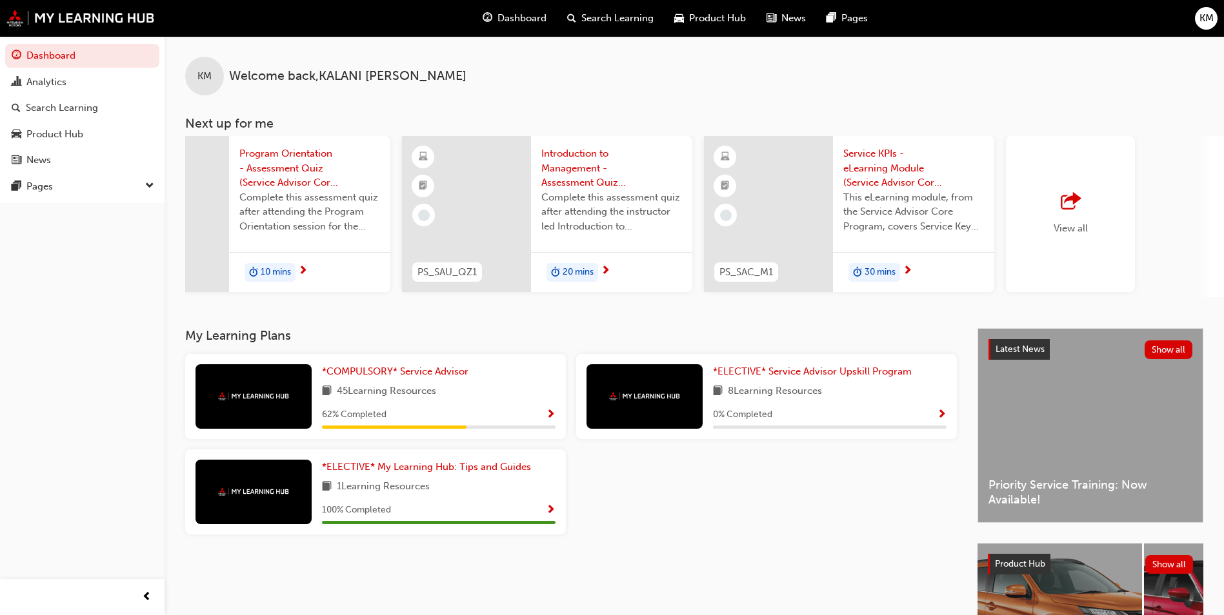
scroll to position [0, 771]
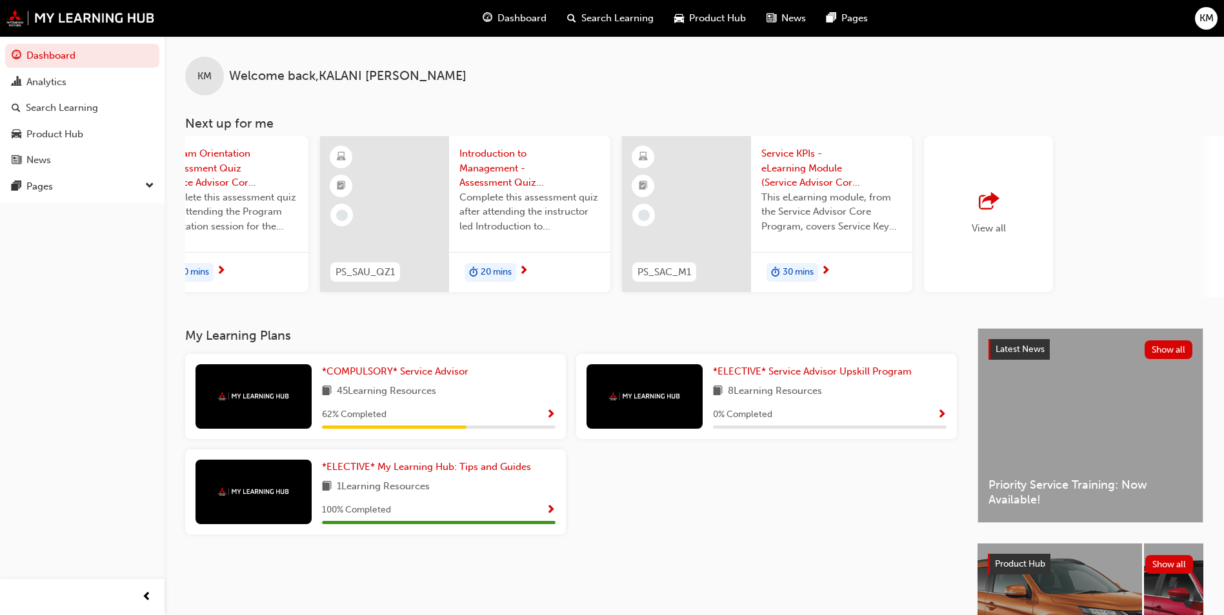
click at [986, 207] on span "outbound-icon" at bounding box center [987, 202] width 19 height 18
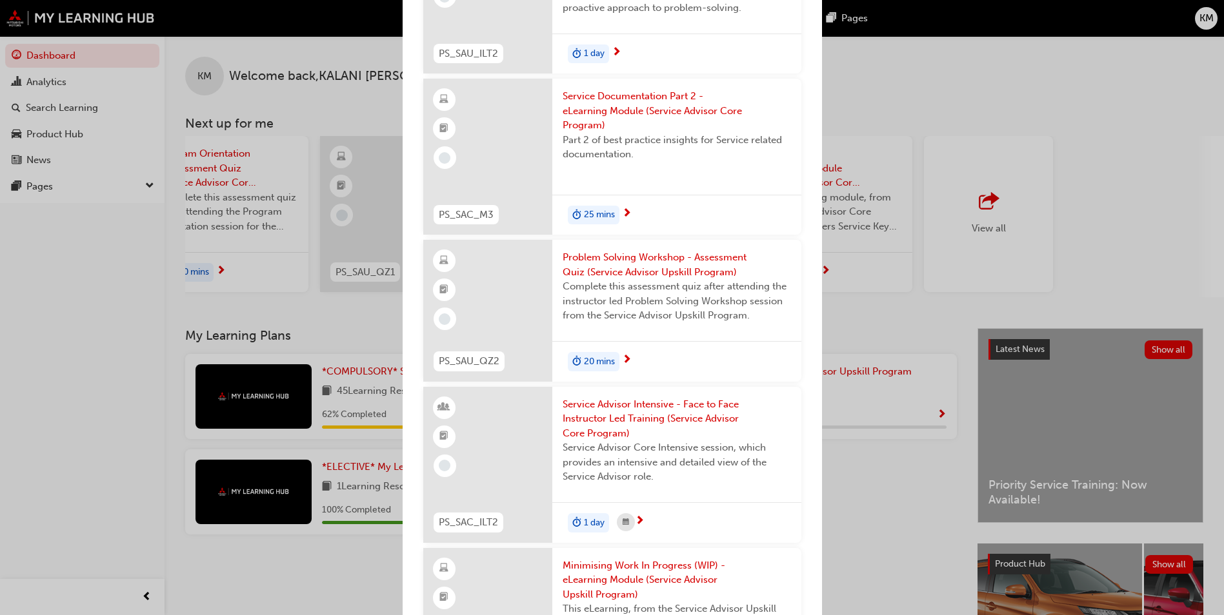
scroll to position [1226, 0]
click at [608, 222] on span "25 mins" at bounding box center [599, 214] width 31 height 15
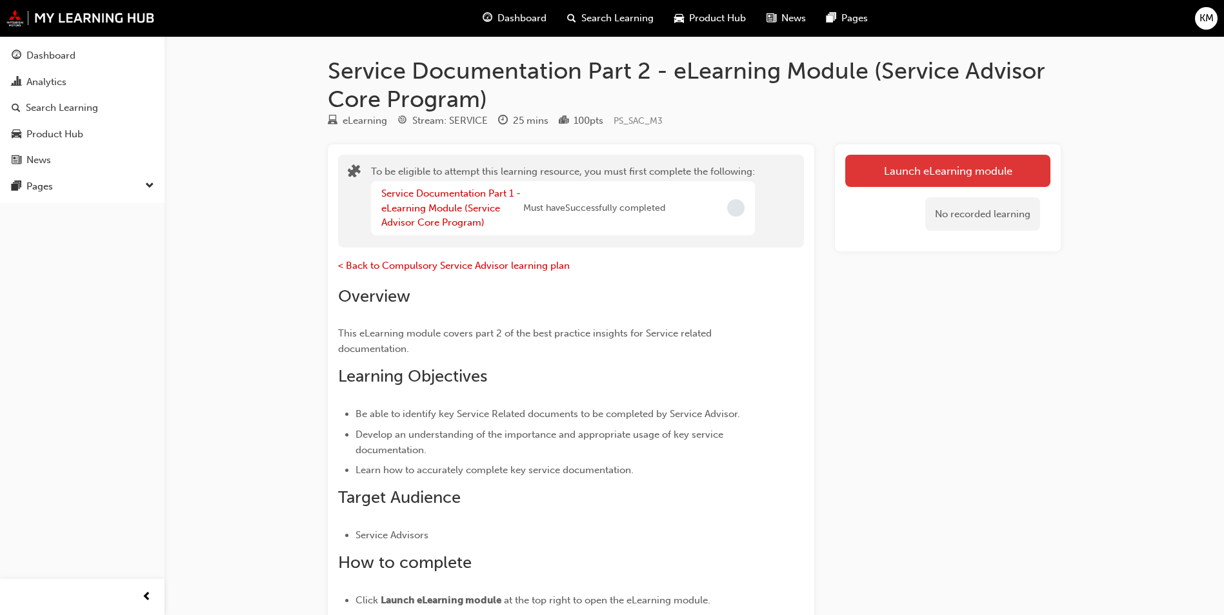
click at [947, 175] on button "Launch eLearning module" at bounding box center [947, 171] width 205 height 32
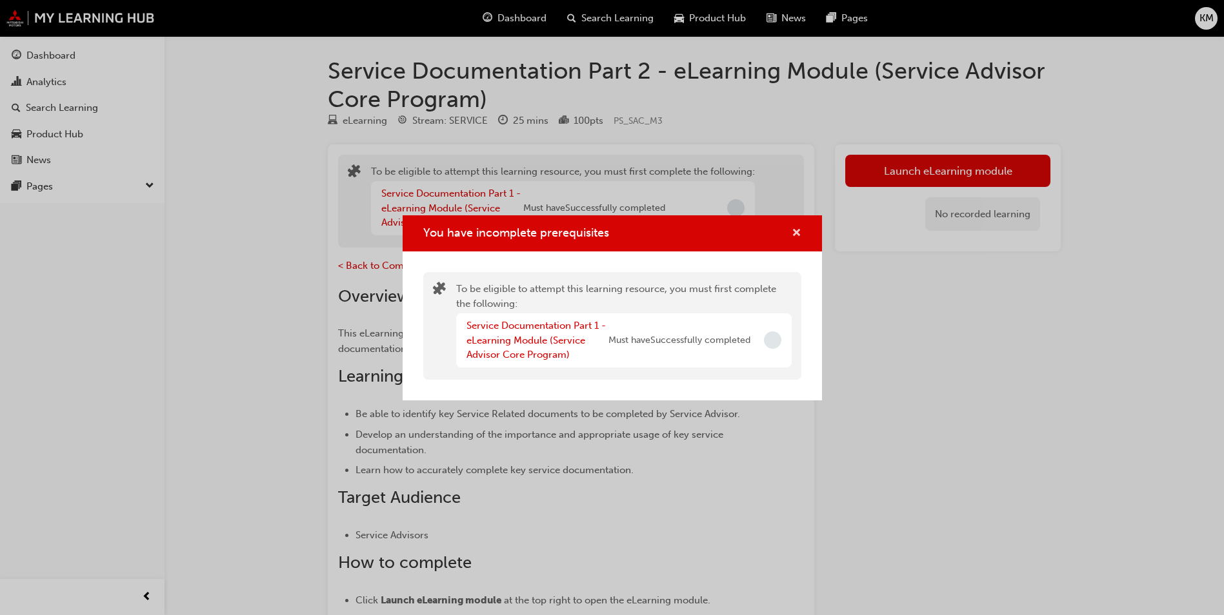
click at [791, 226] on button "You have incomplete prerequisites" at bounding box center [796, 234] width 10 height 16
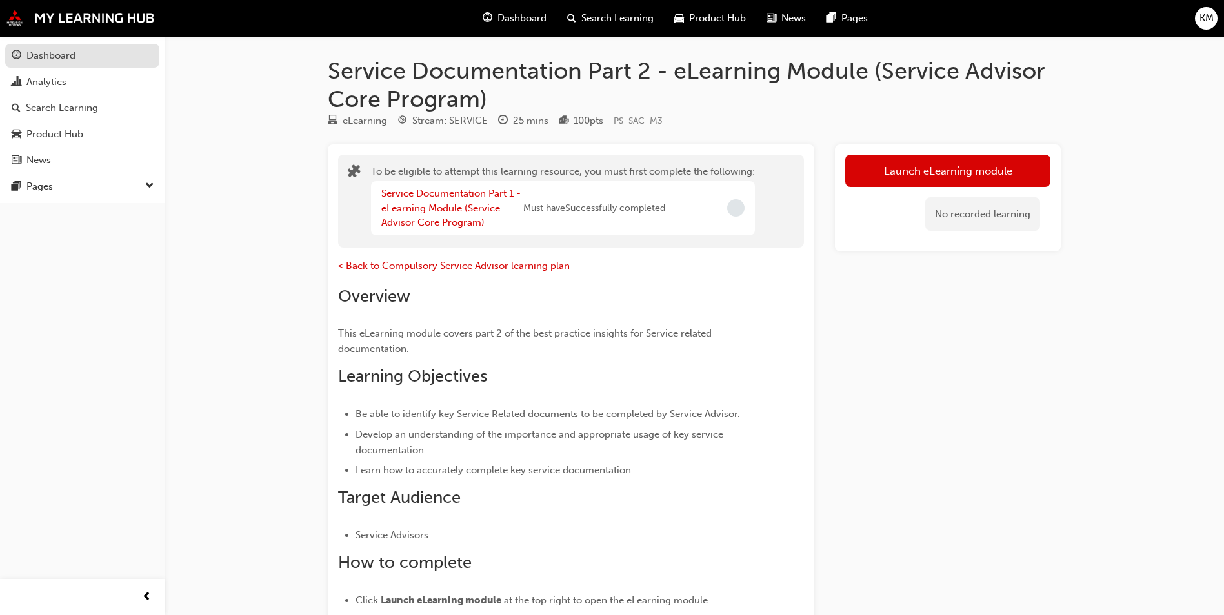
click at [54, 57] on div "Dashboard" at bounding box center [50, 55] width 49 height 15
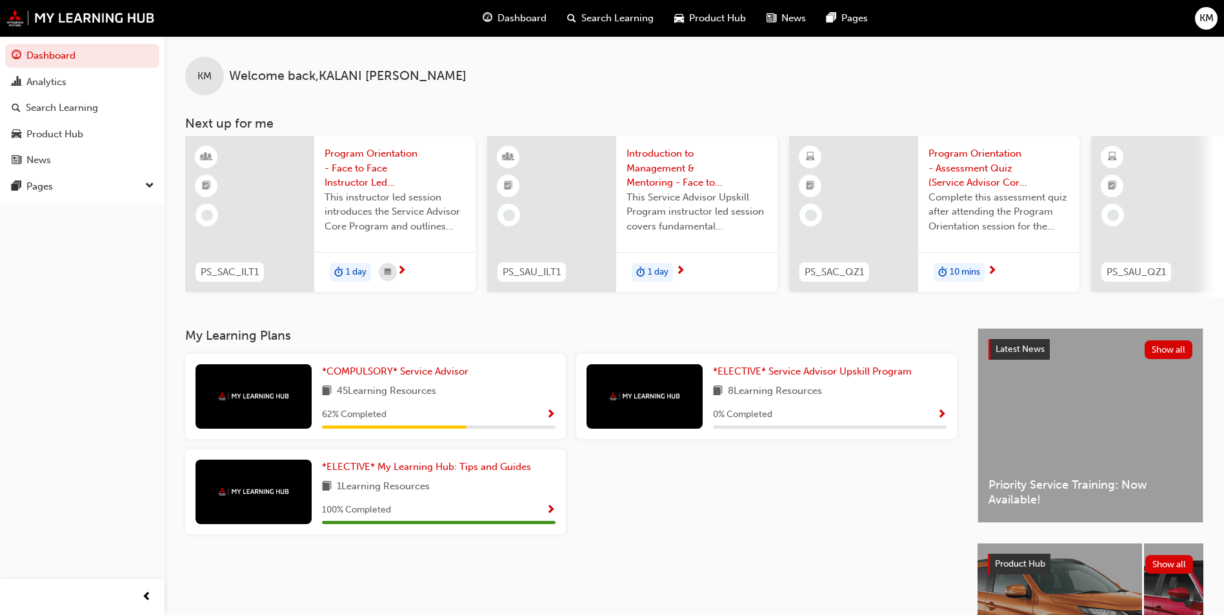
click at [1098, 433] on div "Latest News Show all Priority Service Training: Now Available!" at bounding box center [1090, 426] width 224 height 194
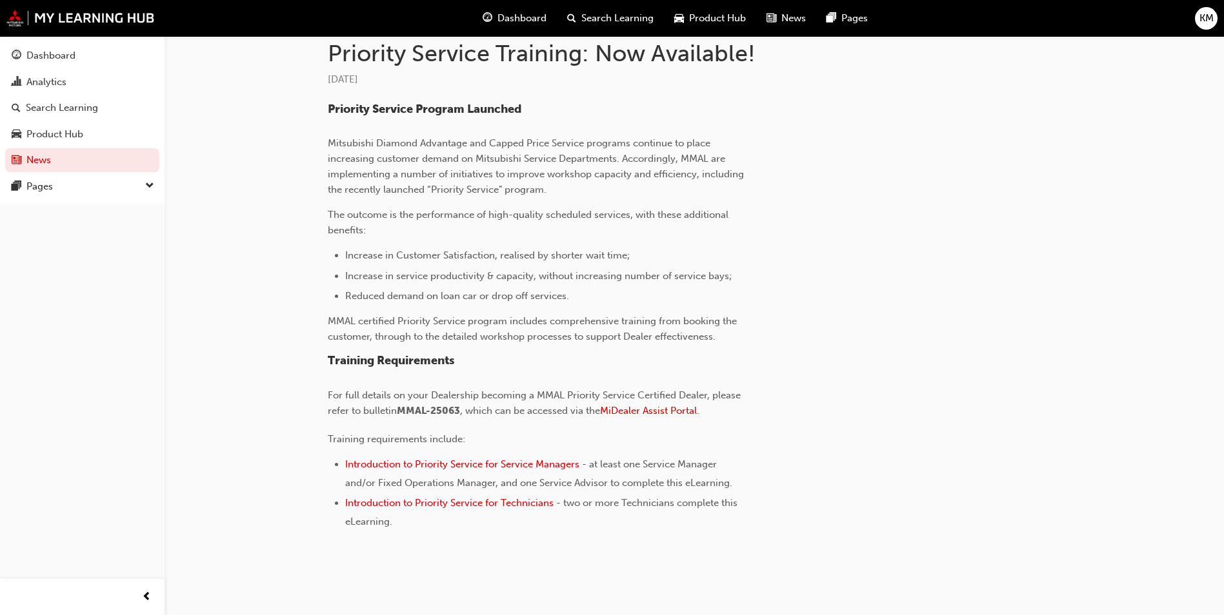
scroll to position [314, 0]
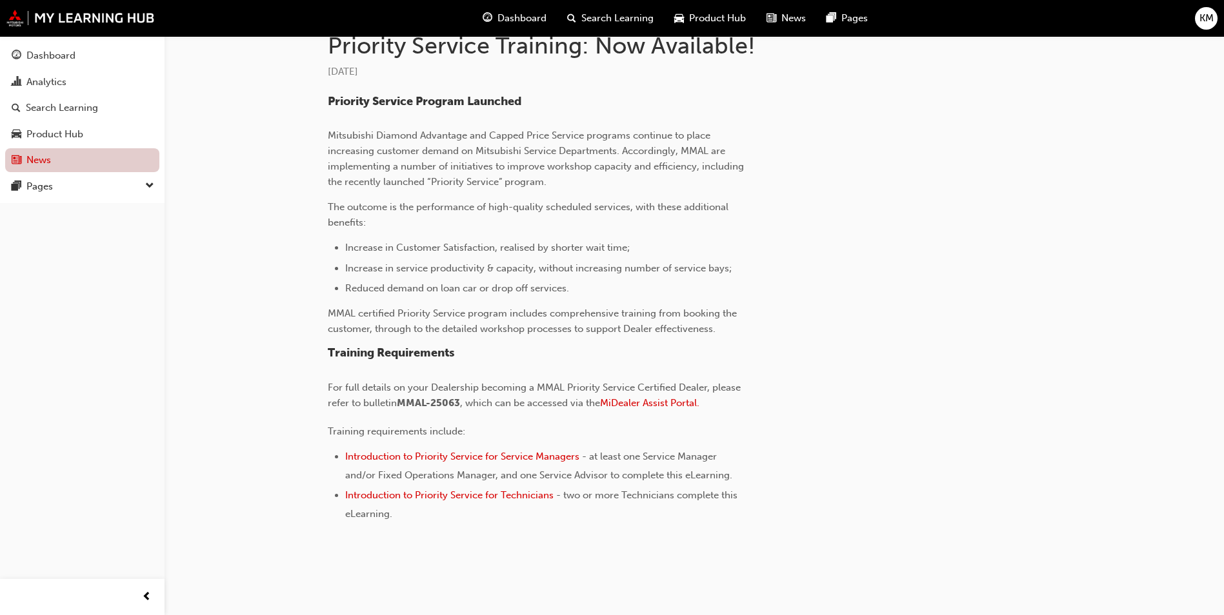
click at [70, 164] on link "News" at bounding box center [82, 160] width 154 height 24
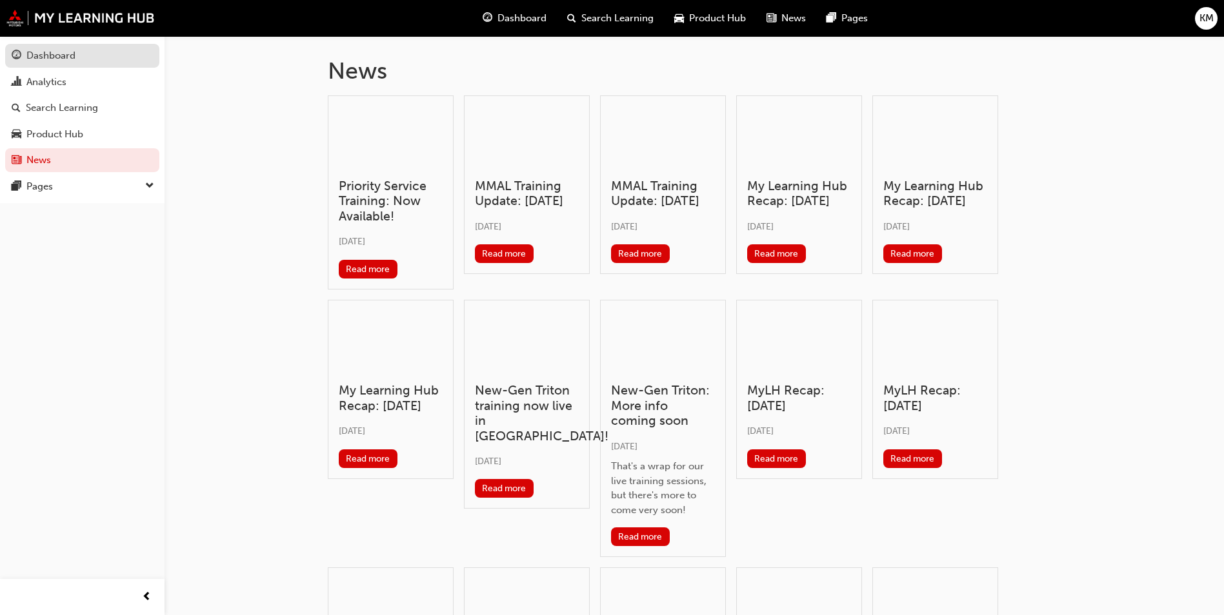
click at [92, 63] on div "Dashboard" at bounding box center [82, 56] width 141 height 16
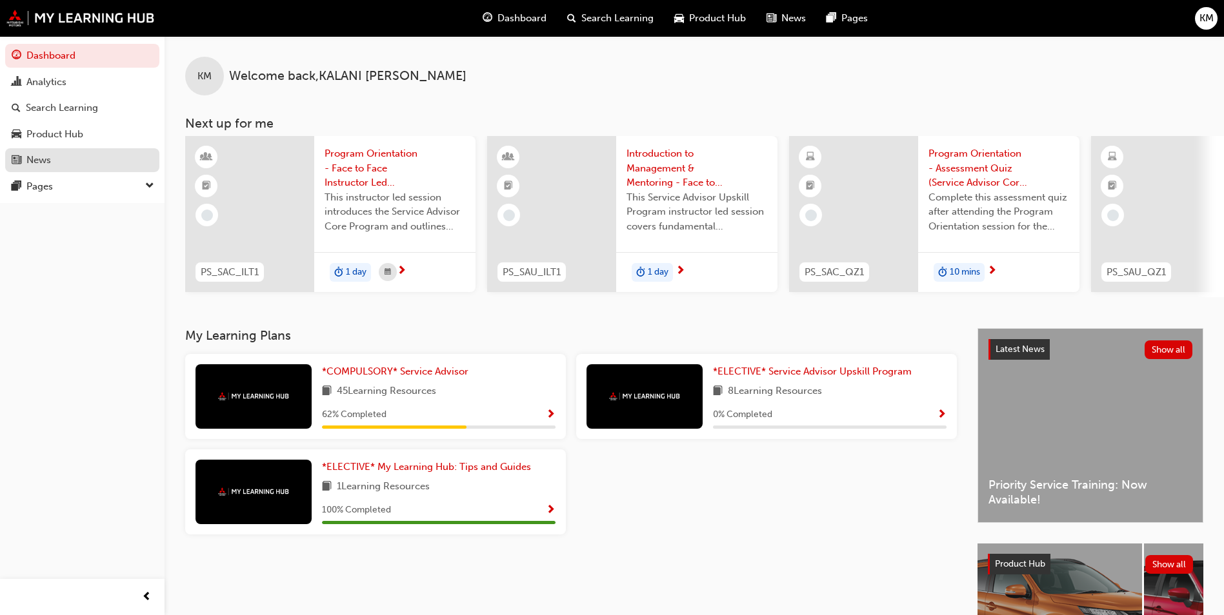
click at [55, 162] on div "News" at bounding box center [82, 160] width 141 height 16
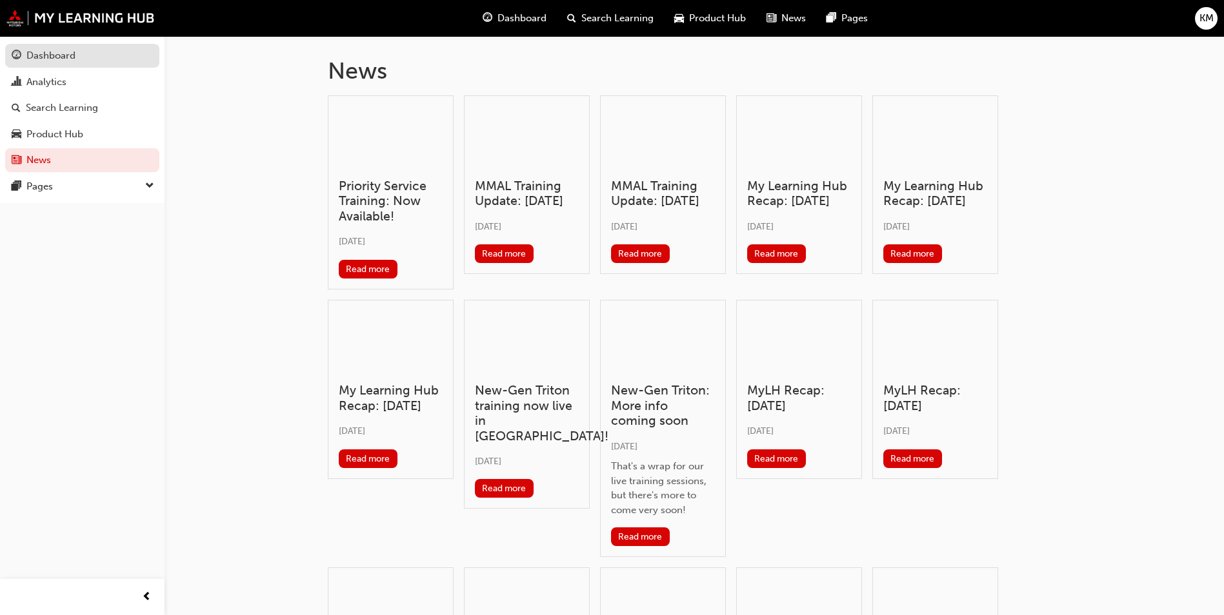
click at [81, 51] on div "Dashboard" at bounding box center [82, 56] width 141 height 16
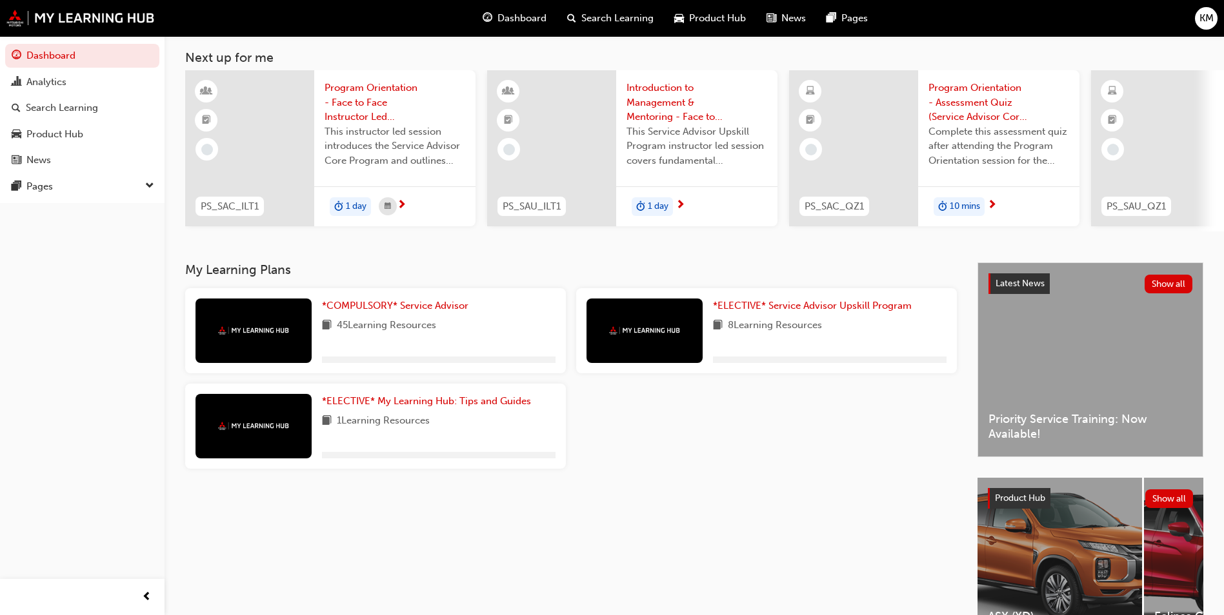
scroll to position [155, 0]
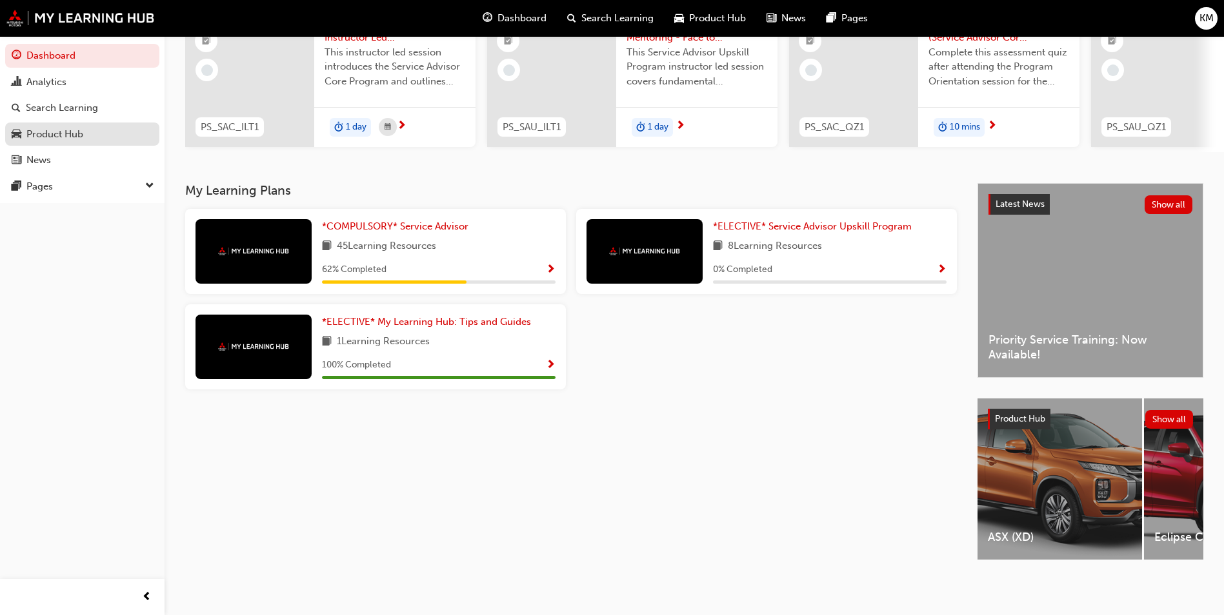
click at [33, 139] on div "Product Hub" at bounding box center [54, 134] width 57 height 15
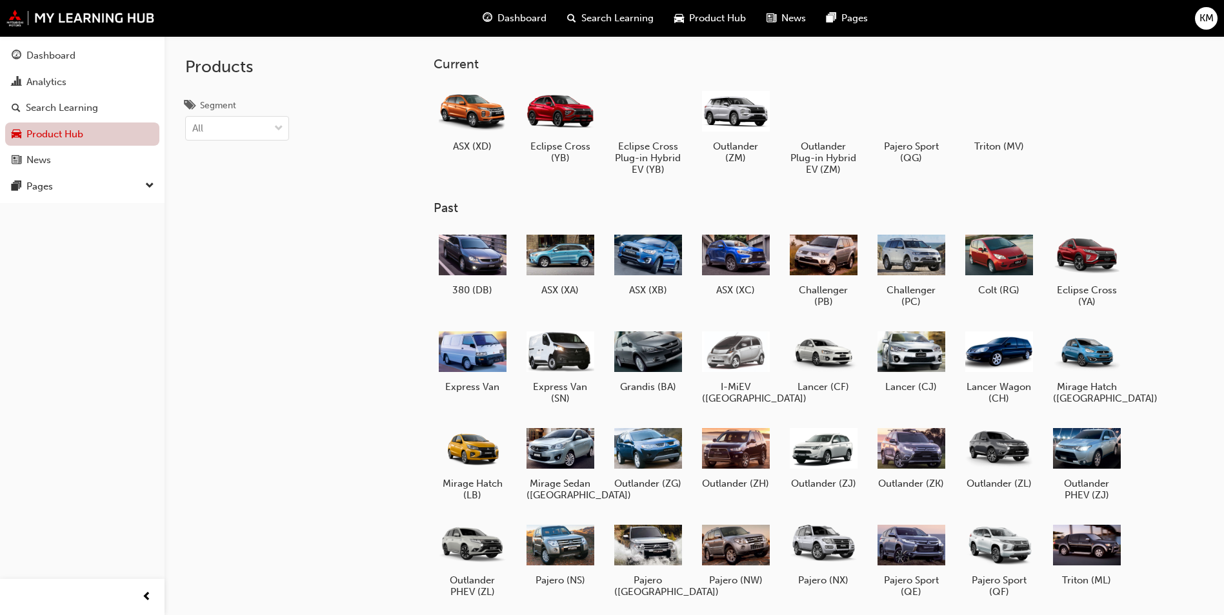
click at [88, 132] on link "Product Hub" at bounding box center [82, 135] width 154 height 24
click at [589, 125] on div at bounding box center [560, 109] width 72 height 51
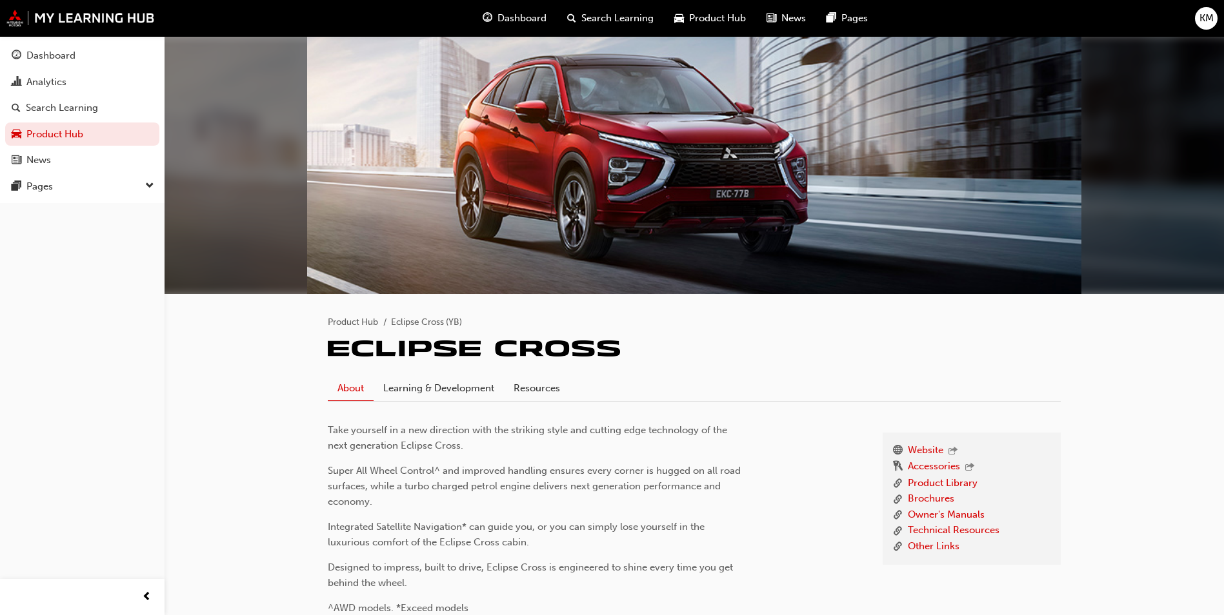
click at [80, 68] on button "Dashboard Analytics Search Learning Product Hub News Pages" at bounding box center [82, 108] width 154 height 134
click at [57, 55] on div "Dashboard" at bounding box center [50, 55] width 49 height 15
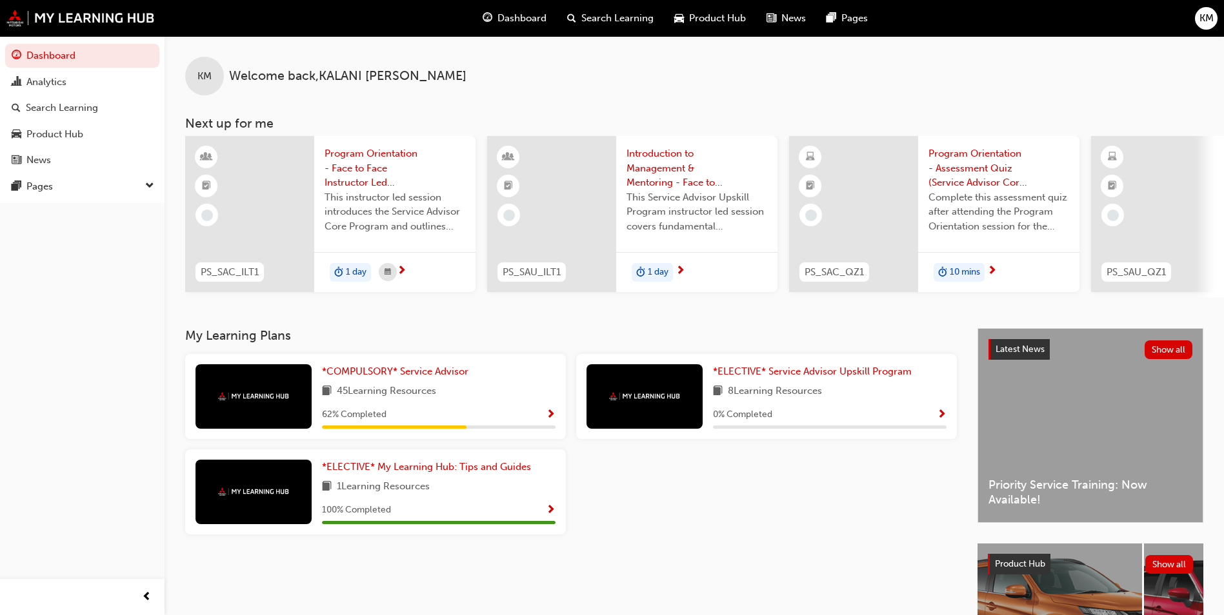
click at [1213, 18] on div "KM" at bounding box center [1206, 18] width 23 height 23
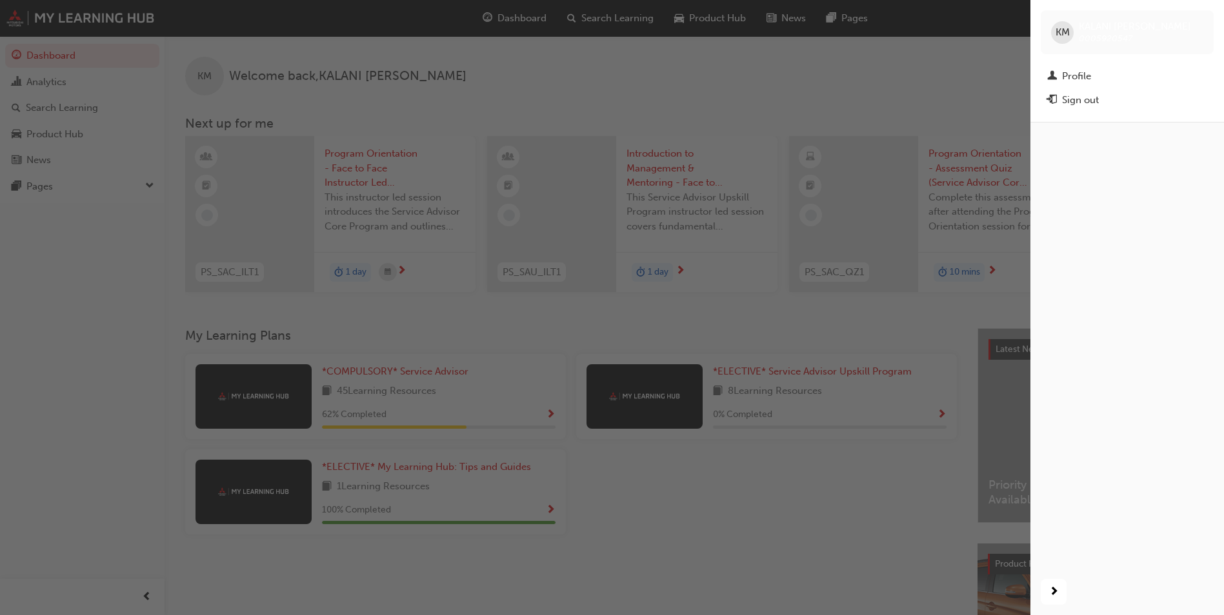
click at [1053, 32] on div "KM" at bounding box center [1062, 32] width 23 height 23
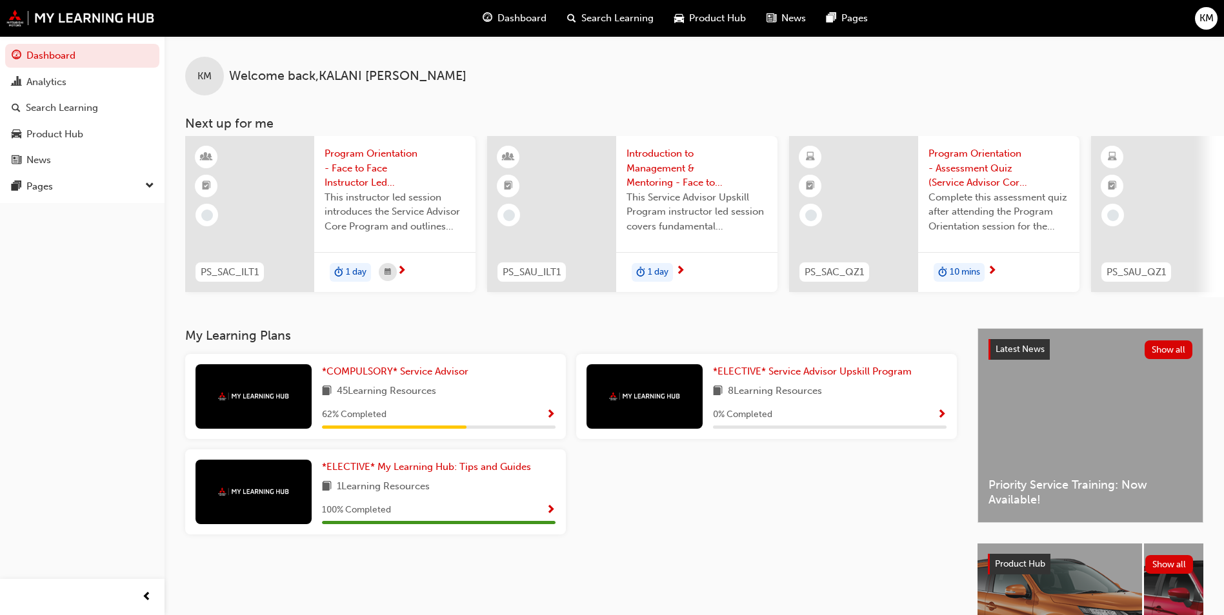
click at [1197, 28] on button "KM" at bounding box center [1206, 18] width 23 height 23
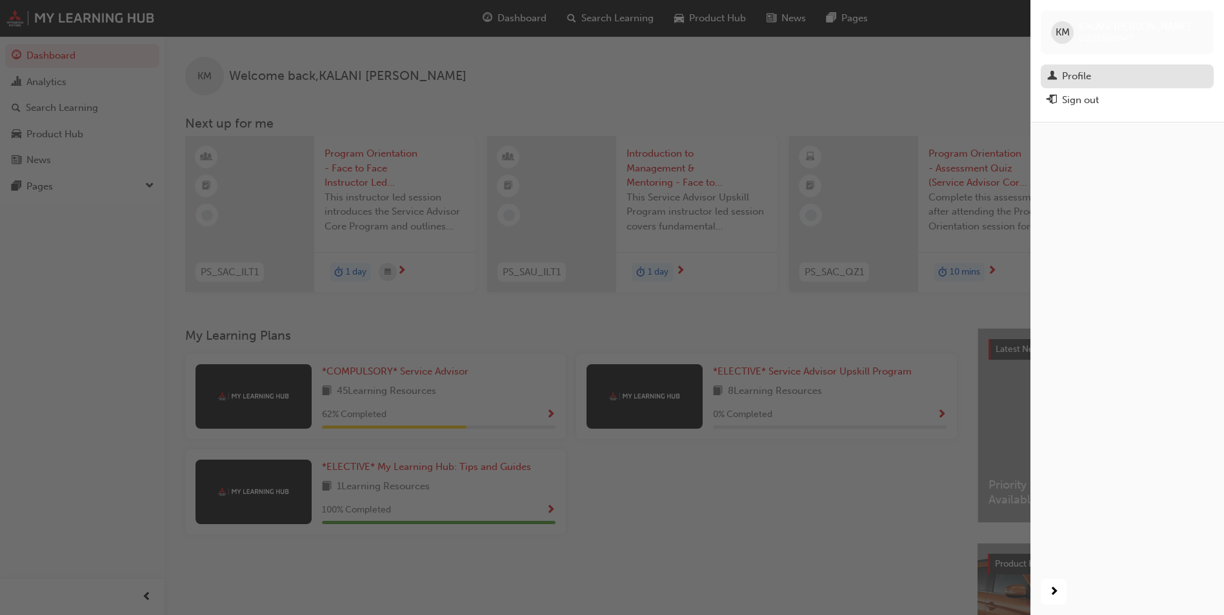
click at [1097, 75] on div "Profile" at bounding box center [1127, 76] width 160 height 16
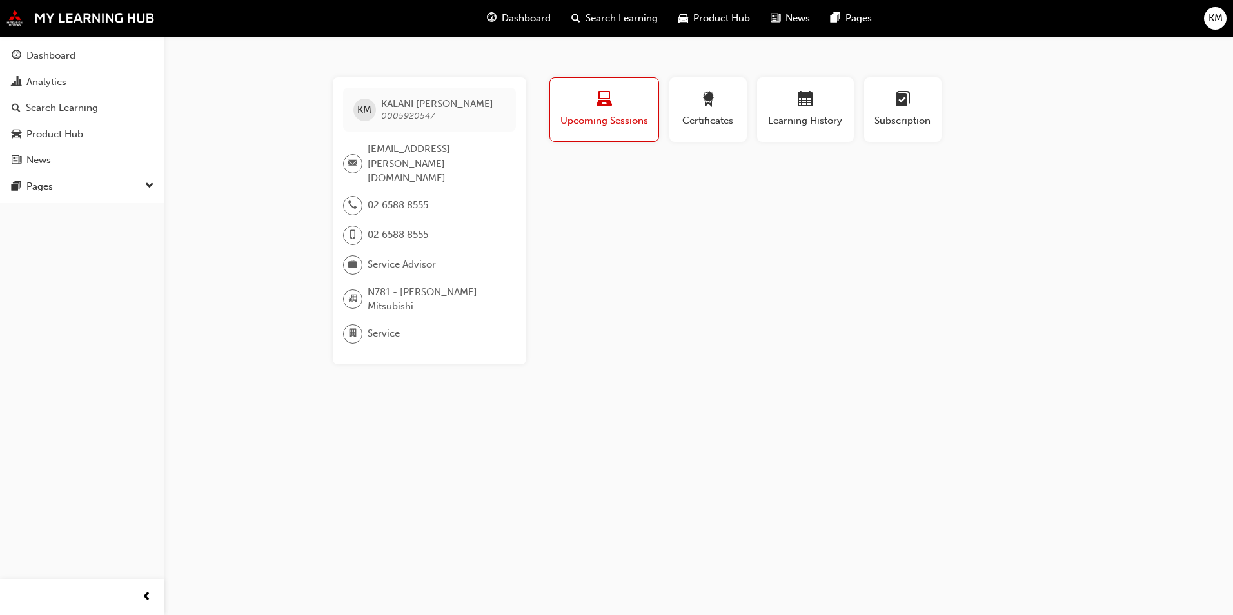
click at [632, 113] on div "Upcoming Sessions" at bounding box center [604, 110] width 89 height 37
click at [724, 99] on div "button" at bounding box center [708, 102] width 58 height 20
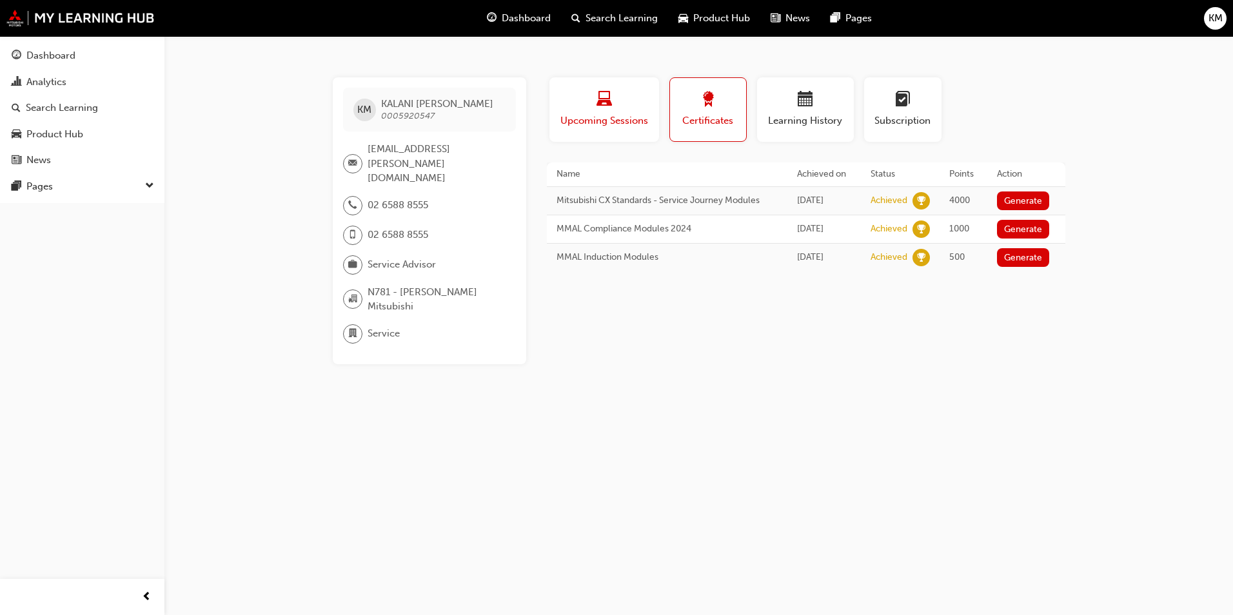
click at [599, 124] on span "Upcoming Sessions" at bounding box center [604, 121] width 90 height 15
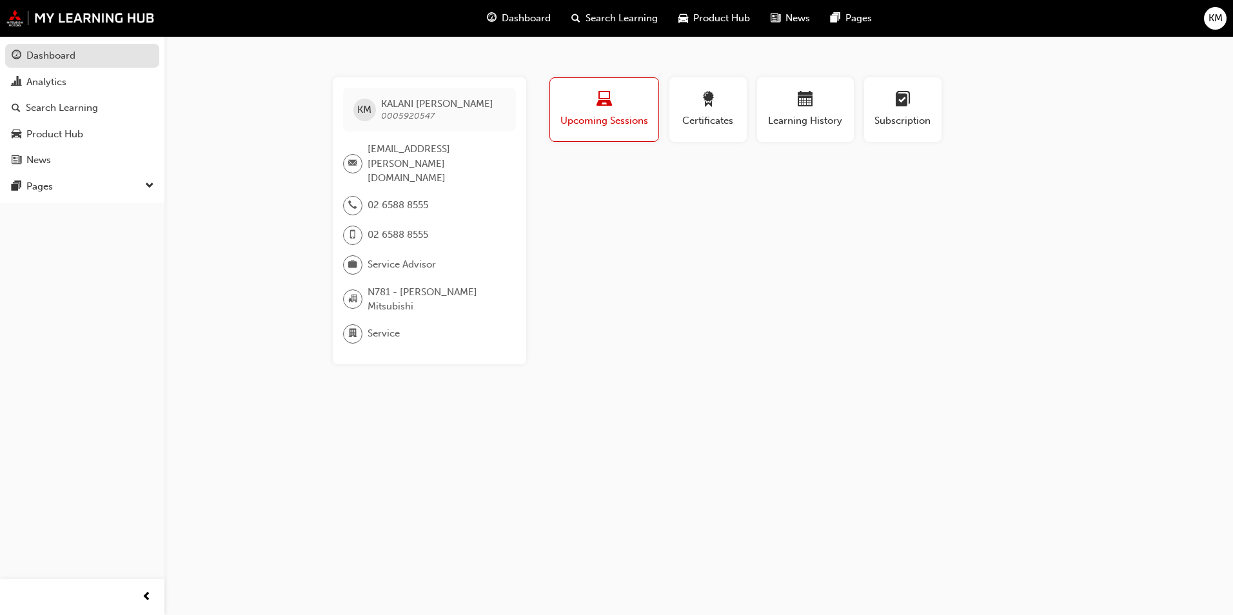
click at [38, 45] on link "Dashboard" at bounding box center [82, 56] width 154 height 24
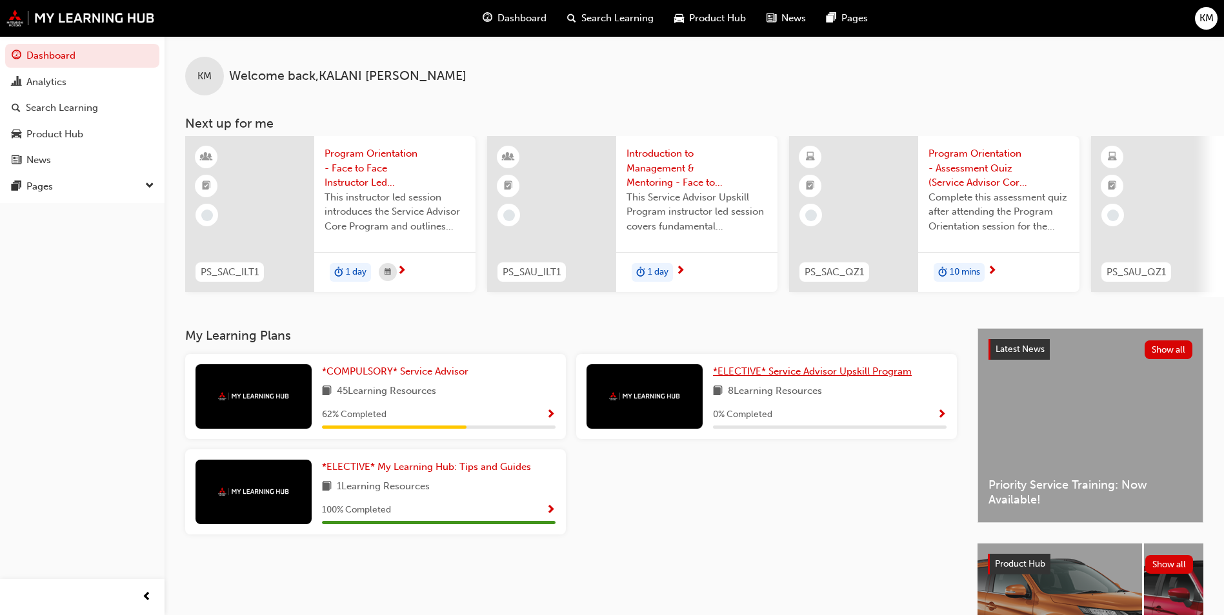
click at [814, 373] on span "*ELECTIVE* Service Advisor Upskill Program" at bounding box center [812, 372] width 199 height 12
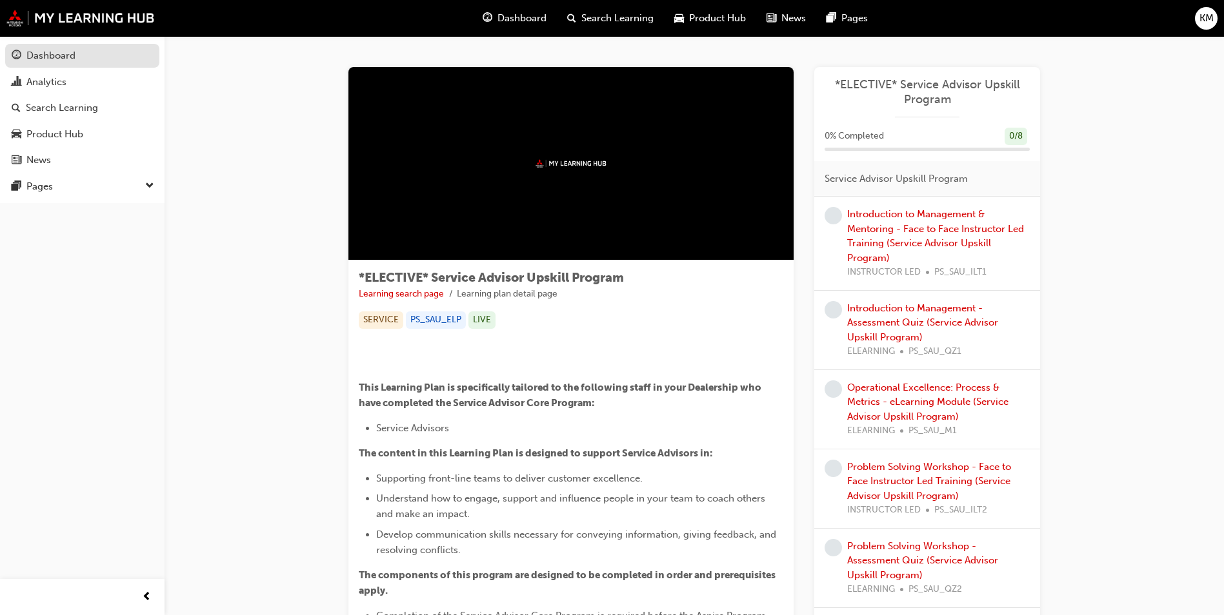
click at [66, 55] on div "Dashboard" at bounding box center [50, 55] width 49 height 15
